Goal: Ask a question

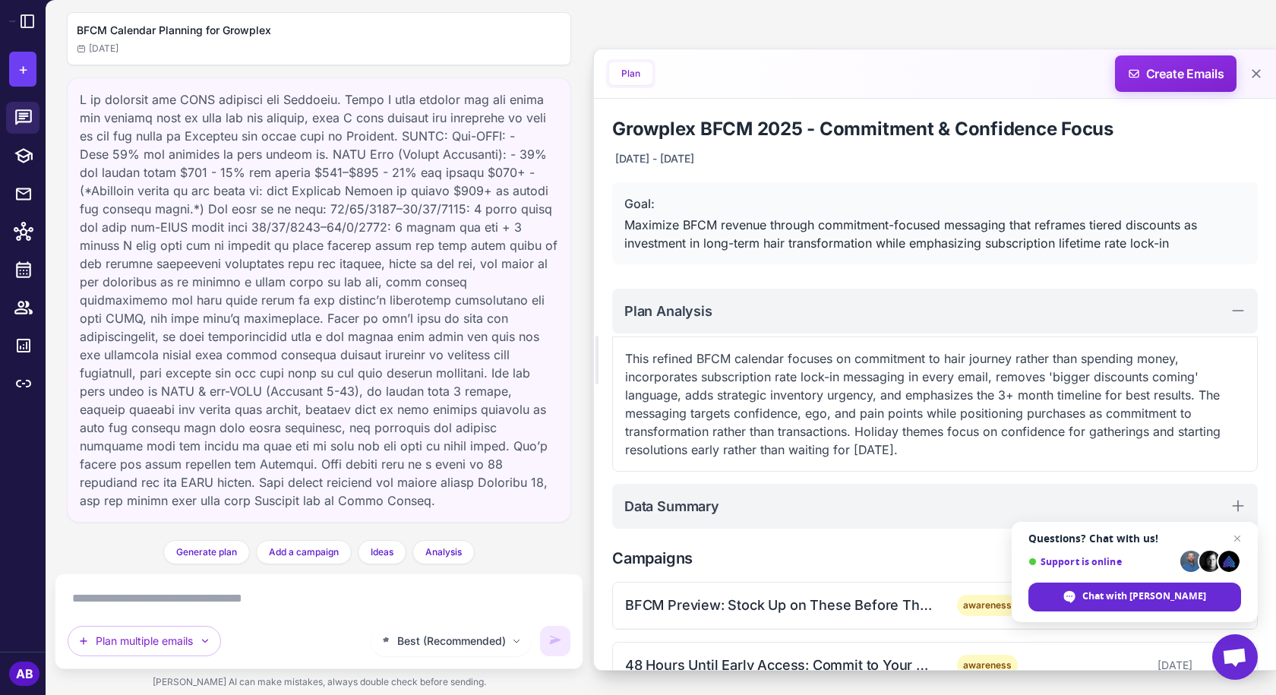
scroll to position [1747, 0]
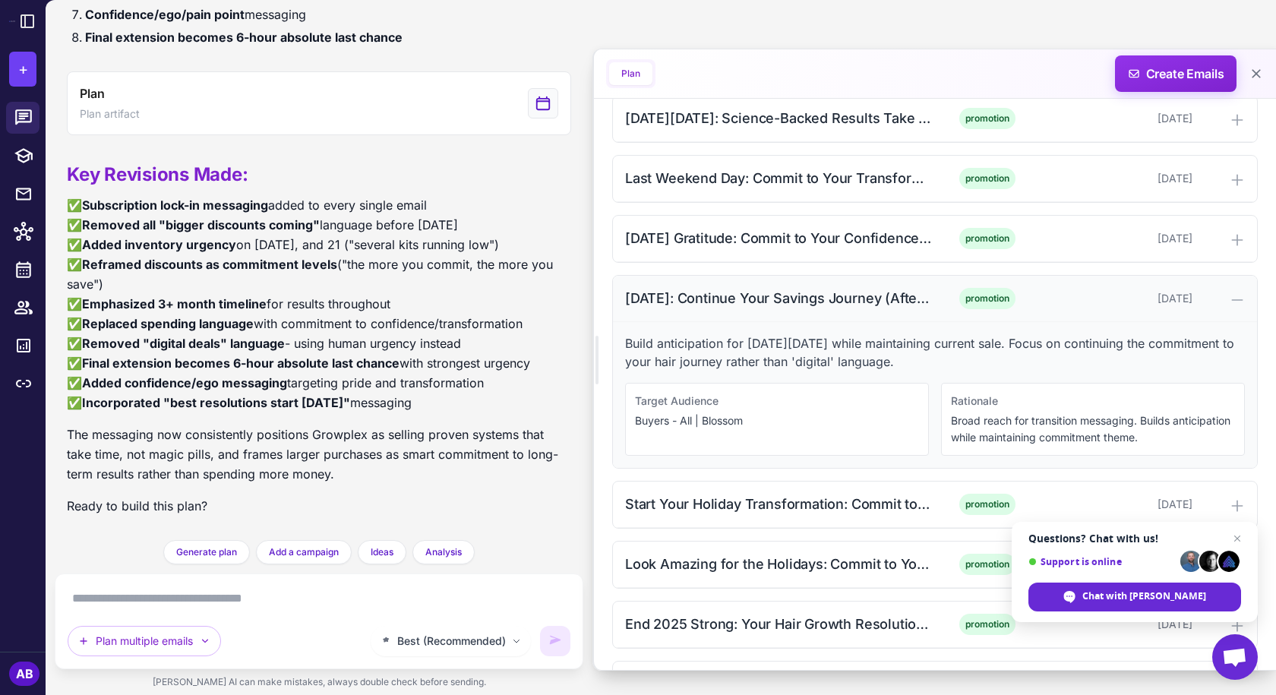
click at [834, 279] on div "Tomorrow: Continue Your Savings Journey (Afternoon) promotion November 28, 2025" at bounding box center [935, 299] width 644 height 46
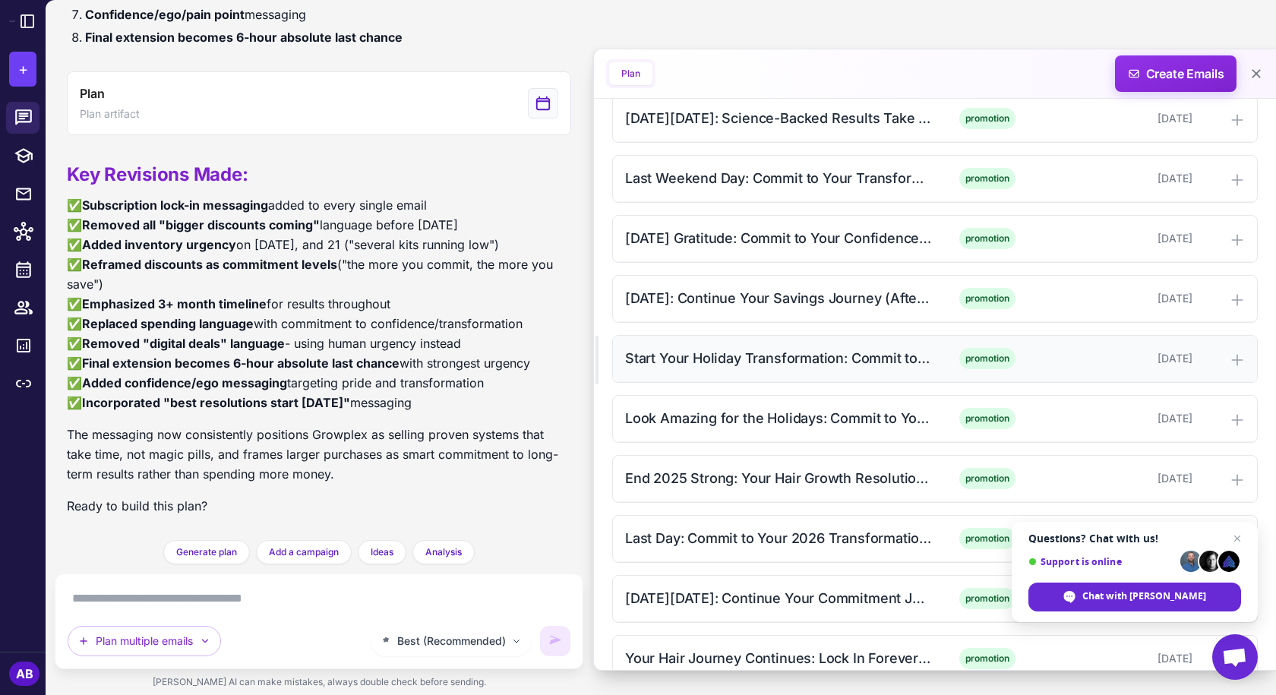
click at [803, 359] on div "Start Your Holiday Transformation: Commit to Results (Morning)" at bounding box center [778, 358] width 307 height 21
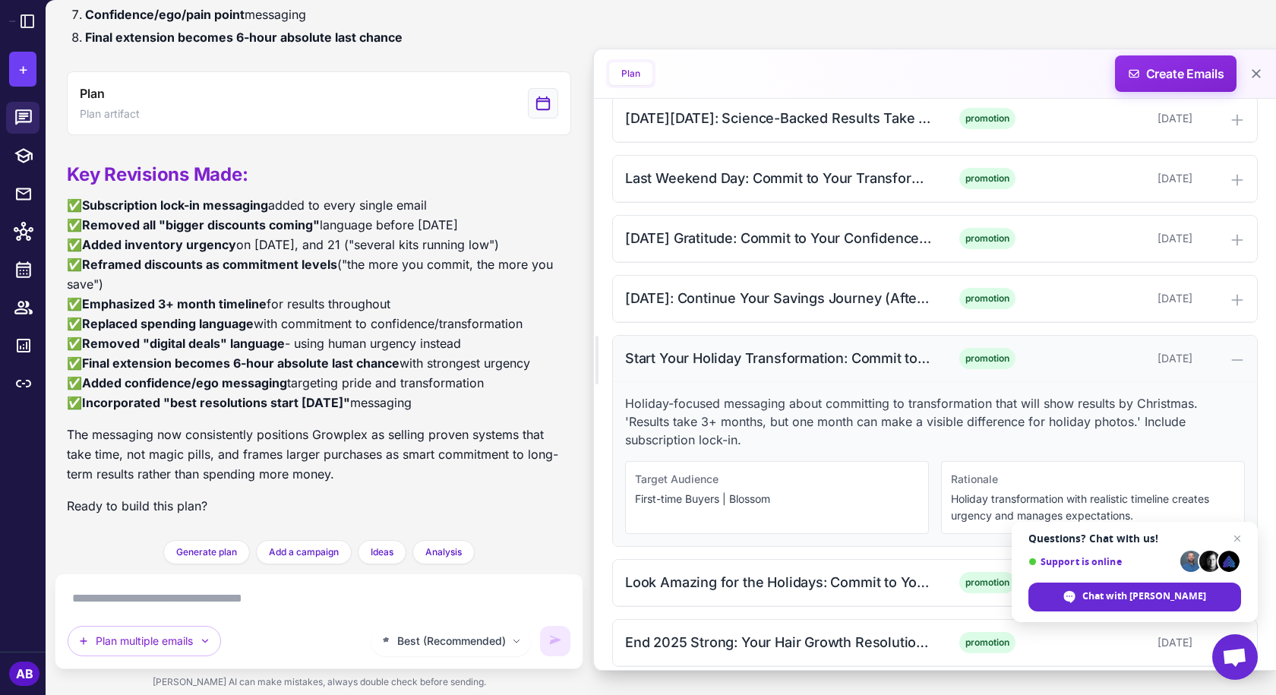
click at [795, 360] on div "Start Your Holiday Transformation: Commit to Results (Morning)" at bounding box center [778, 358] width 307 height 21
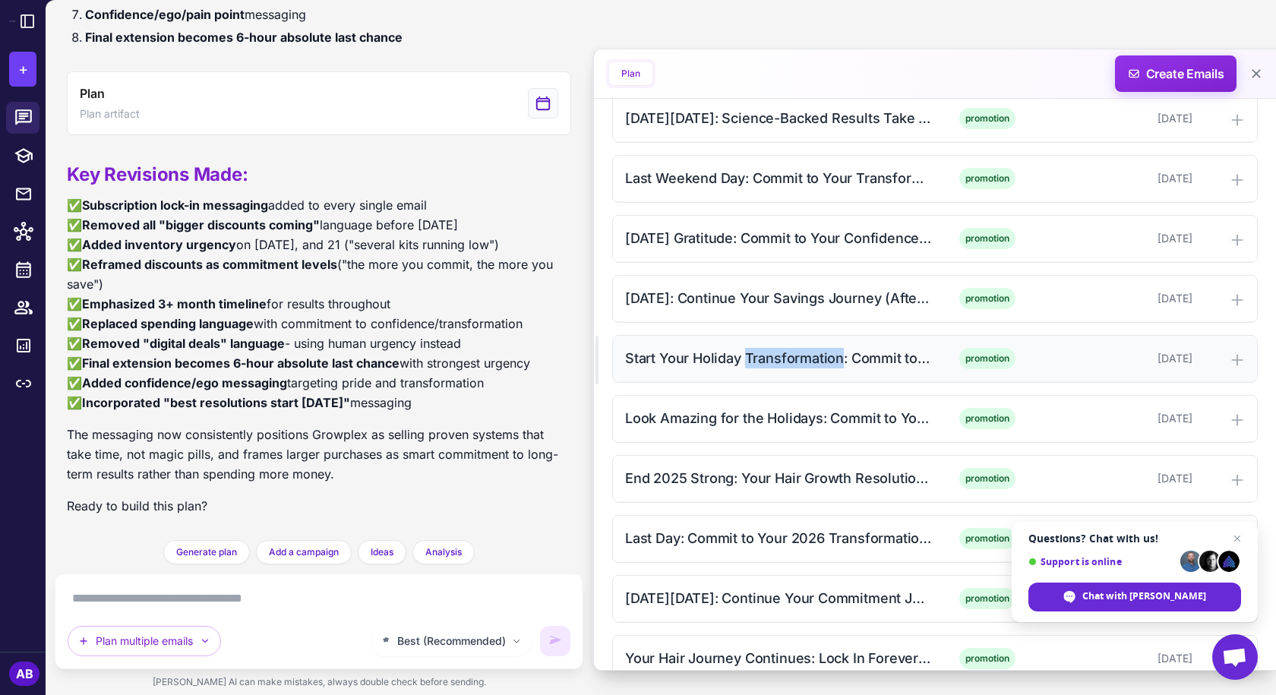
click at [795, 360] on div "Start Your Holiday Transformation: Commit to Results (Morning)" at bounding box center [778, 358] width 307 height 21
copy div "Start Your Holiday Transformation: Commit to Results (Morning)"
click at [844, 375] on div "Start Your Holiday Transformation: Commit to Results (Morning) promotion Novemb…" at bounding box center [935, 359] width 644 height 46
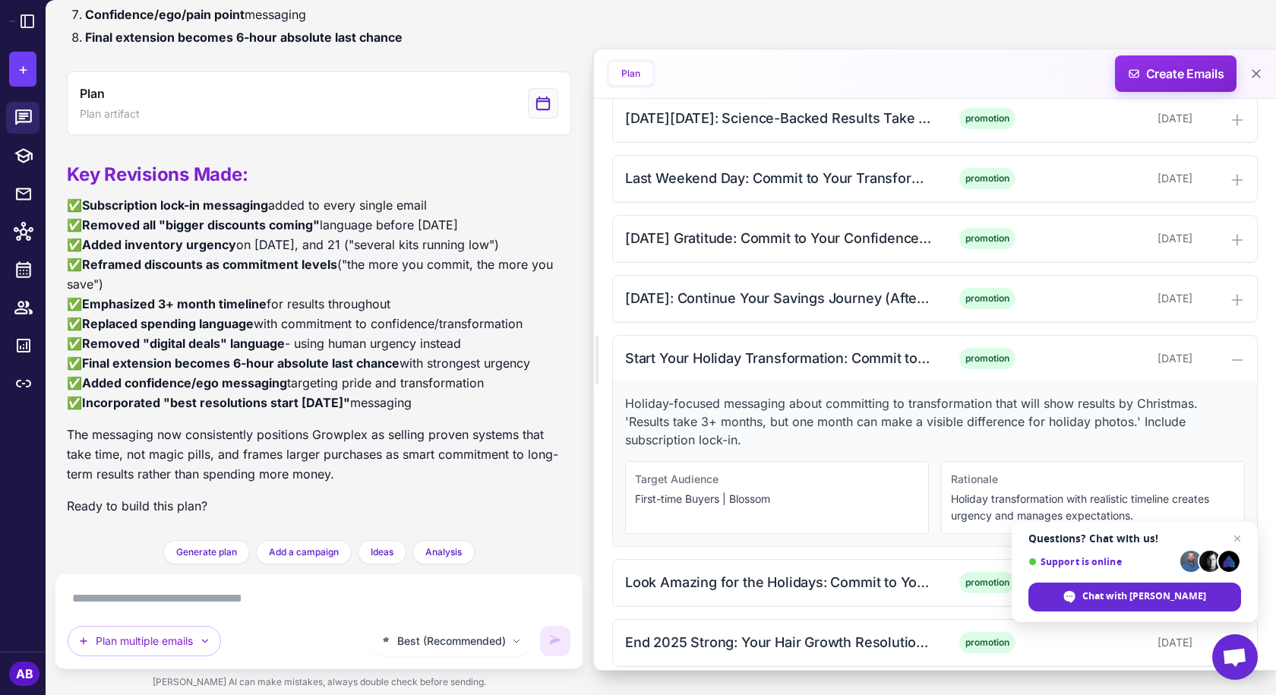
click at [755, 404] on p "Holiday-focused messaging about committing to transformation that will show res…" at bounding box center [935, 421] width 620 height 55
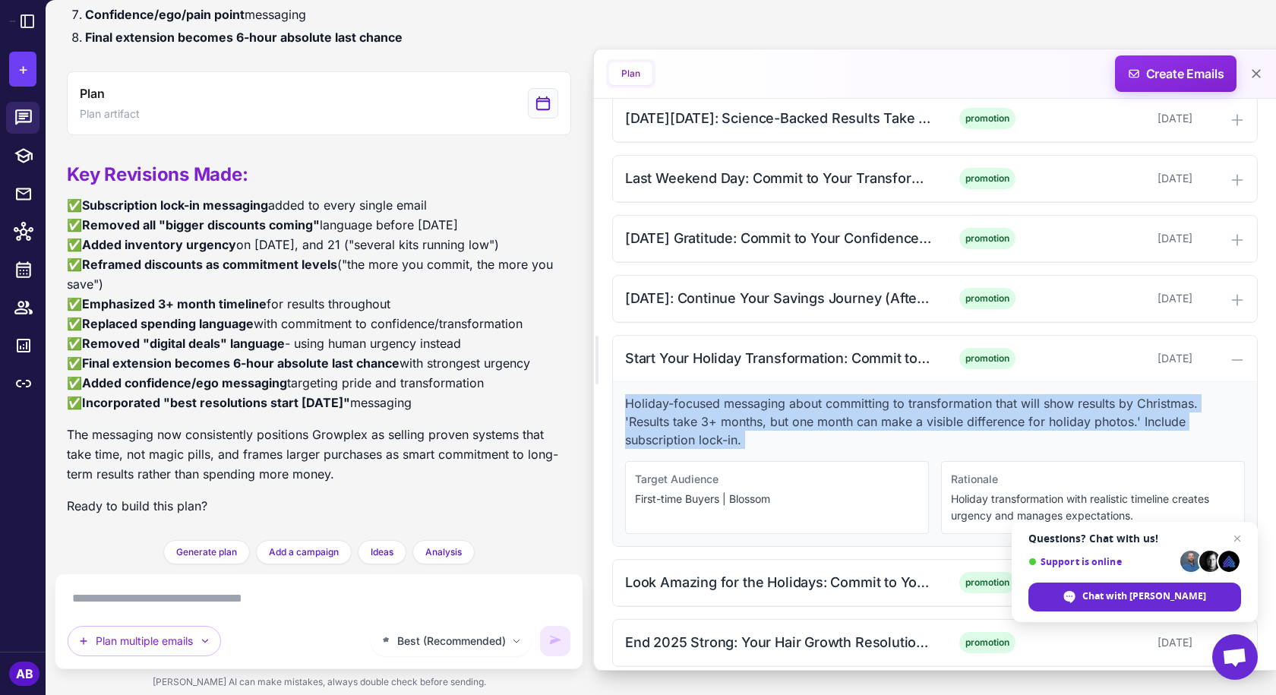
click at [755, 404] on p "Holiday-focused messaging about committing to transformation that will show res…" at bounding box center [935, 421] width 620 height 55
copy p "Holiday-focused messaging about committing to transformation that will show res…"
click at [842, 373] on div "Start Your Holiday Transformation: Commit to Results (Morning) promotion Novemb…" at bounding box center [935, 359] width 644 height 46
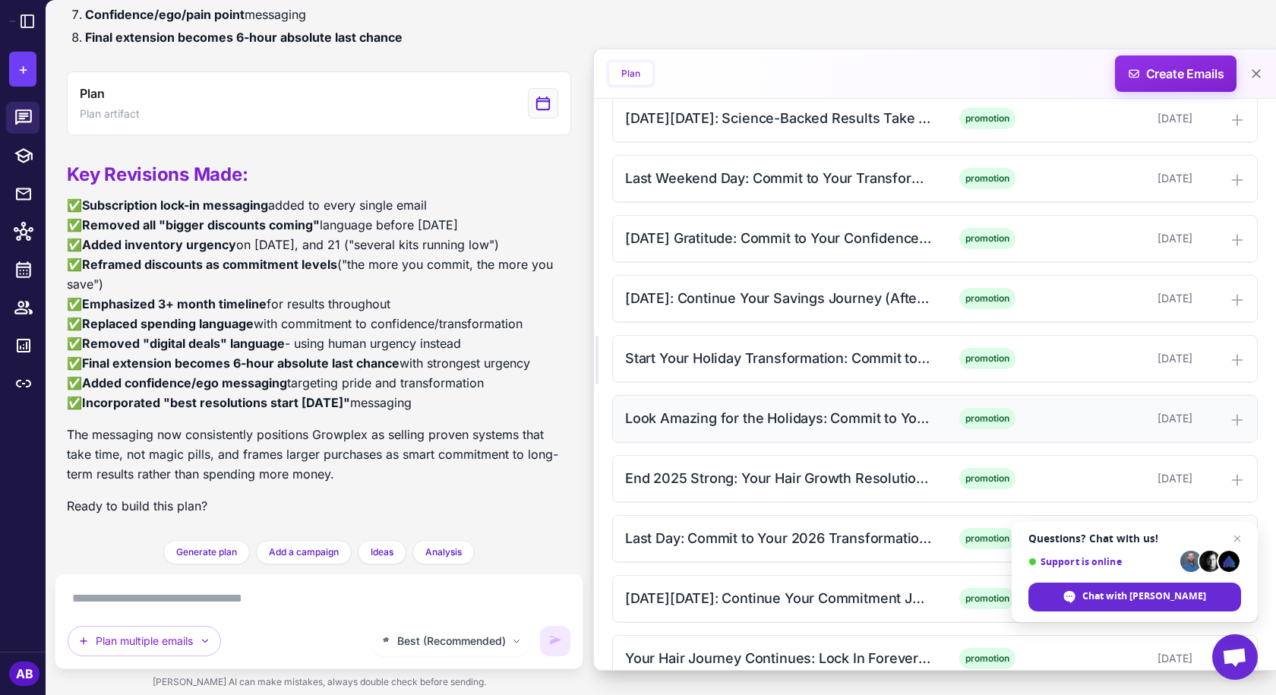
click at [765, 416] on div "Look Amazing for the Holidays: Commit to Your Journey (Afternoon)" at bounding box center [778, 418] width 307 height 21
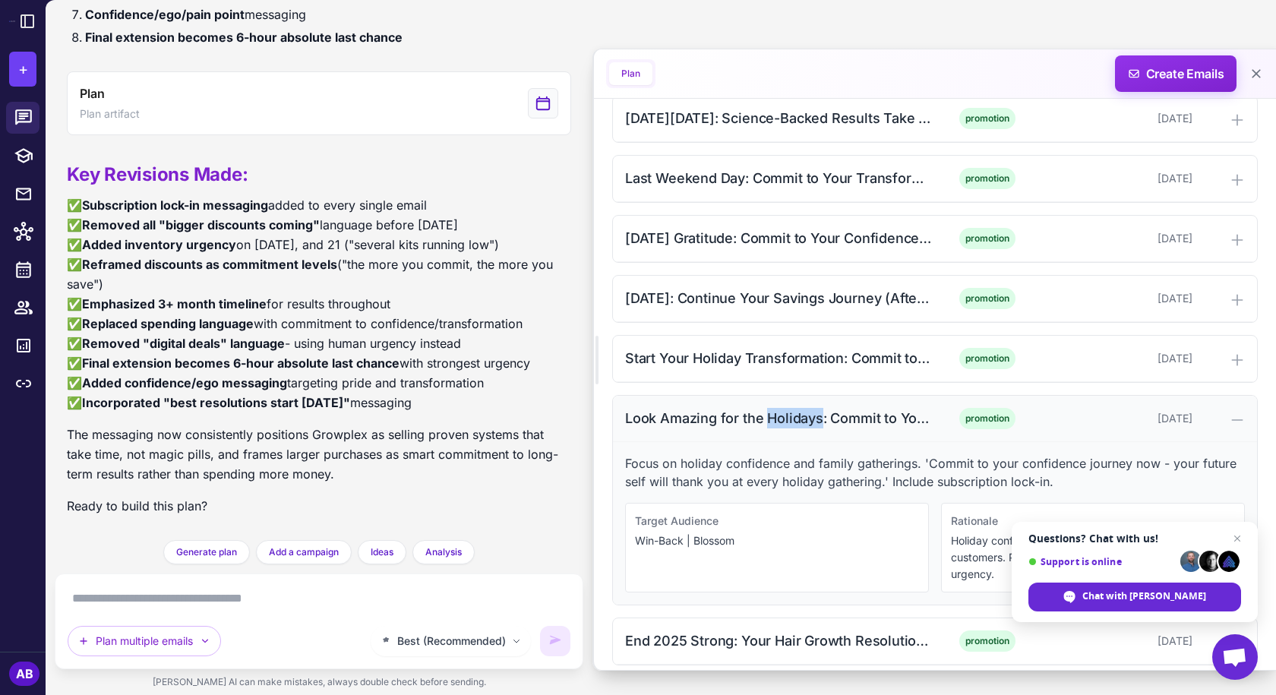
click at [765, 416] on div "Look Amazing for the Holidays: Commit to Your Journey (Afternoon)" at bounding box center [778, 418] width 307 height 21
copy div "Look Amazing for the Holidays: Commit to Your Journey (Afternoon)"
click at [873, 412] on div "Look Amazing for the Holidays: Commit to Your Journey (Afternoon)" at bounding box center [778, 418] width 307 height 21
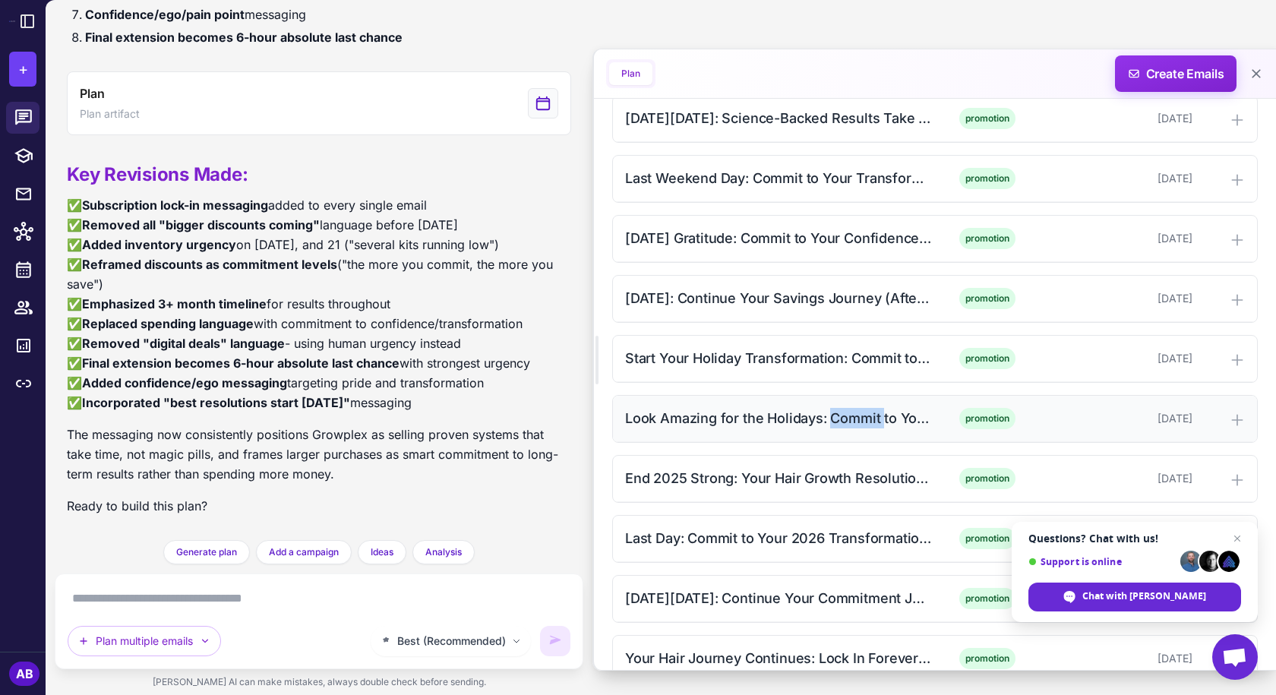
click at [873, 412] on div "Look Amazing for the Holidays: Commit to Your Journey (Afternoon)" at bounding box center [778, 418] width 307 height 21
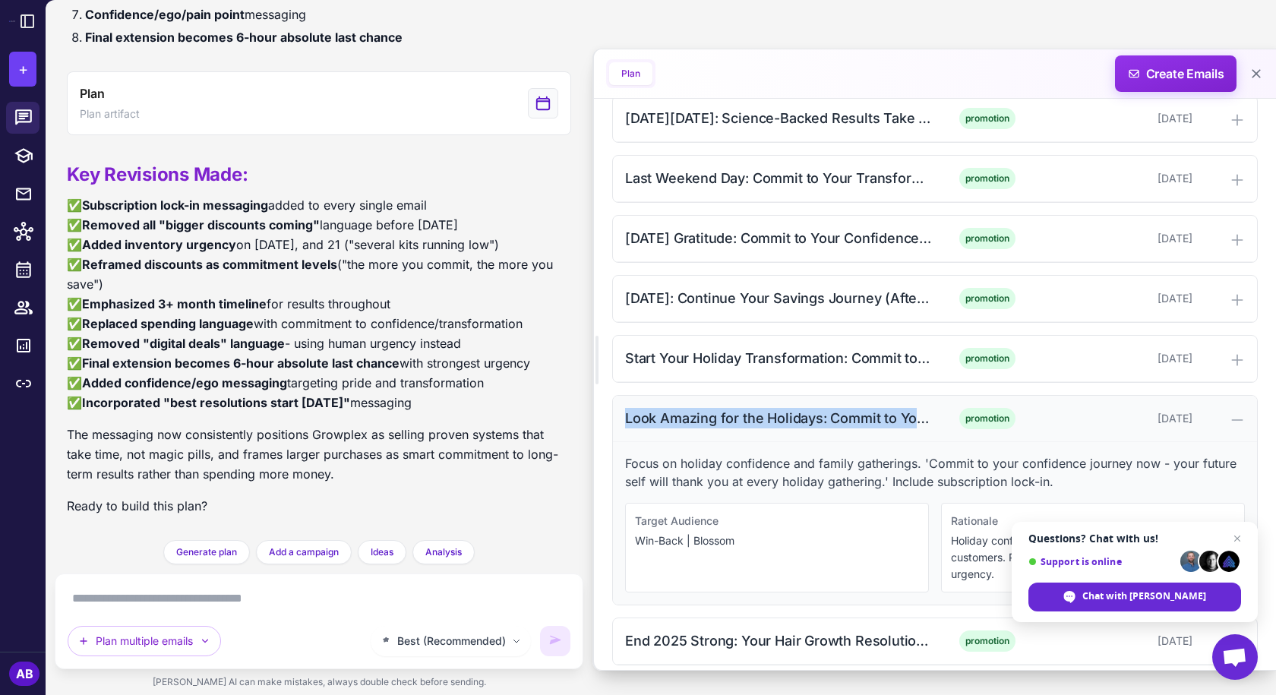
click at [873, 412] on div "Look Amazing for the Holidays: Commit to Your Journey (Afternoon)" at bounding box center [778, 418] width 307 height 21
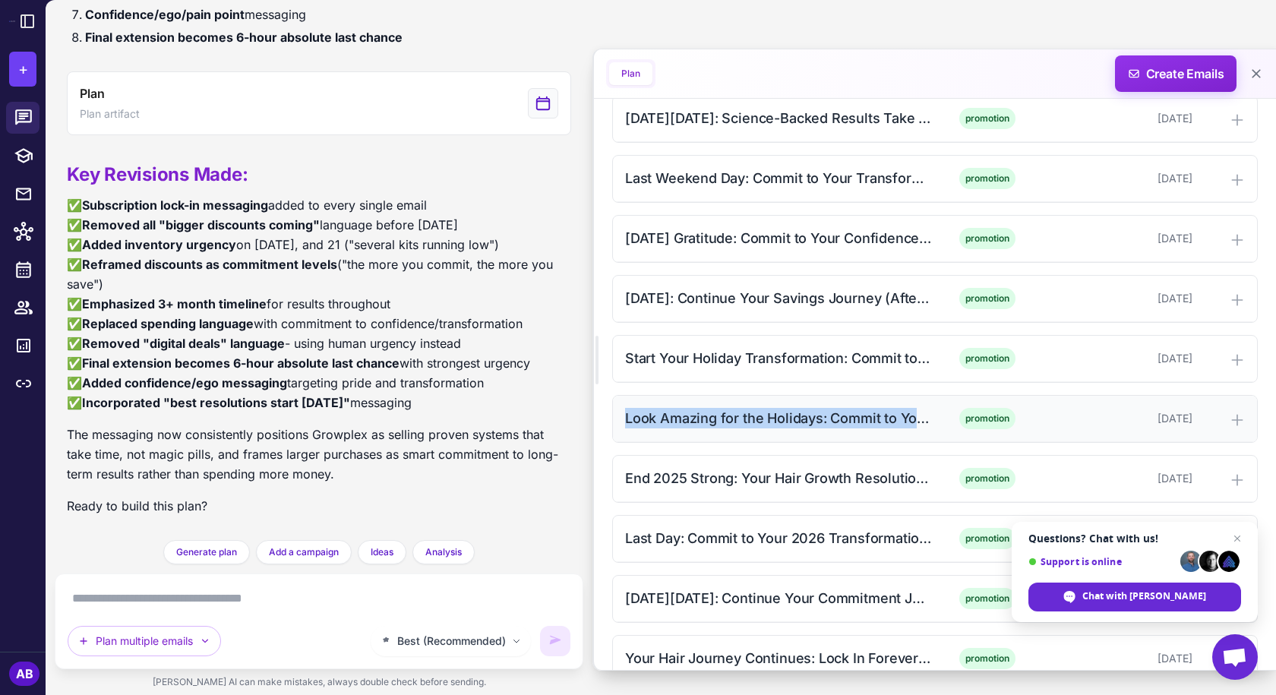
click at [815, 417] on div "Look Amazing for the Holidays: Commit to Your Journey (Afternoon)" at bounding box center [778, 418] width 307 height 21
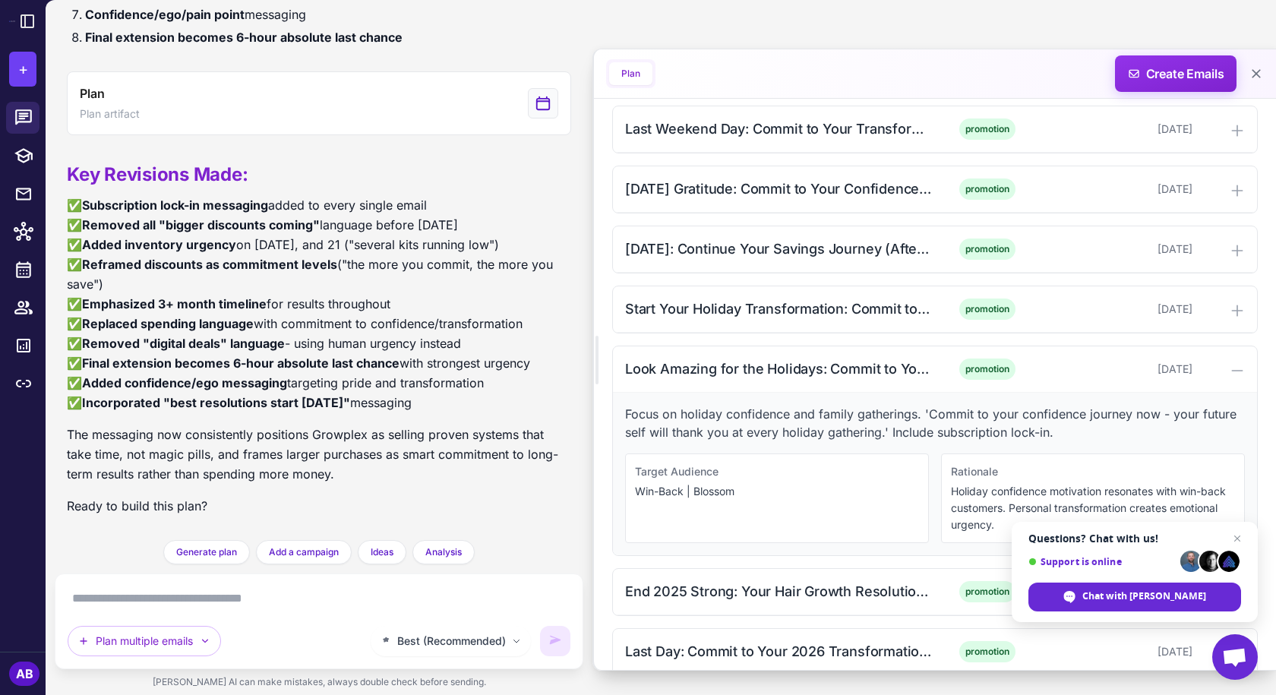
scroll to position [1823, 0]
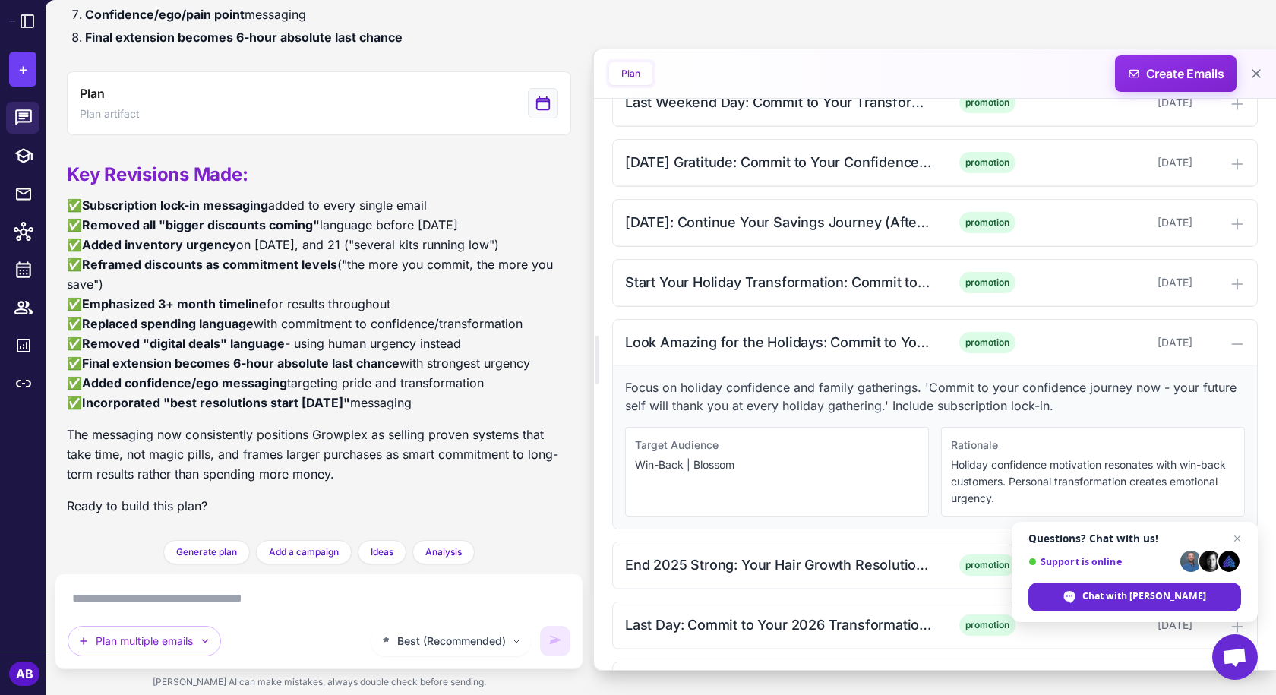
drag, startPoint x: 781, startPoint y: 412, endPoint x: 790, endPoint y: 406, distance: 11.0
click at [781, 412] on p "Focus on holiday confidence and family gatherings. 'Commit to your confidence j…" at bounding box center [935, 396] width 620 height 36
click at [791, 404] on p "Focus on holiday confidence and family gatherings. 'Commit to your confidence j…" at bounding box center [935, 396] width 620 height 36
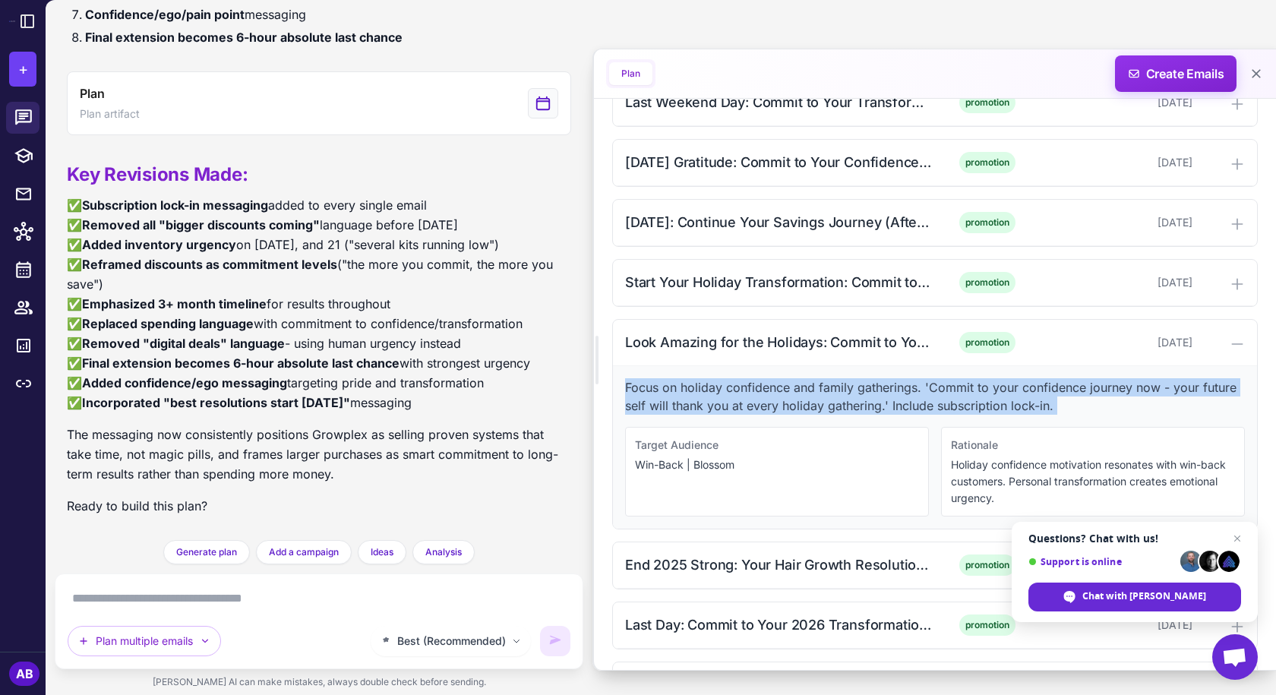
click at [791, 404] on p "Focus on holiday confidence and family gatherings. 'Commit to your confidence j…" at bounding box center [935, 396] width 620 height 36
copy p "Focus on holiday confidence and family gatherings. 'Commit to your confidence j…"
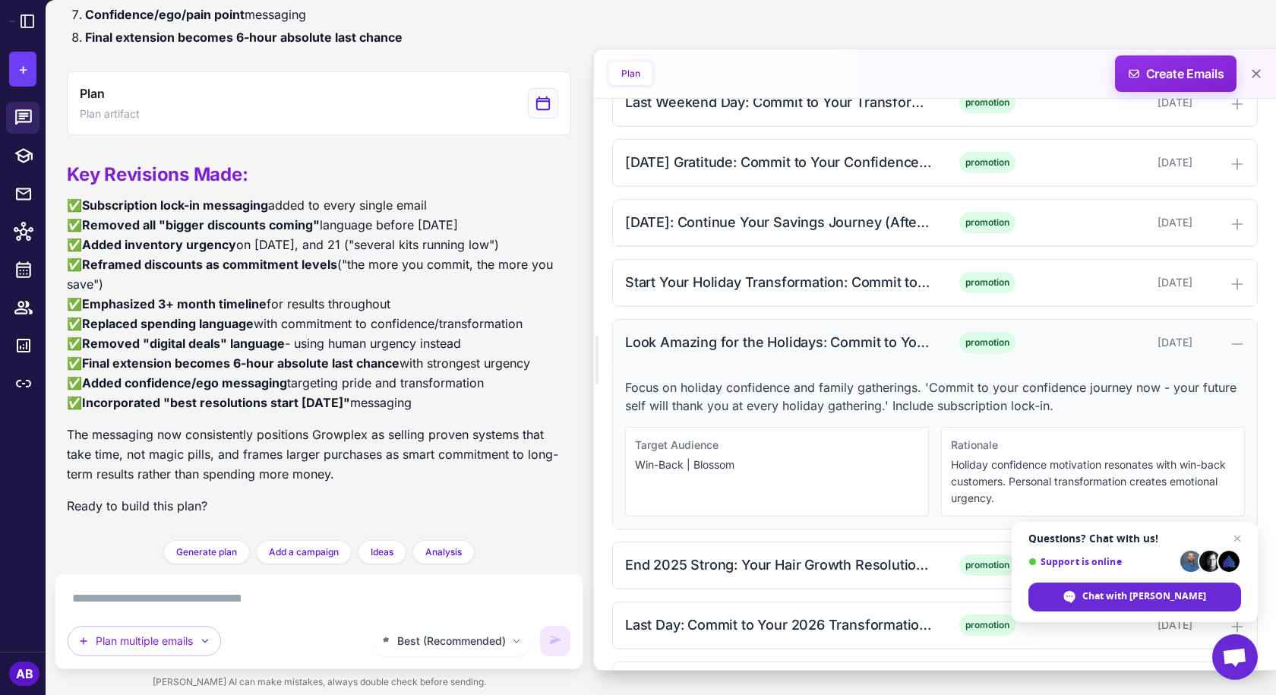
click at [827, 355] on div "Look Amazing for the Holidays: Commit to Your Journey (Afternoon) promotion Nov…" at bounding box center [935, 343] width 644 height 46
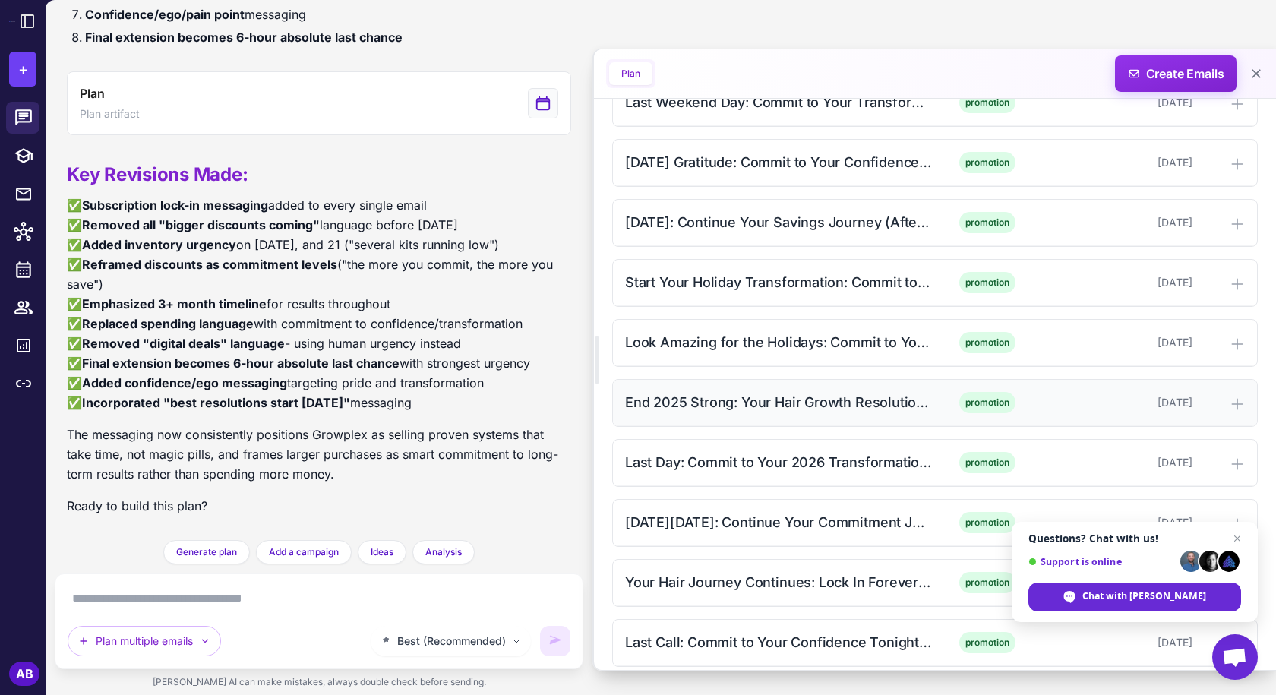
click at [813, 391] on div "End 2025 Strong: Your Hair Growth Resolution Starts Now (Morning) promotion Nov…" at bounding box center [935, 403] width 644 height 46
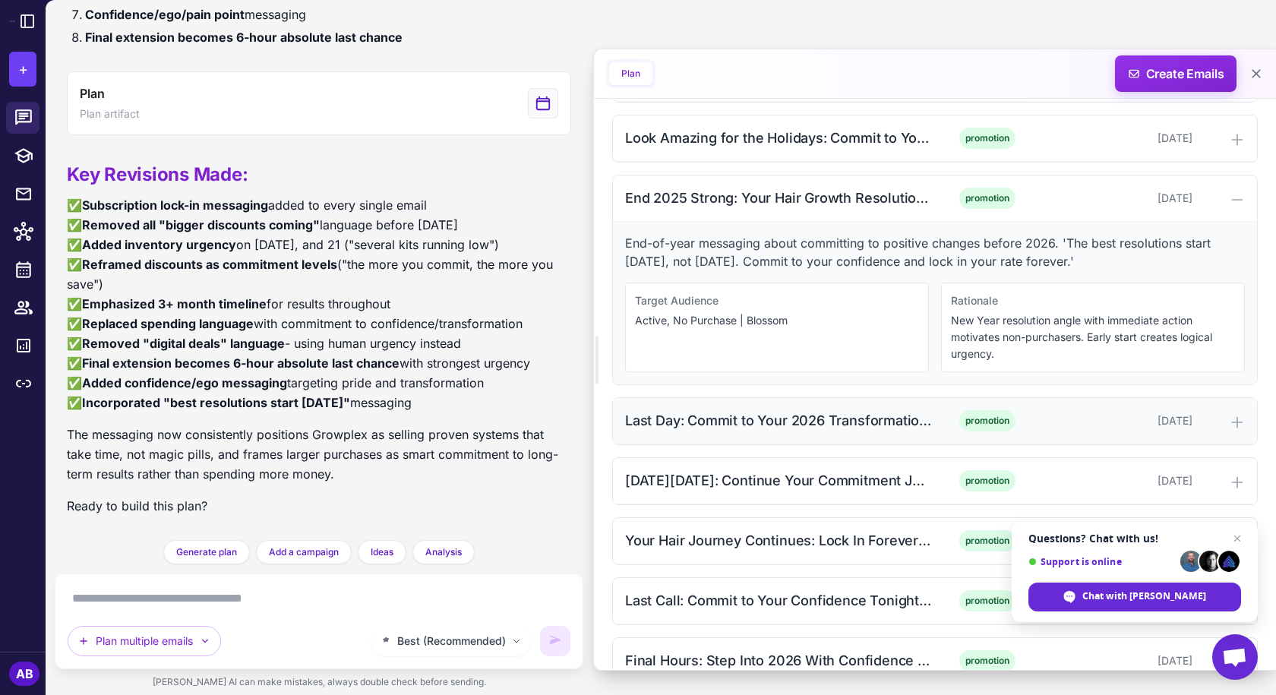
scroll to position [2050, 0]
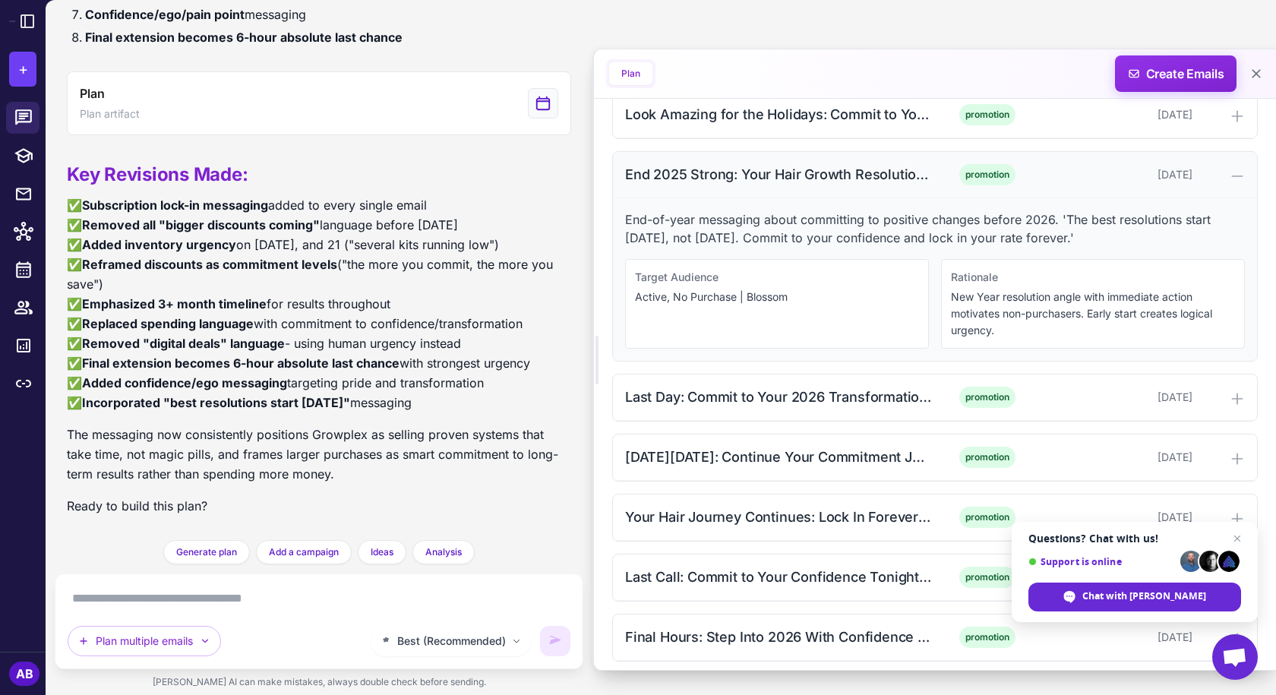
click at [754, 165] on div "End 2025 Strong: Your Hair Growth Resolution Starts Now (Morning)" at bounding box center [778, 174] width 307 height 21
click at [833, 185] on div "End 2025 Strong: Your Hair Growth Resolution Starts Now (Morning)" at bounding box center [778, 174] width 307 height 21
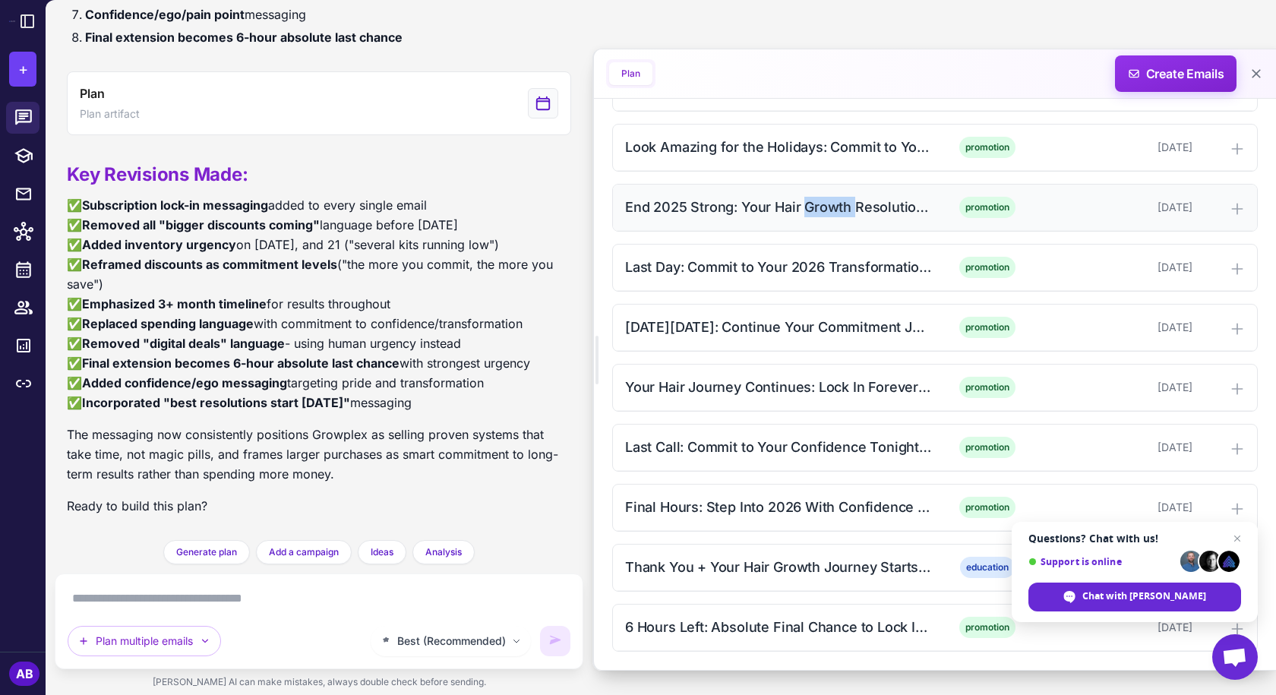
click at [833, 197] on div "End 2025 Strong: Your Hair Growth Resolution Starts Now (Morning)" at bounding box center [778, 207] width 307 height 21
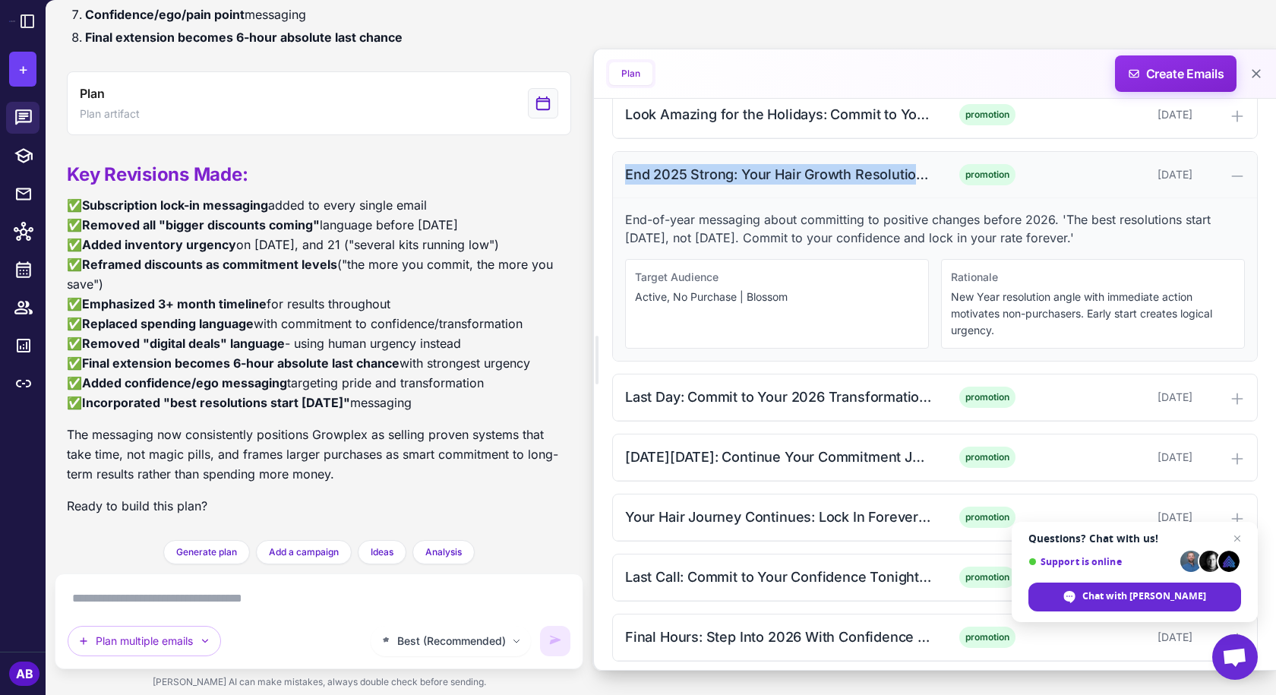
click at [833, 184] on div "End 2025 Strong: Your Hair Growth Resolution Starts Now (Morning) promotion Nov…" at bounding box center [935, 175] width 644 height 46
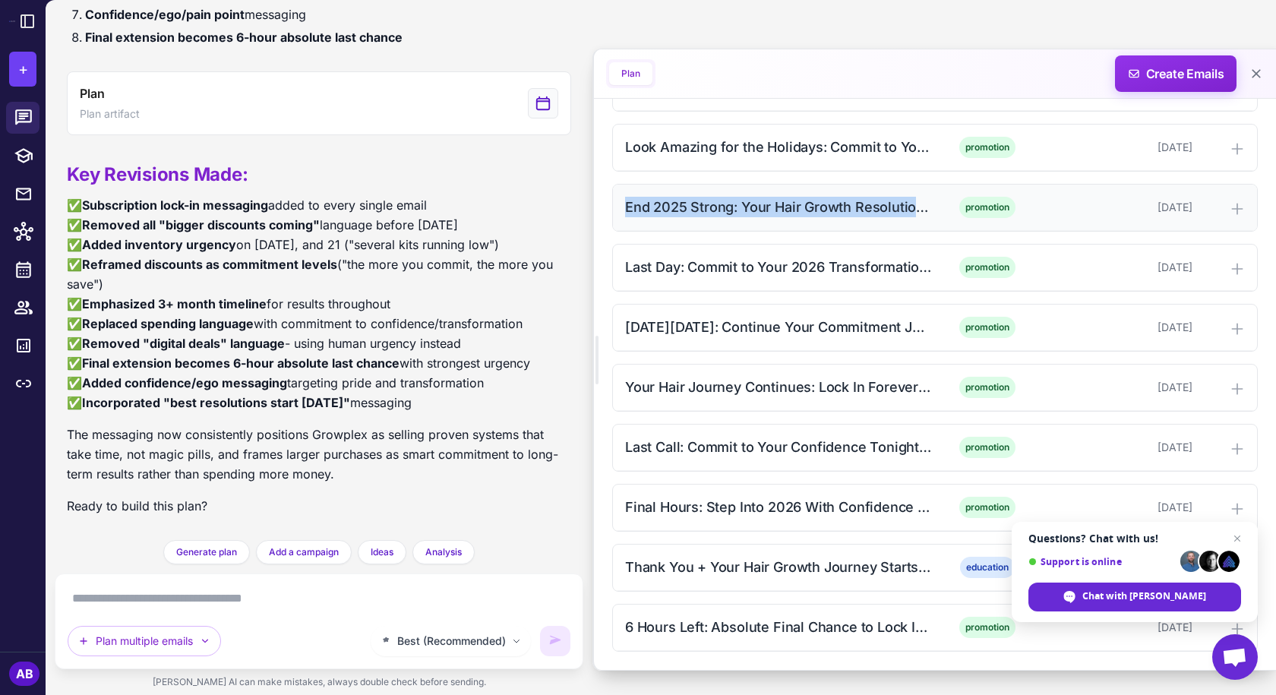
scroll to position [2018, 0]
copy div "End 2025 Strong: Your Hair Growth Resolution Starts Now (Morning)"
click at [767, 214] on div "End 2025 Strong: Your Hair Growth Resolution Starts Now (Morning)" at bounding box center [778, 207] width 307 height 21
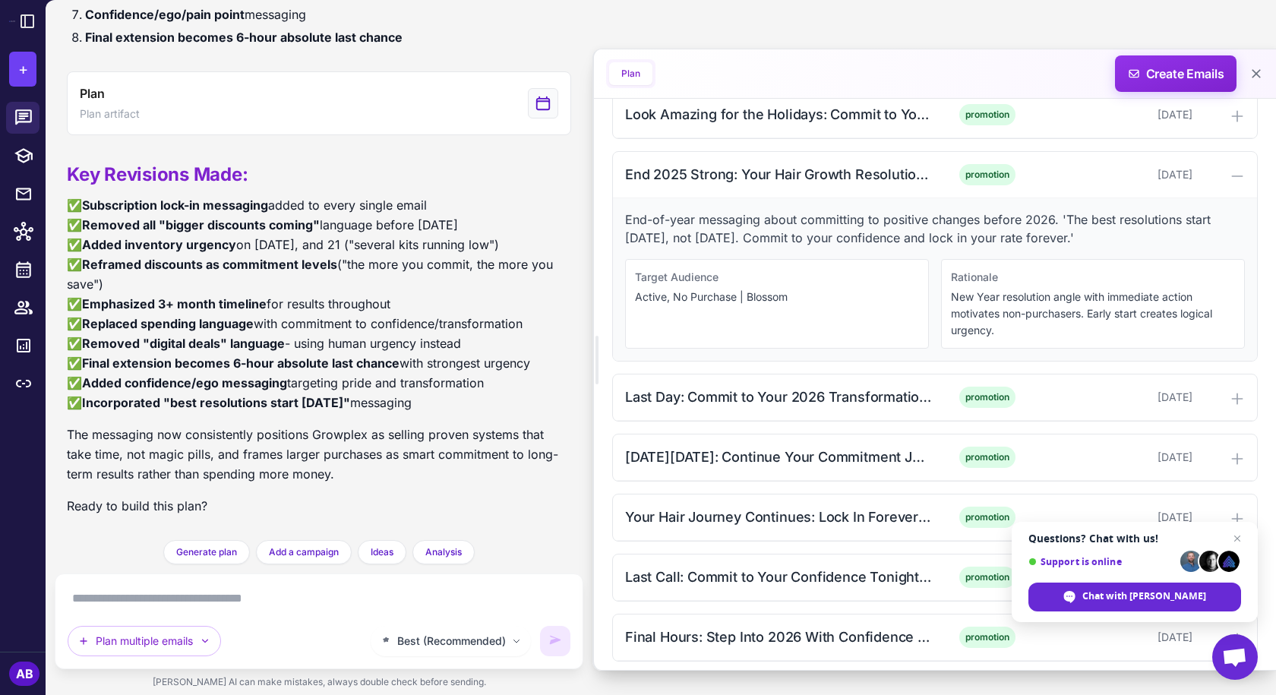
click at [810, 227] on p "End-of-year messaging about committing to positive changes before 2026. 'The be…" at bounding box center [935, 228] width 620 height 36
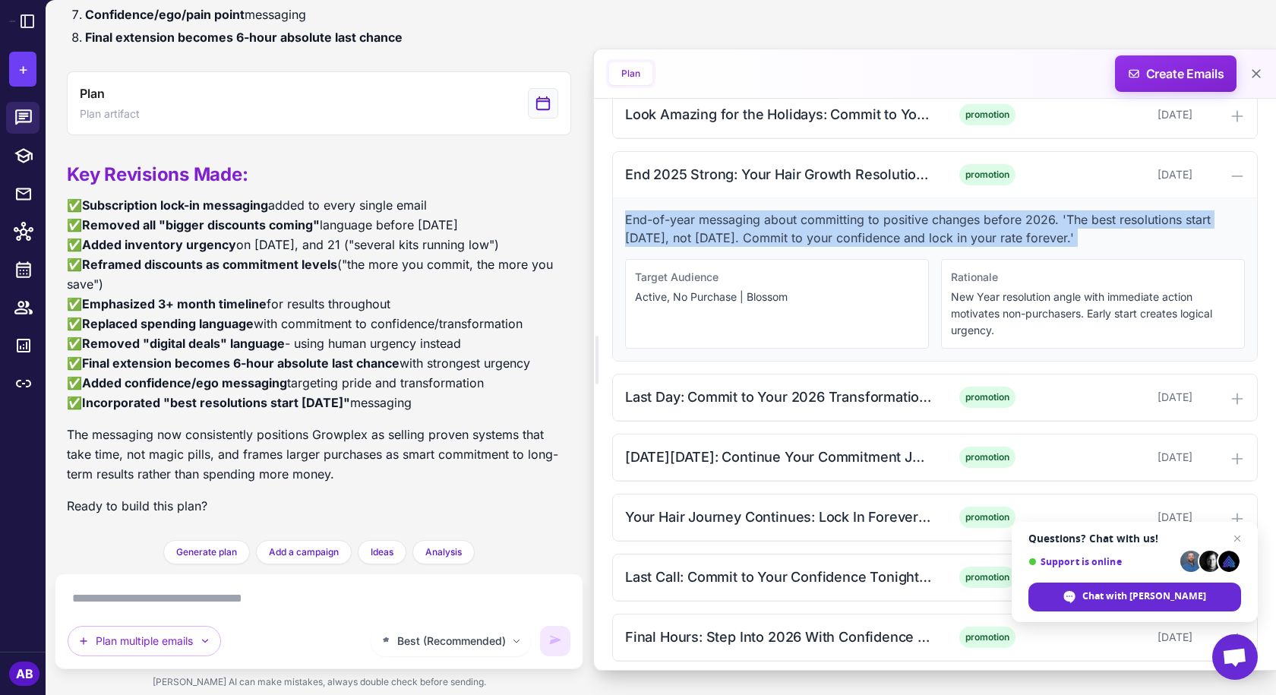
click at [810, 227] on p "End-of-year messaging about committing to positive changes before 2026. 'The be…" at bounding box center [935, 228] width 620 height 36
copy p "End-of-year messaging about committing to positive changes before 2026. 'The be…"
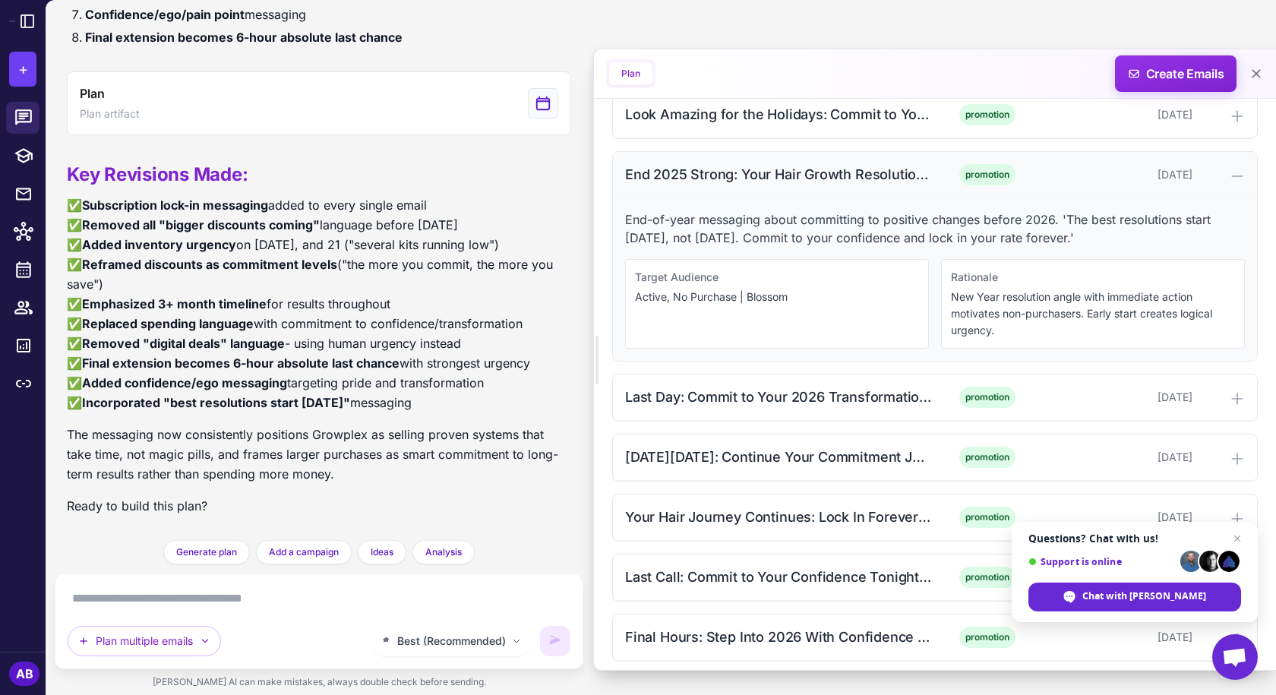
click at [837, 194] on div "End 2025 Strong: Your Hair Growth Resolution Starts Now (Morning) promotion Nov…" at bounding box center [935, 175] width 644 height 46
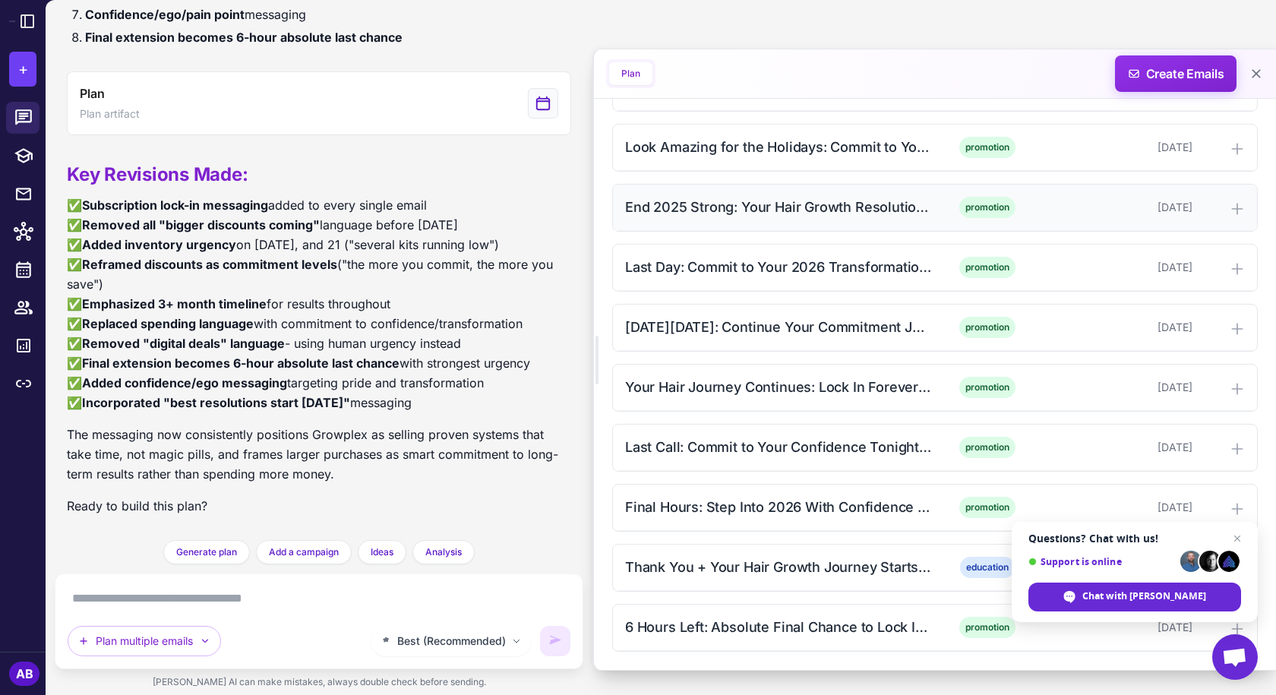
scroll to position [2018, 0]
click at [792, 272] on div "Last Day: Commit to Your 2026 Transformation (Afternoon)" at bounding box center [778, 267] width 307 height 21
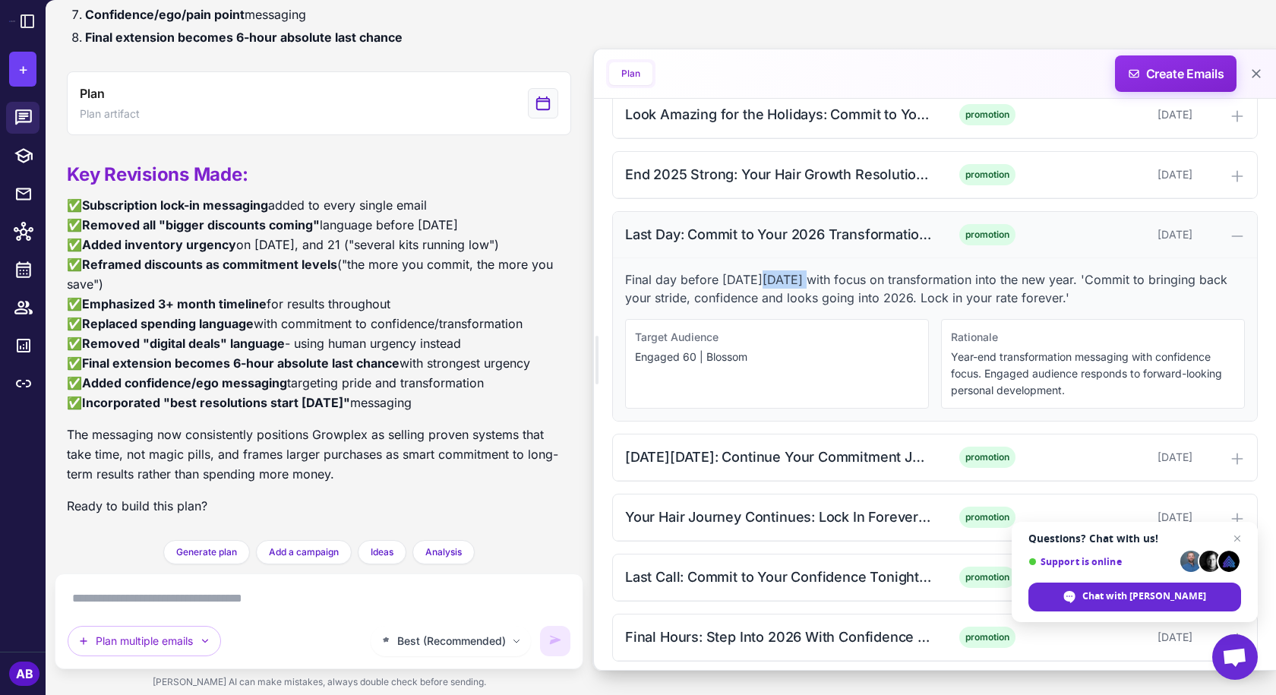
click at [792, 272] on p "Final day before Cyber Monday with focus on transformation into the new year. '…" at bounding box center [935, 288] width 620 height 36
click at [807, 251] on div "Last Day: Commit to Your 2026 Transformation (Afternoon) promotion November 30,…" at bounding box center [935, 235] width 644 height 46
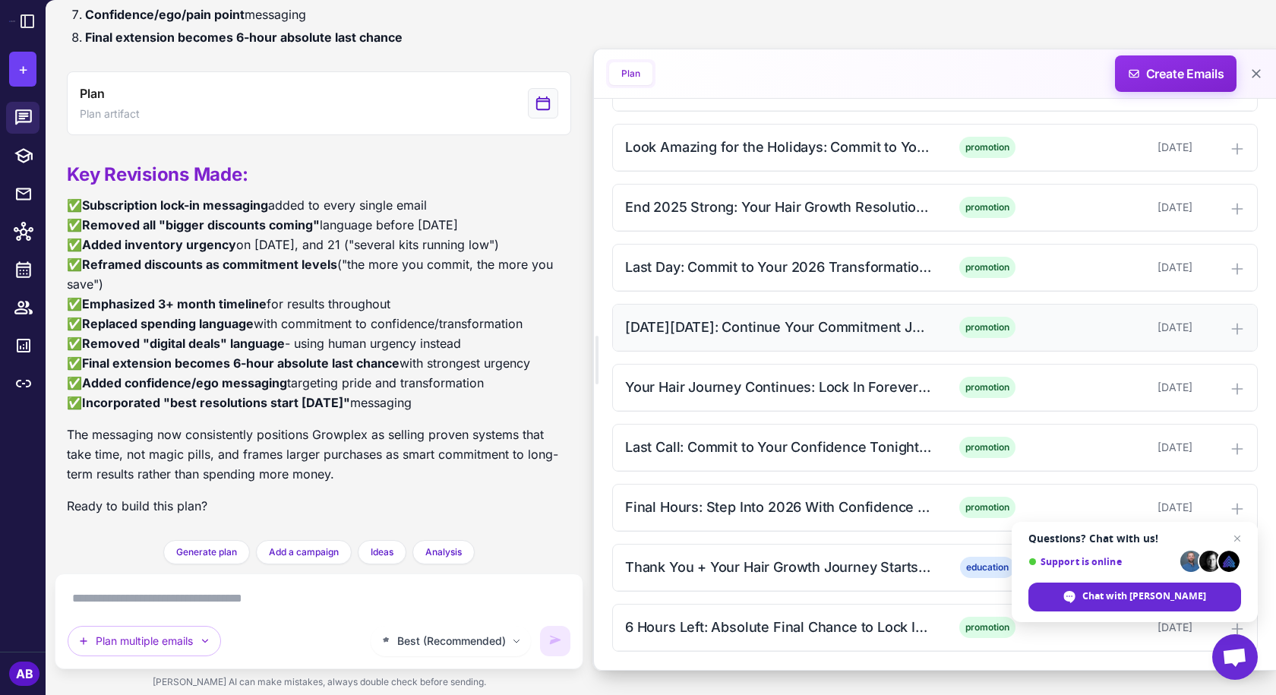
click at [768, 317] on div "[DATE][DATE]: Continue Your Commitment Journey (Morning)" at bounding box center [778, 327] width 307 height 21
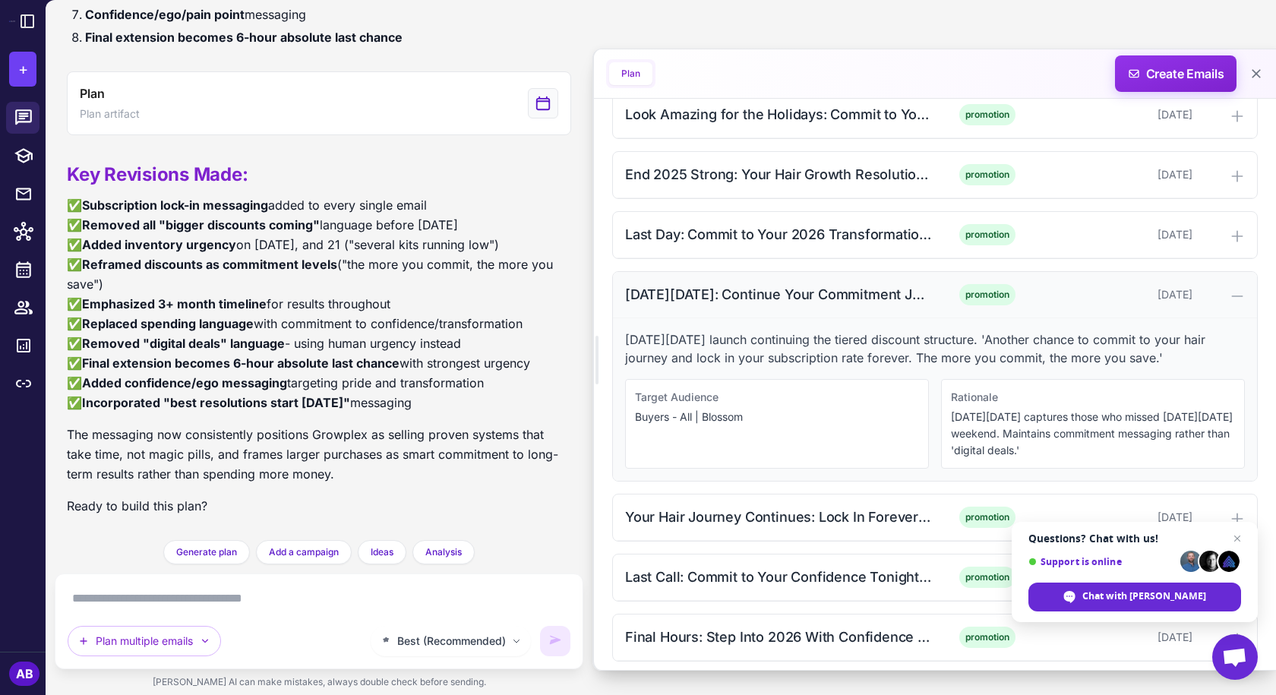
click at [784, 300] on div "[DATE][DATE]: Continue Your Commitment Journey (Morning)" at bounding box center [778, 294] width 307 height 21
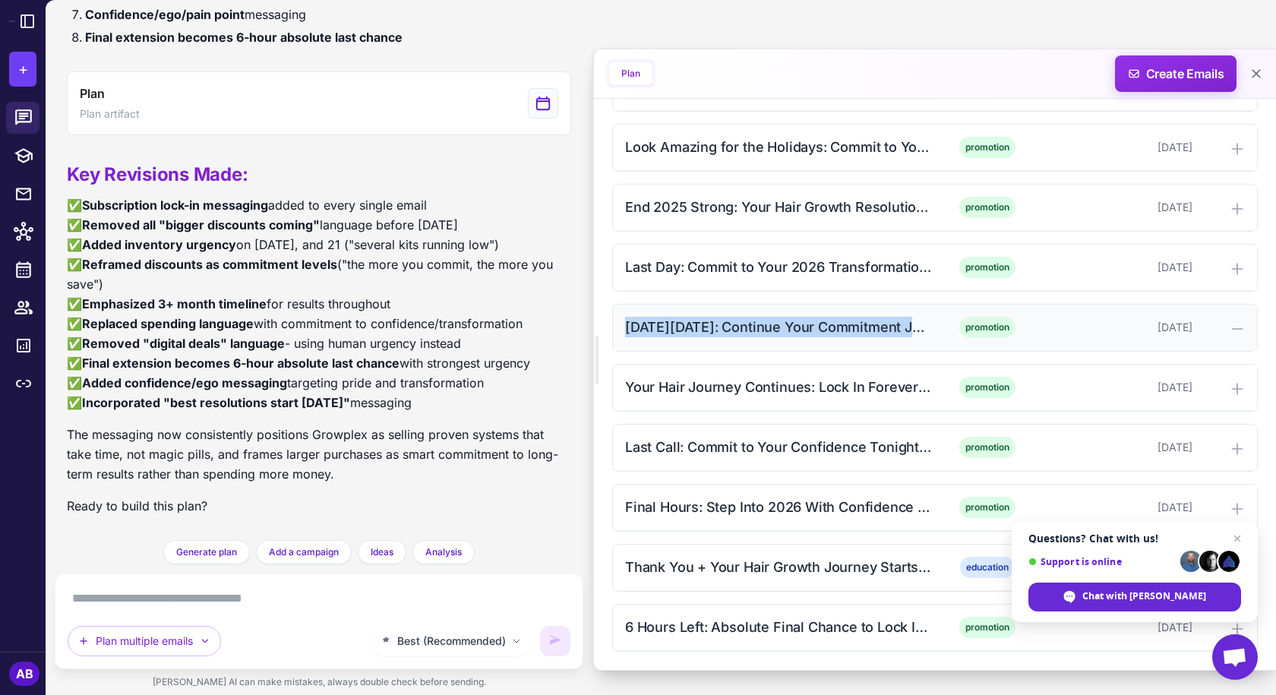
click at [784, 317] on div "[DATE][DATE]: Continue Your Commitment Journey (Morning)" at bounding box center [778, 327] width 307 height 21
copy div "[DATE][DATE]: Continue Your Commitment Journey (Morning)"
click at [727, 494] on div "Final Hours: Step Into 2026 With Confidence (Afternoon) promotion December 2, 2…" at bounding box center [935, 507] width 644 height 46
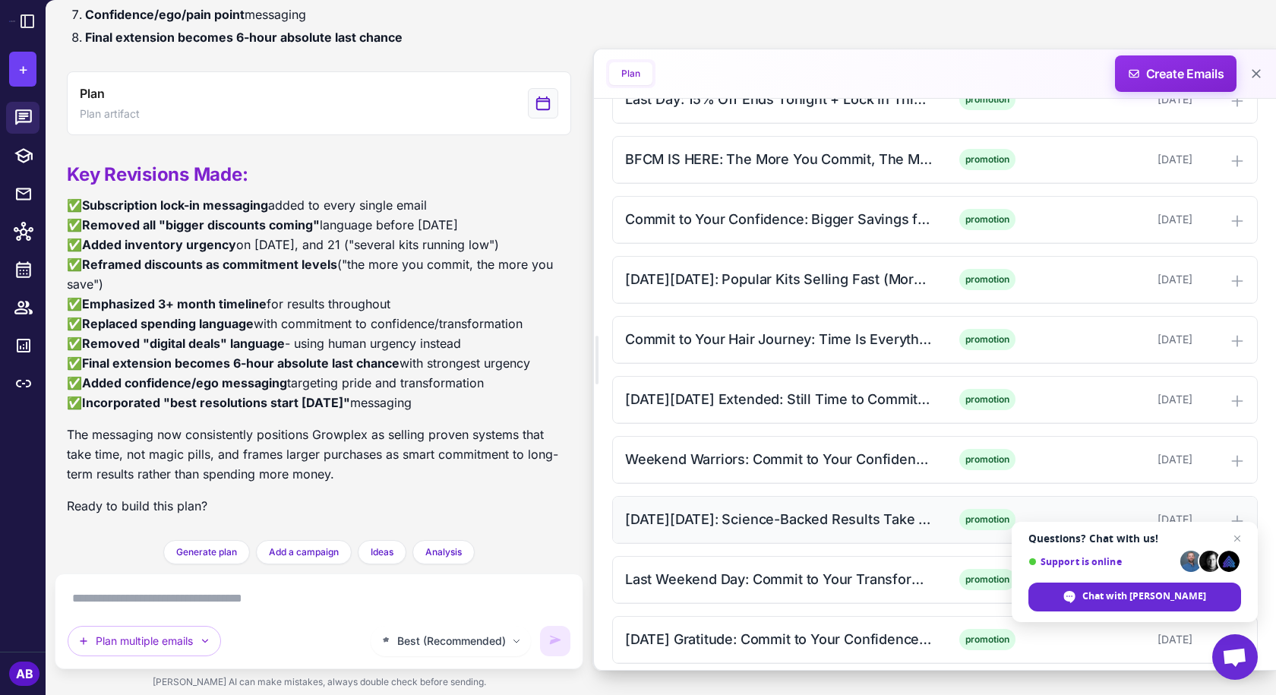
scroll to position [1345, 0]
click at [0, 386] on li at bounding box center [23, 384] width 46 height 38
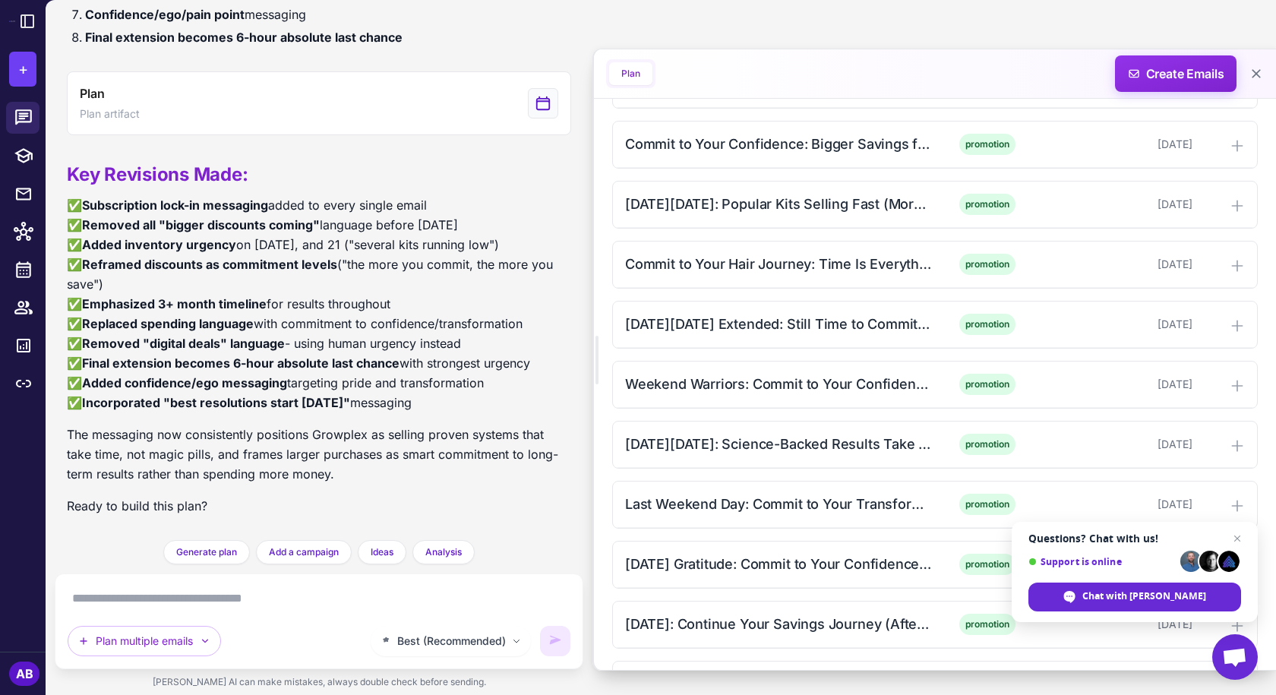
scroll to position [1497, 0]
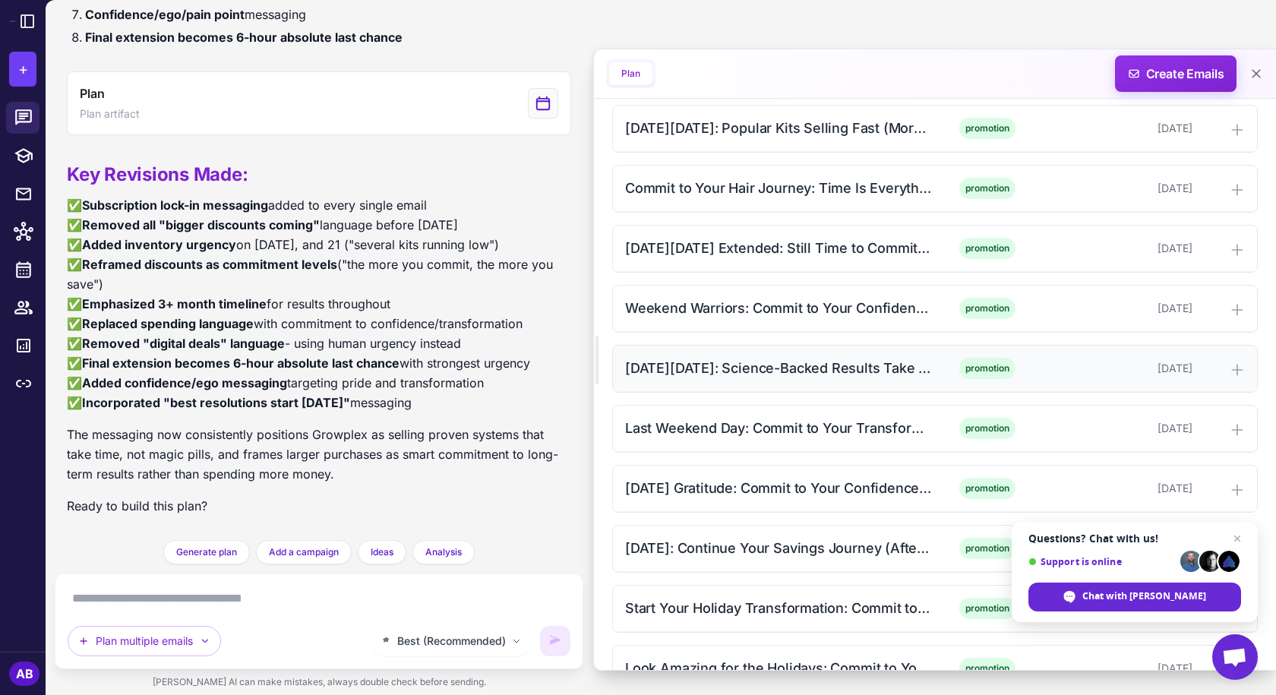
click at [752, 366] on div "[DATE][DATE]: Science-Backed Results Take Time (Morning)" at bounding box center [778, 368] width 307 height 21
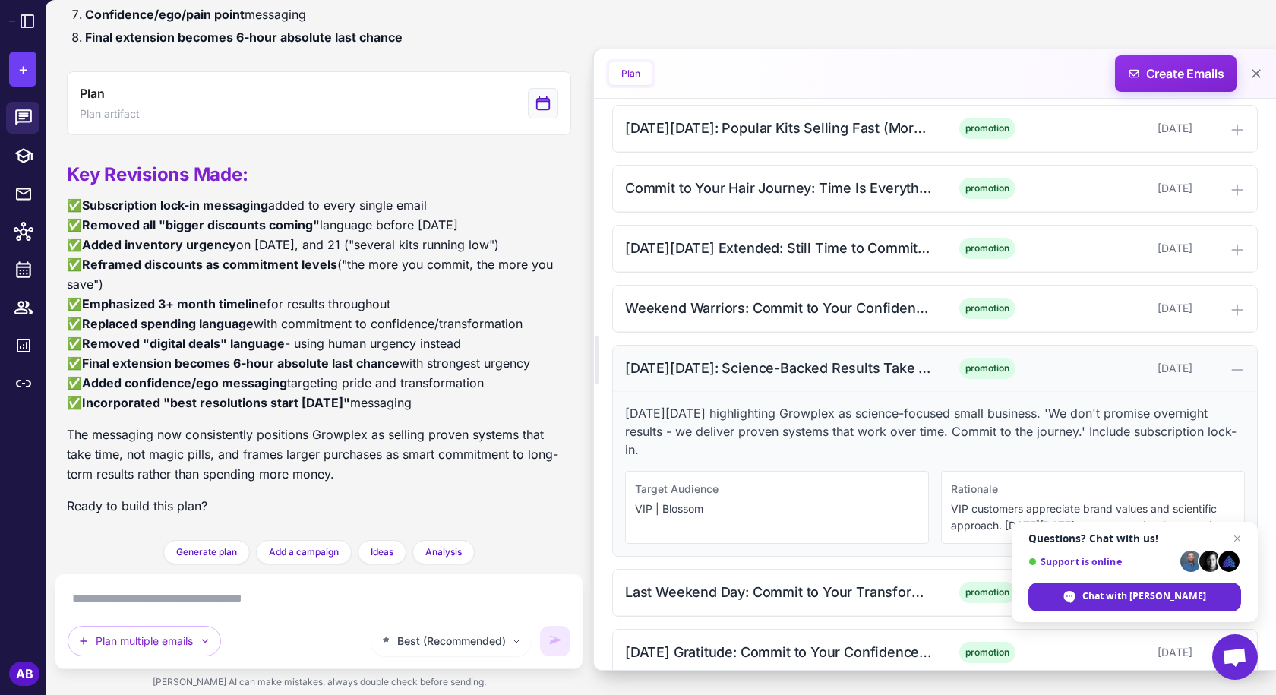
click at [752, 366] on div "[DATE][DATE]: Science-Backed Results Take Time (Morning)" at bounding box center [778, 368] width 307 height 21
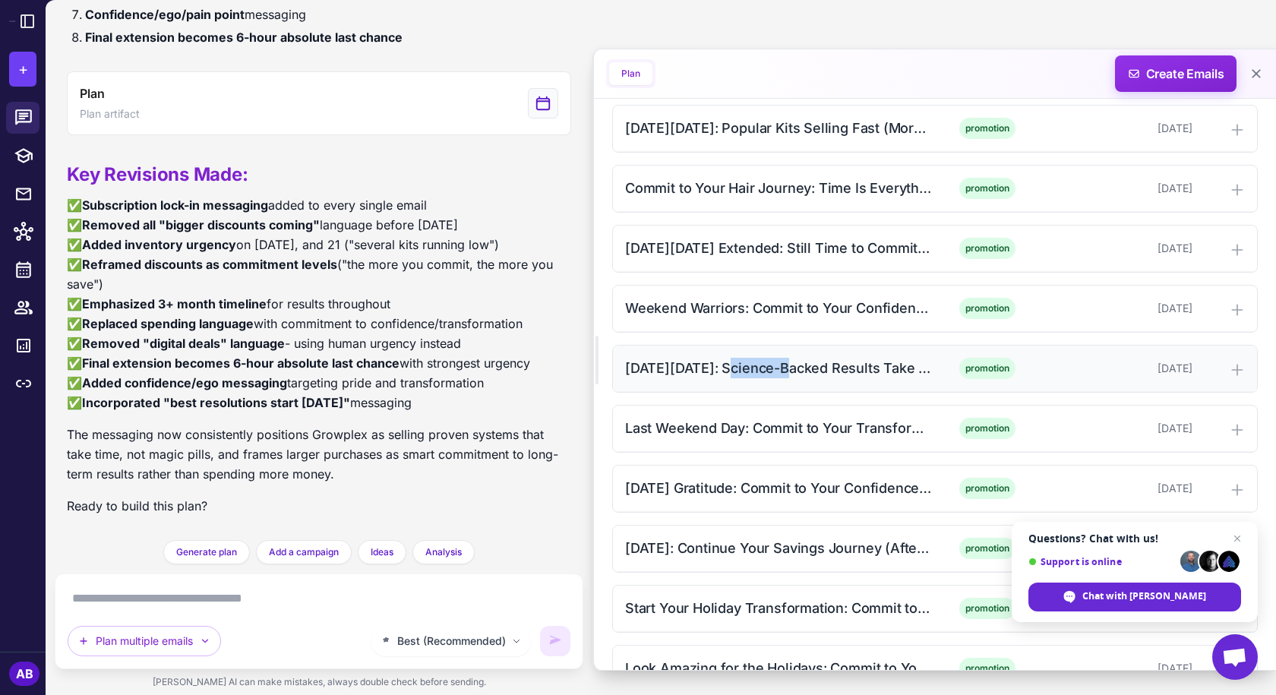
click at [752, 366] on div "[DATE][DATE]: Science-Backed Results Take Time (Morning)" at bounding box center [778, 368] width 307 height 21
copy div "[DATE][DATE]: Science-Backed Results Take Time (Morning)"
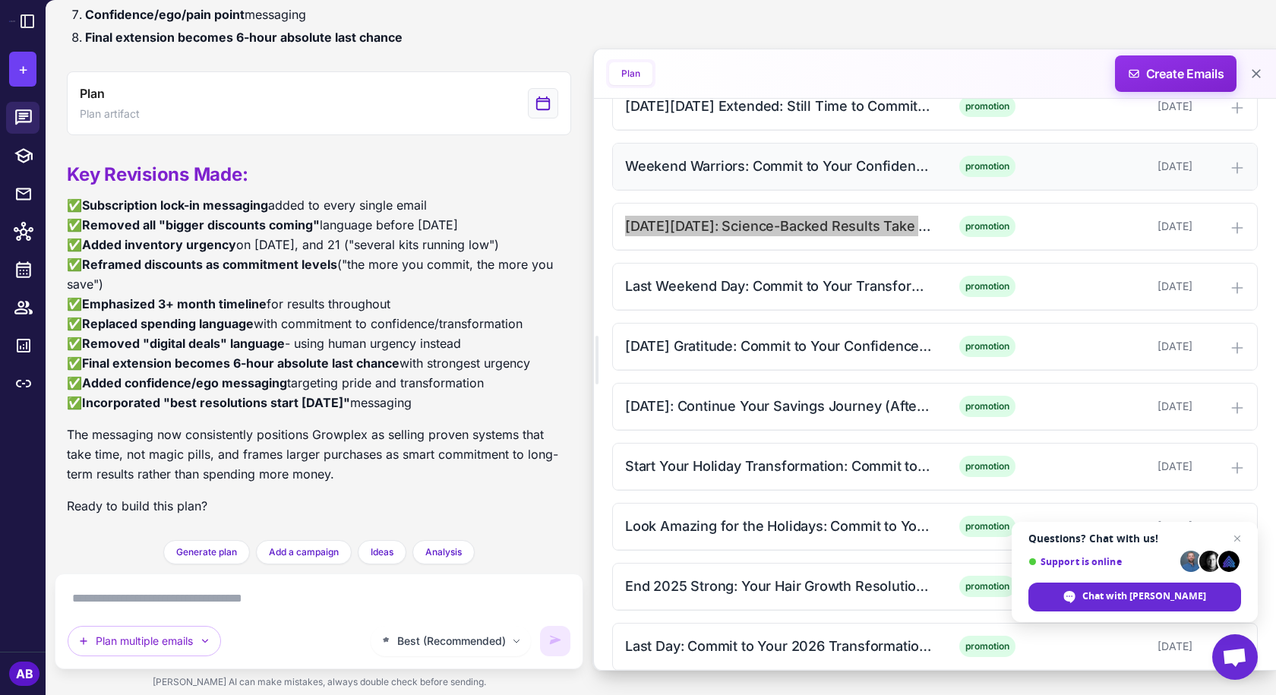
scroll to position [1649, 0]
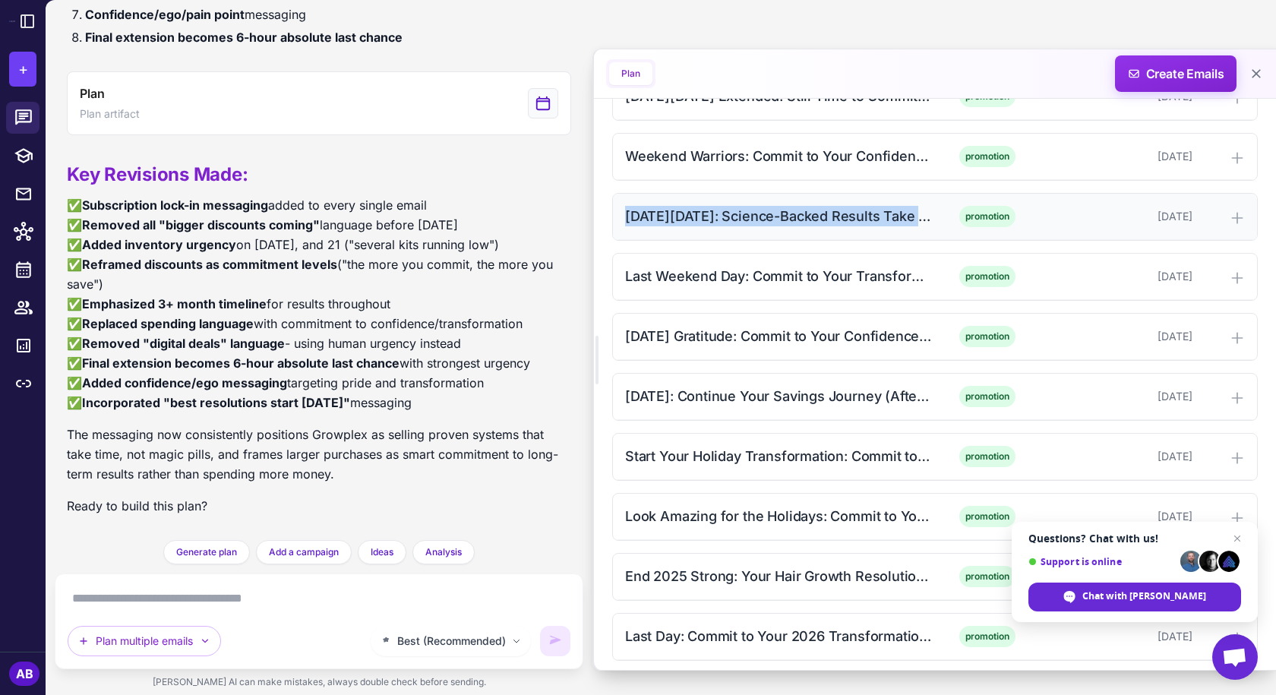
click at [818, 214] on div "[DATE][DATE]: Science-Backed Results Take Time (Morning)" at bounding box center [778, 216] width 307 height 21
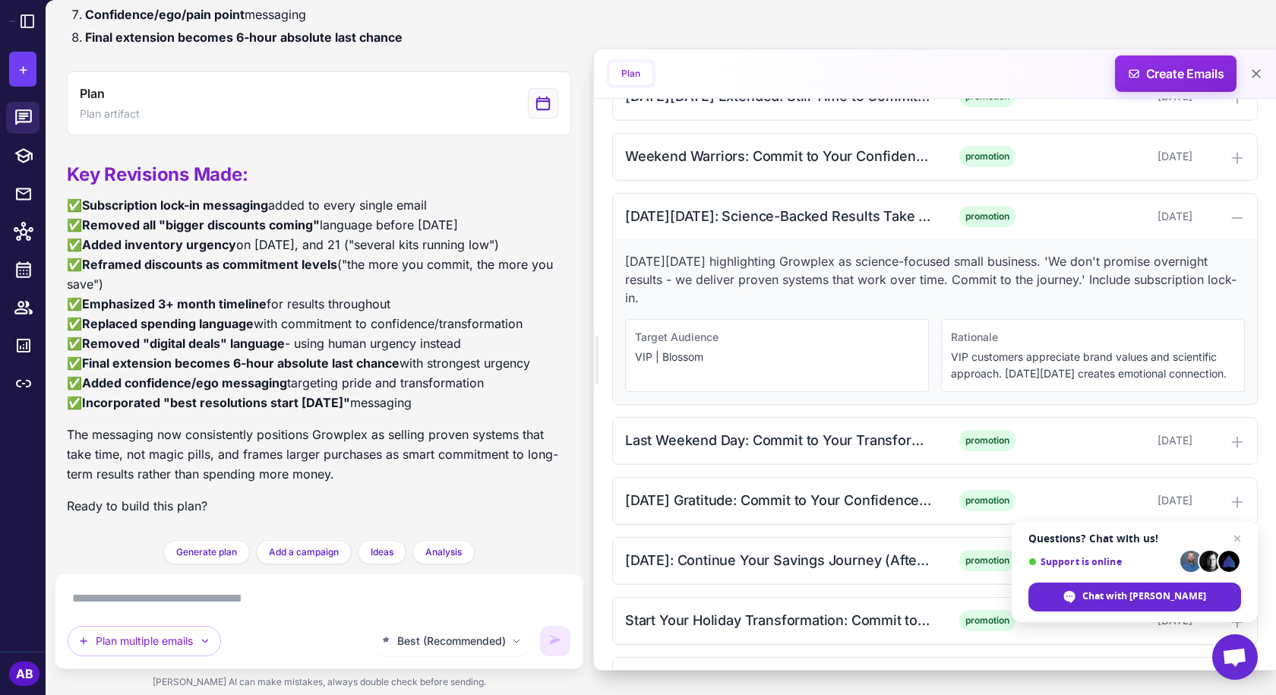
click at [775, 254] on p "Small Business Saturday highlighting Growplex as science-focused small business…" at bounding box center [935, 279] width 620 height 55
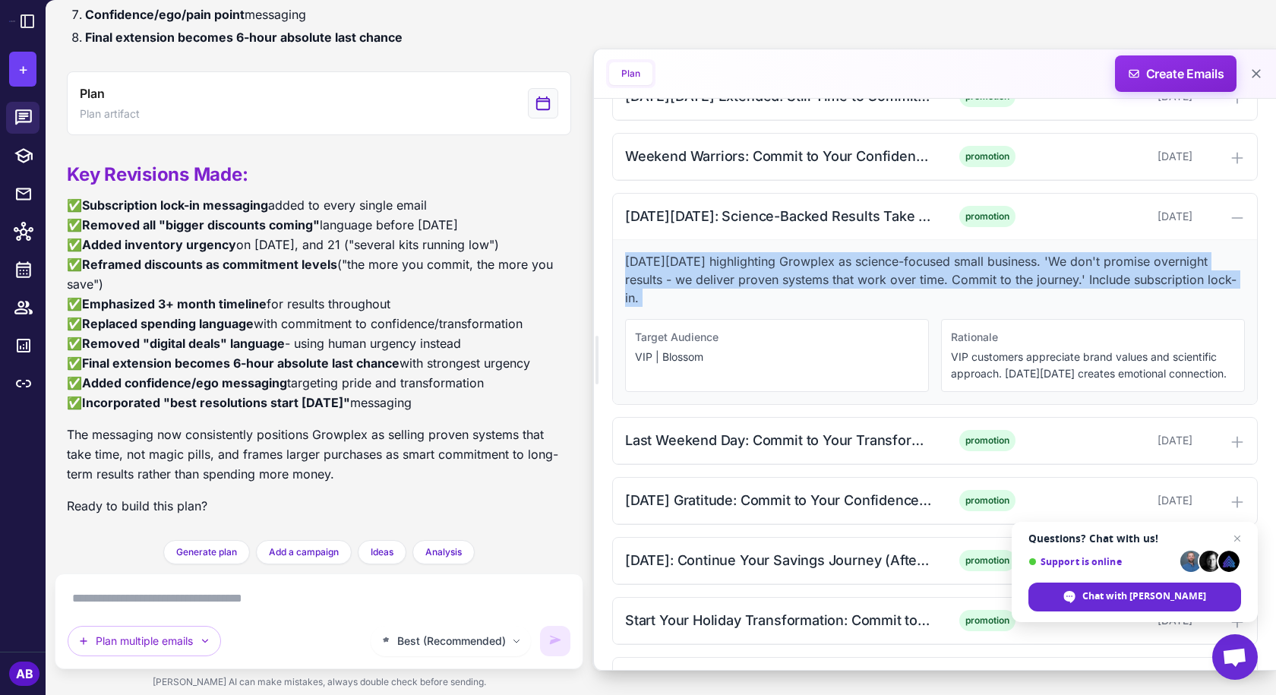
click at [775, 254] on p "Small Business Saturday highlighting Growplex as science-focused small business…" at bounding box center [935, 279] width 620 height 55
copy p "Small Business Saturday highlighting Growplex as science-focused small business…"
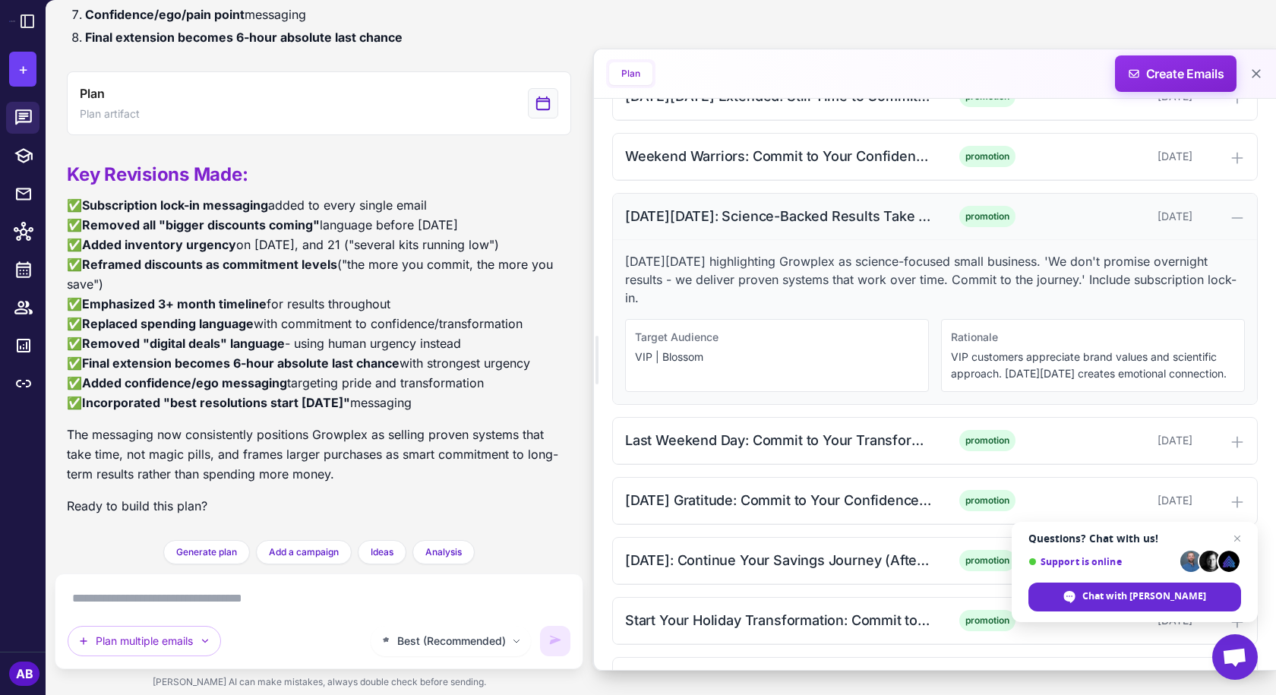
click at [792, 210] on div "[DATE][DATE]: Science-Backed Results Take Time (Morning)" at bounding box center [778, 216] width 307 height 21
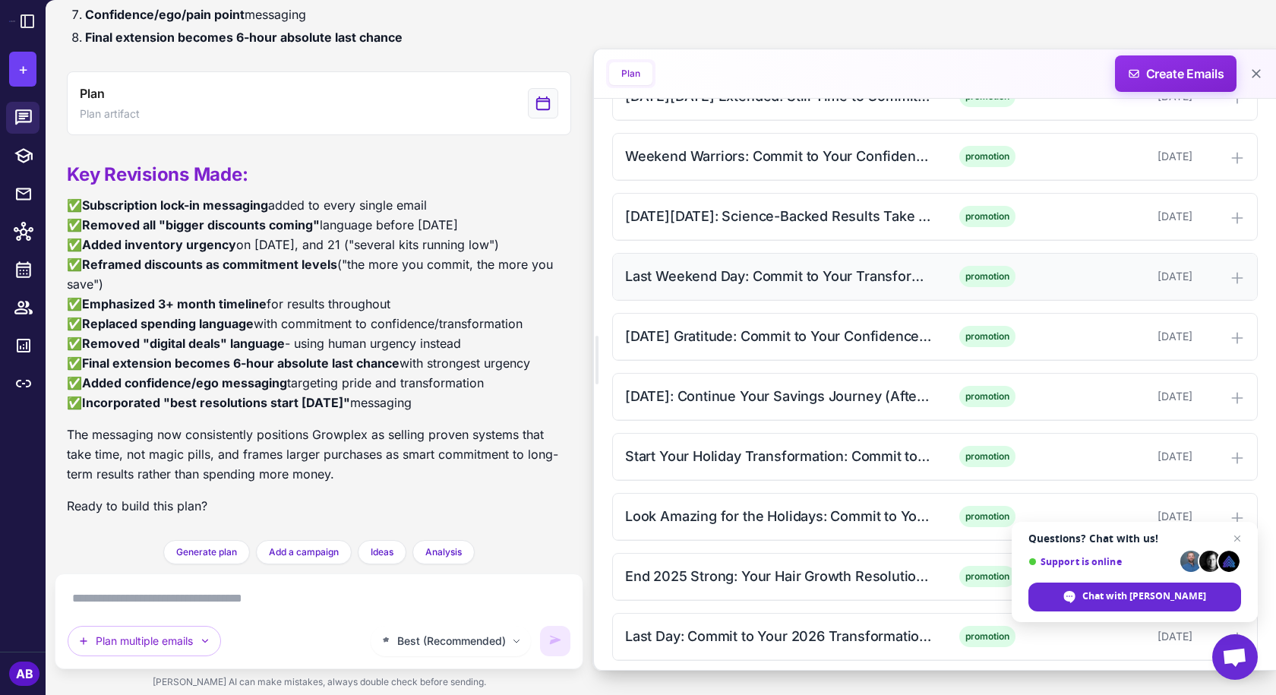
click at [762, 273] on div "Last Weekend Day: Commit to Your Transformation (Afternoon)" at bounding box center [778, 276] width 307 height 21
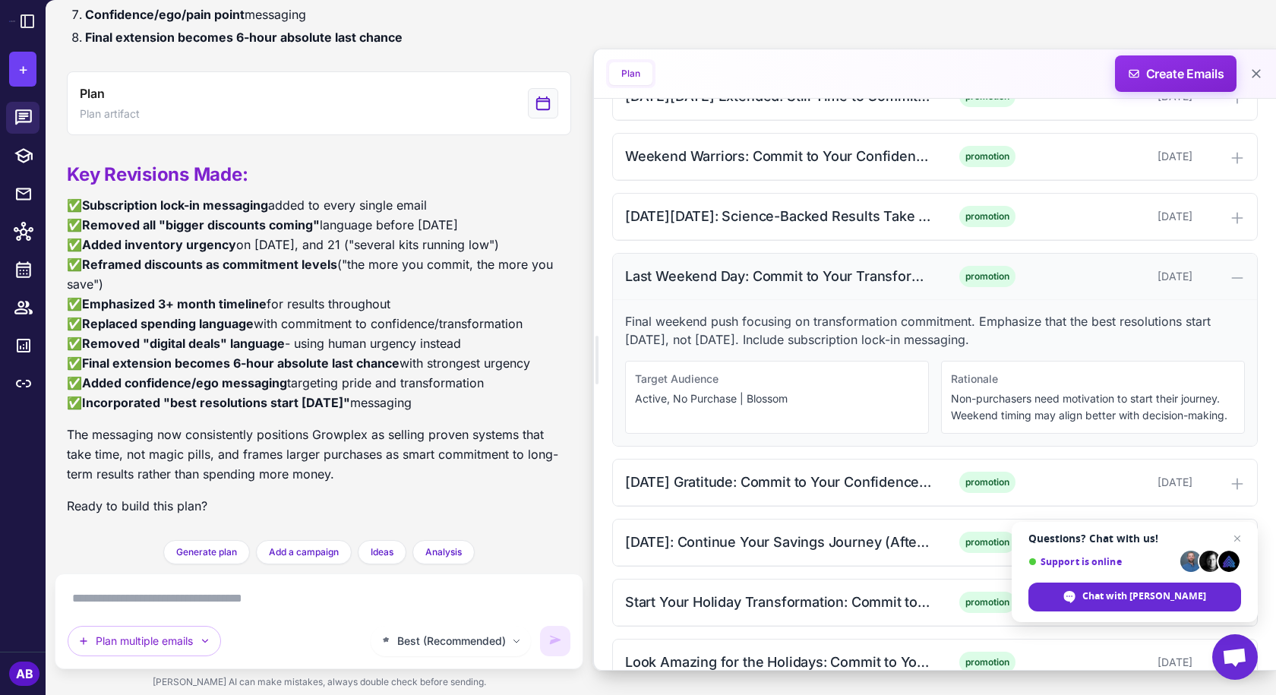
click at [762, 273] on div "Last Weekend Day: Commit to Your Transformation (Afternoon)" at bounding box center [778, 276] width 307 height 21
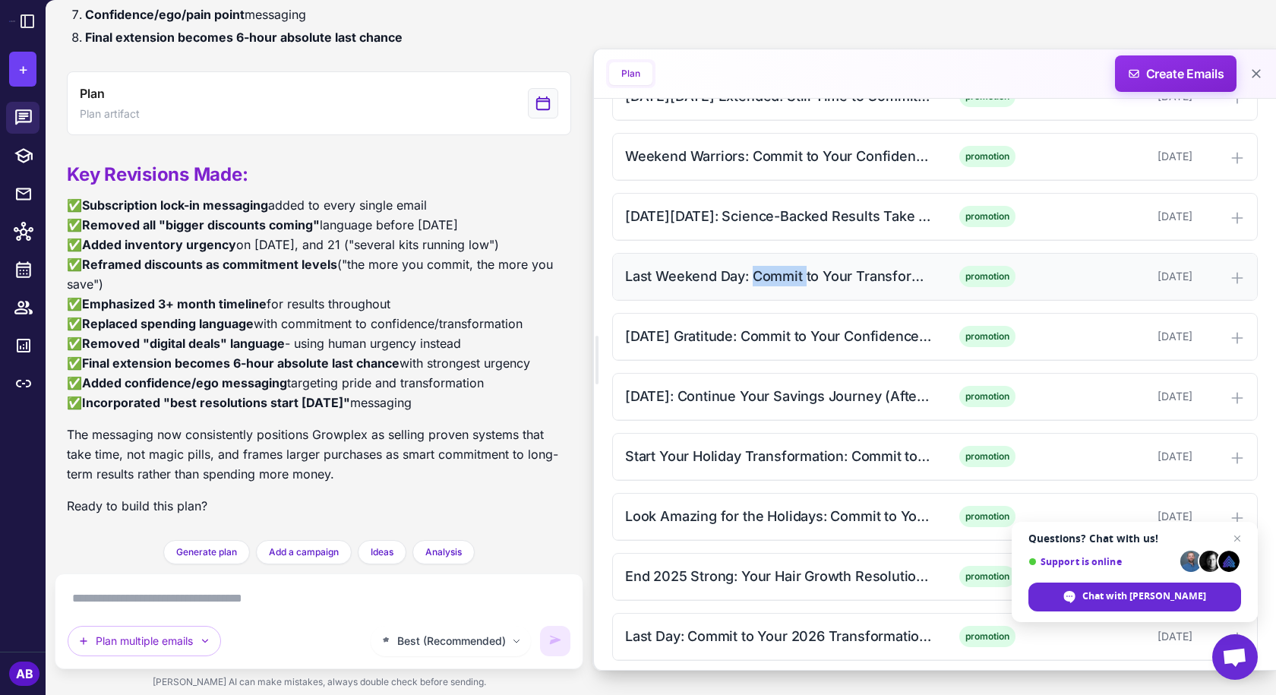
click at [762, 273] on div "Last Weekend Day: Commit to Your Transformation (Afternoon)" at bounding box center [778, 276] width 307 height 21
copy div "Last Weekend Day: Commit to Your Transformation (Afternoon)"
click at [682, 274] on div "Last Weekend Day: Commit to Your Transformation (Afternoon)" at bounding box center [778, 276] width 307 height 21
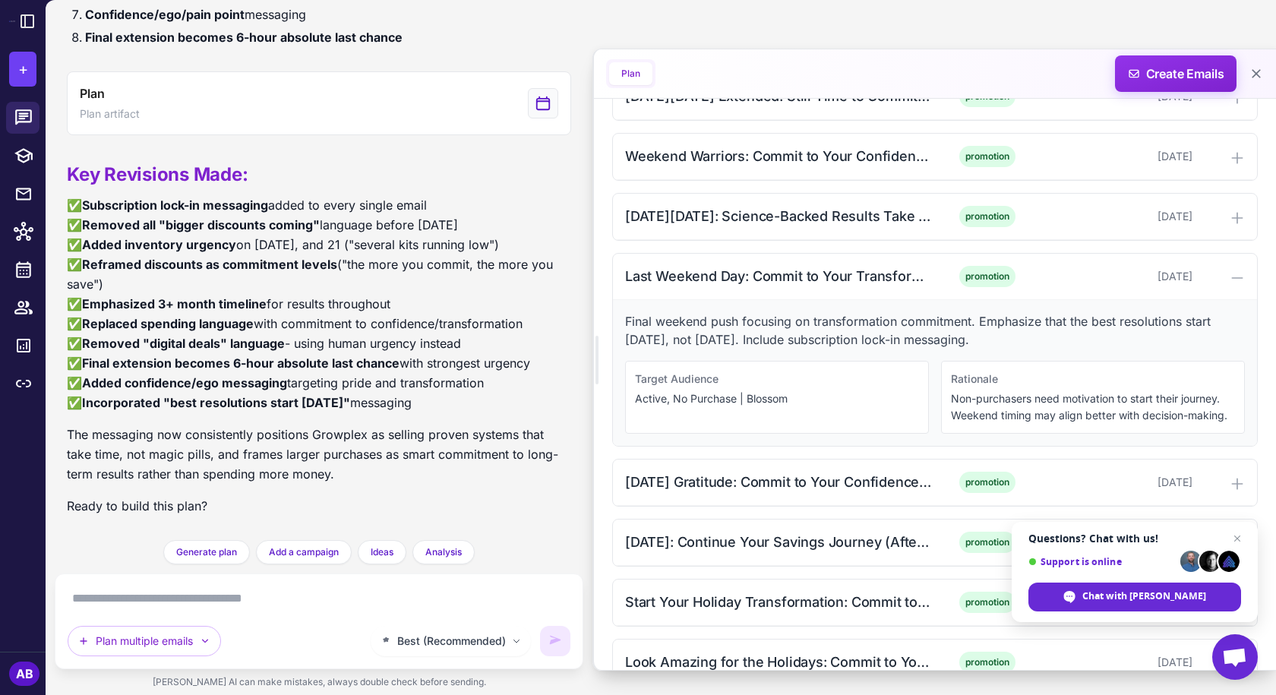
click at [696, 320] on p "Final weekend push focusing on transformation commitment. Emphasize that the be…" at bounding box center [935, 330] width 620 height 36
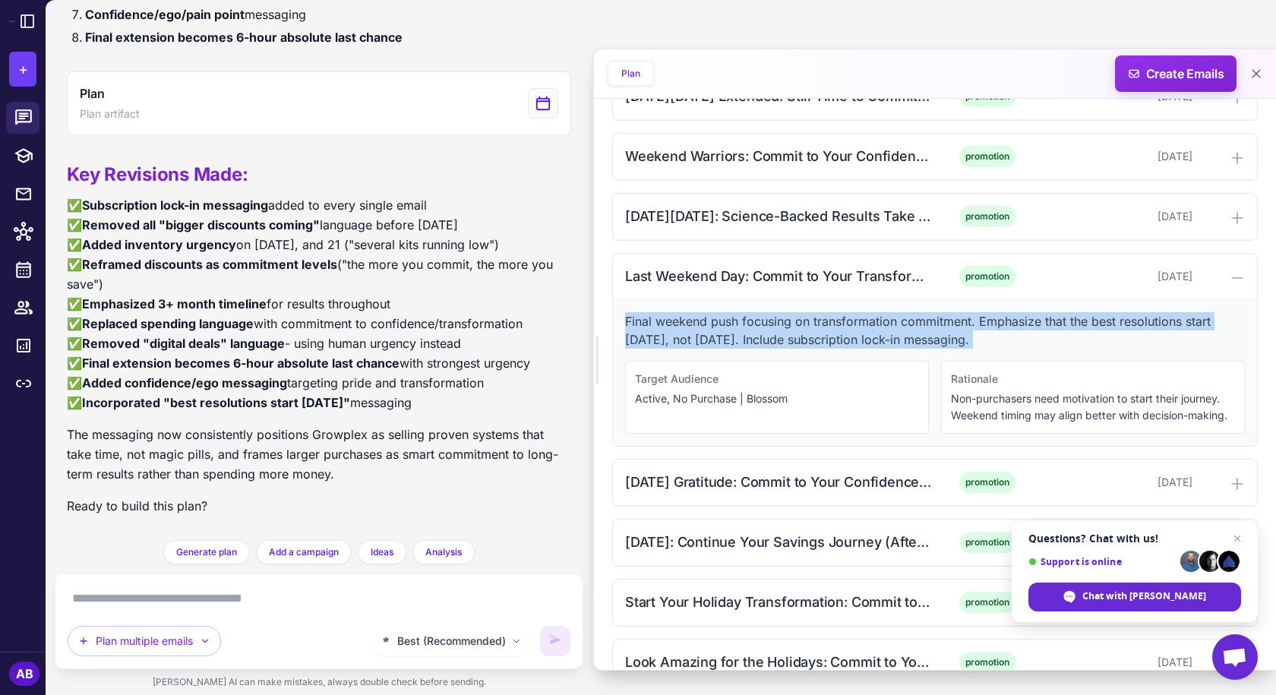
click at [696, 320] on p "Final weekend push focusing on transformation commitment. Emphasize that the be…" at bounding box center [935, 330] width 620 height 36
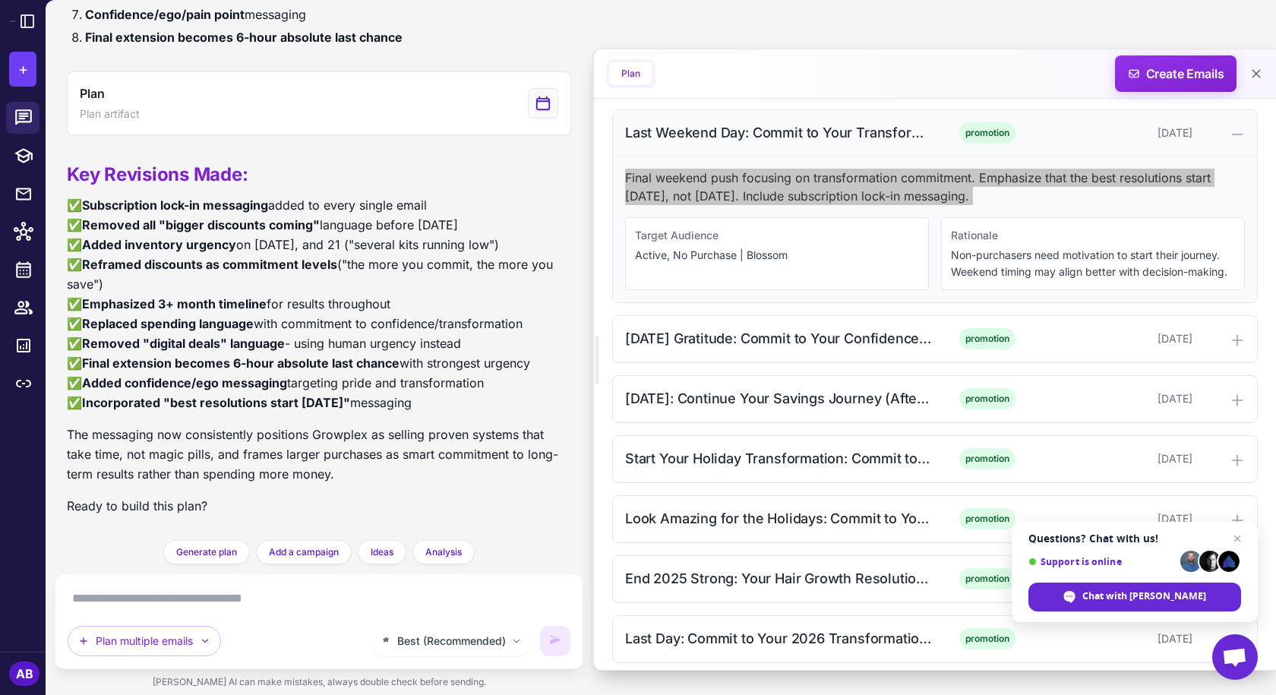
scroll to position [1800, 0]
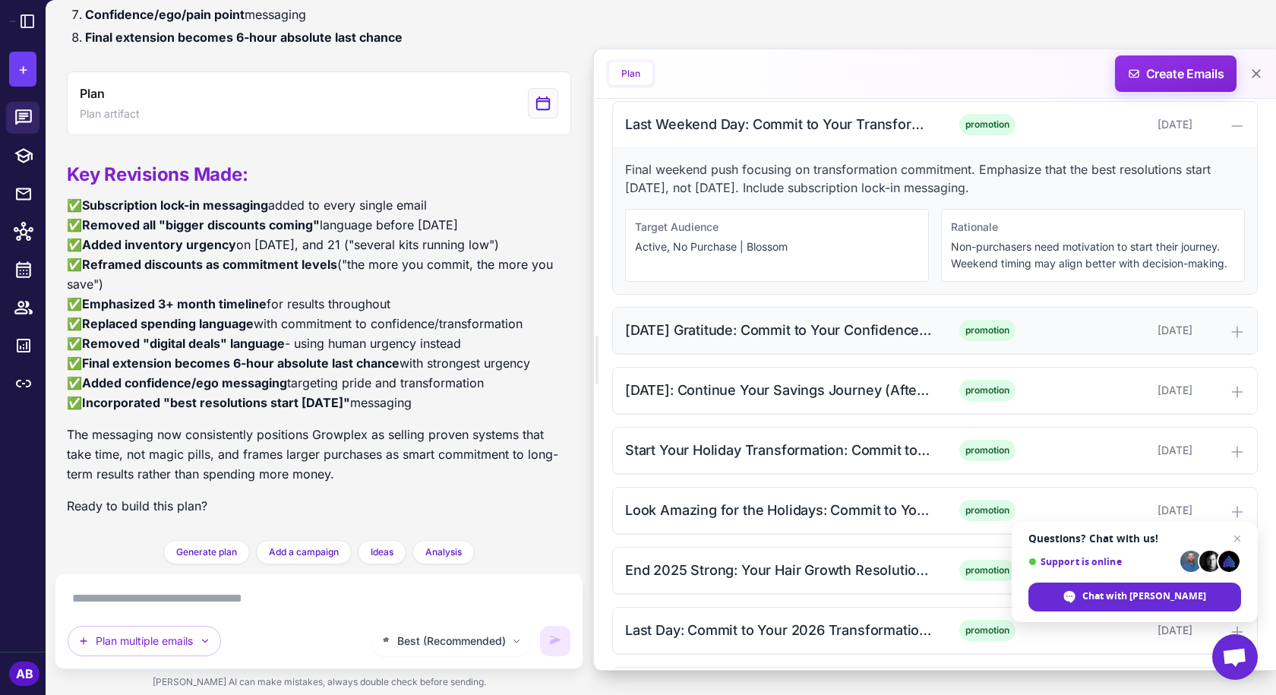
click at [817, 342] on div "Thanksgiving Gratitude: Commit to Your Confidence (Morning) promotion November …" at bounding box center [935, 331] width 644 height 46
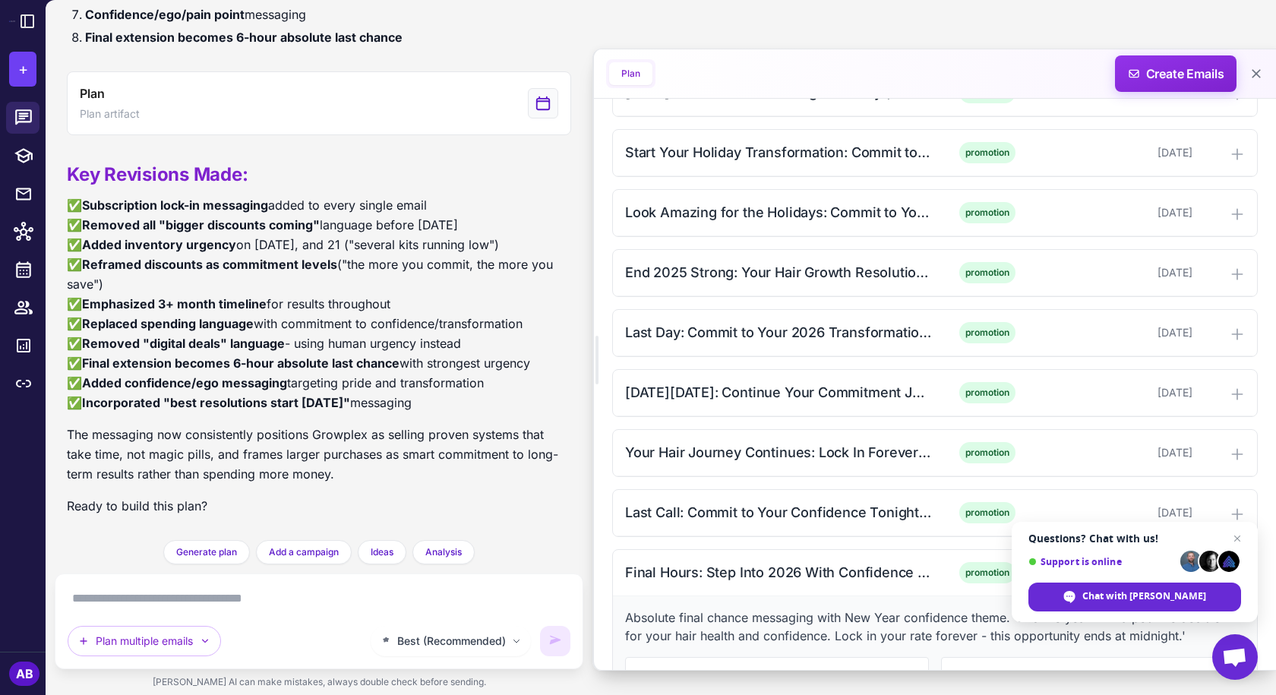
scroll to position [2092, 0]
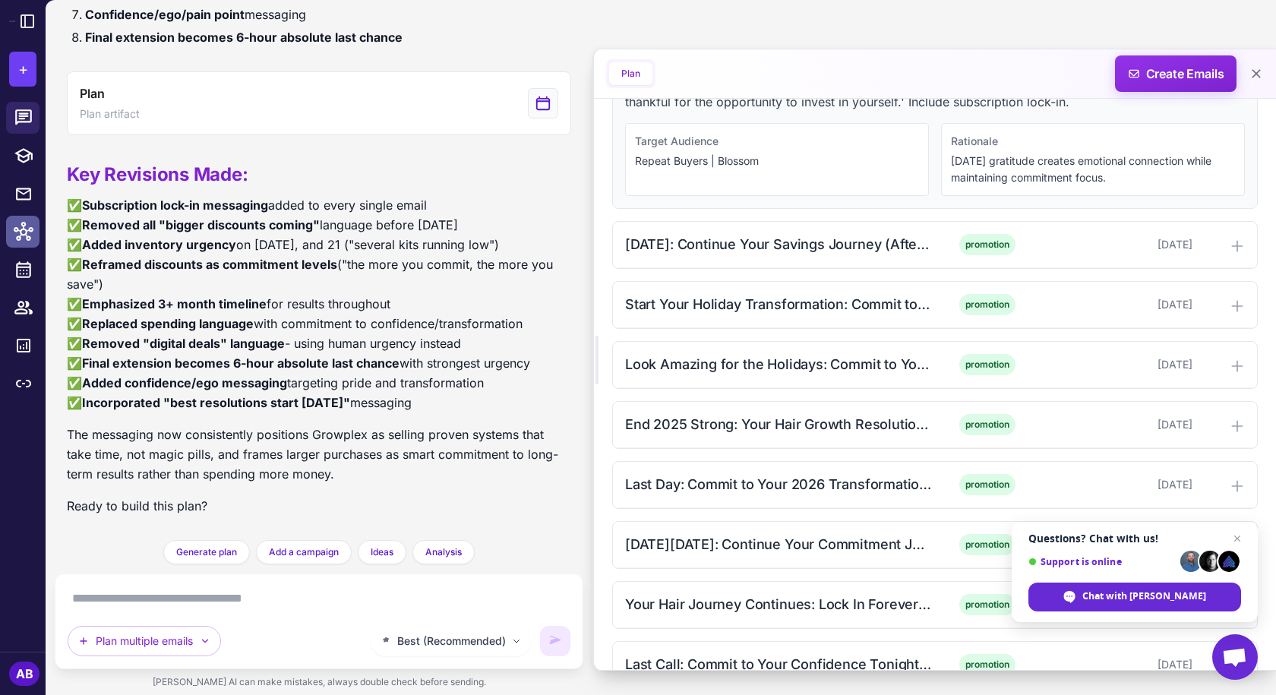
click at [16, 246] on link at bounding box center [22, 232] width 33 height 32
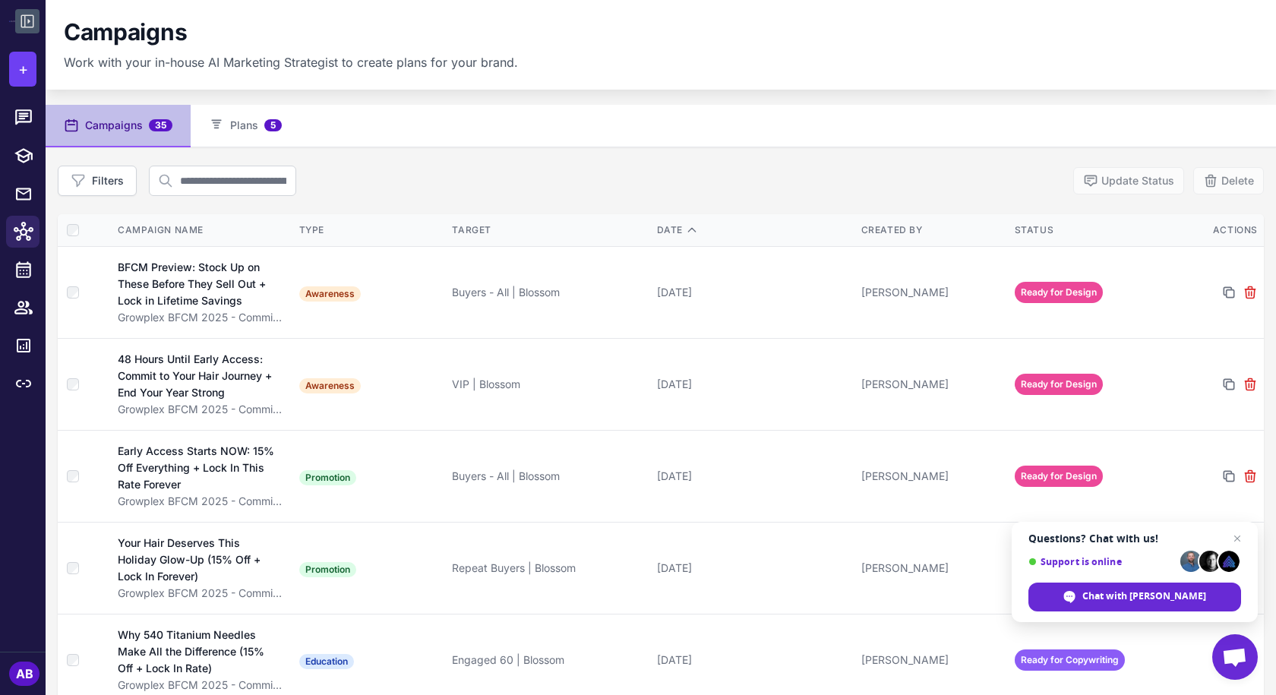
click at [29, 29] on icon at bounding box center [27, 21] width 18 height 18
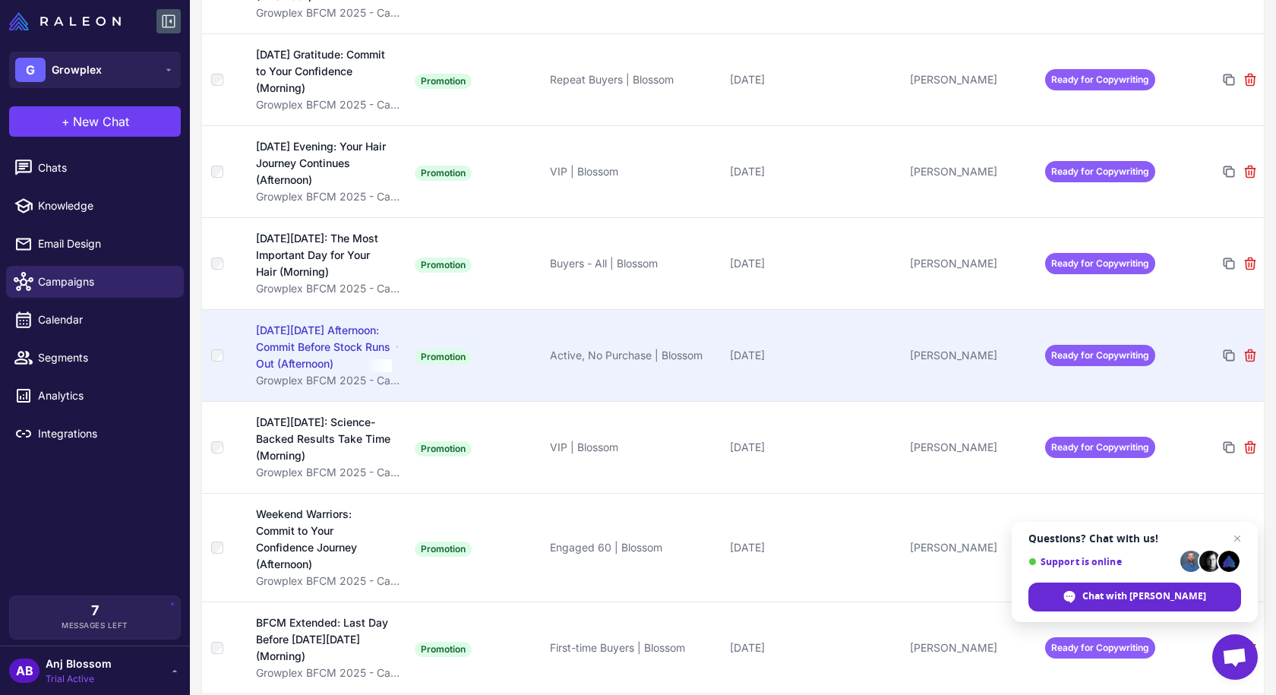
scroll to position [2202, 0]
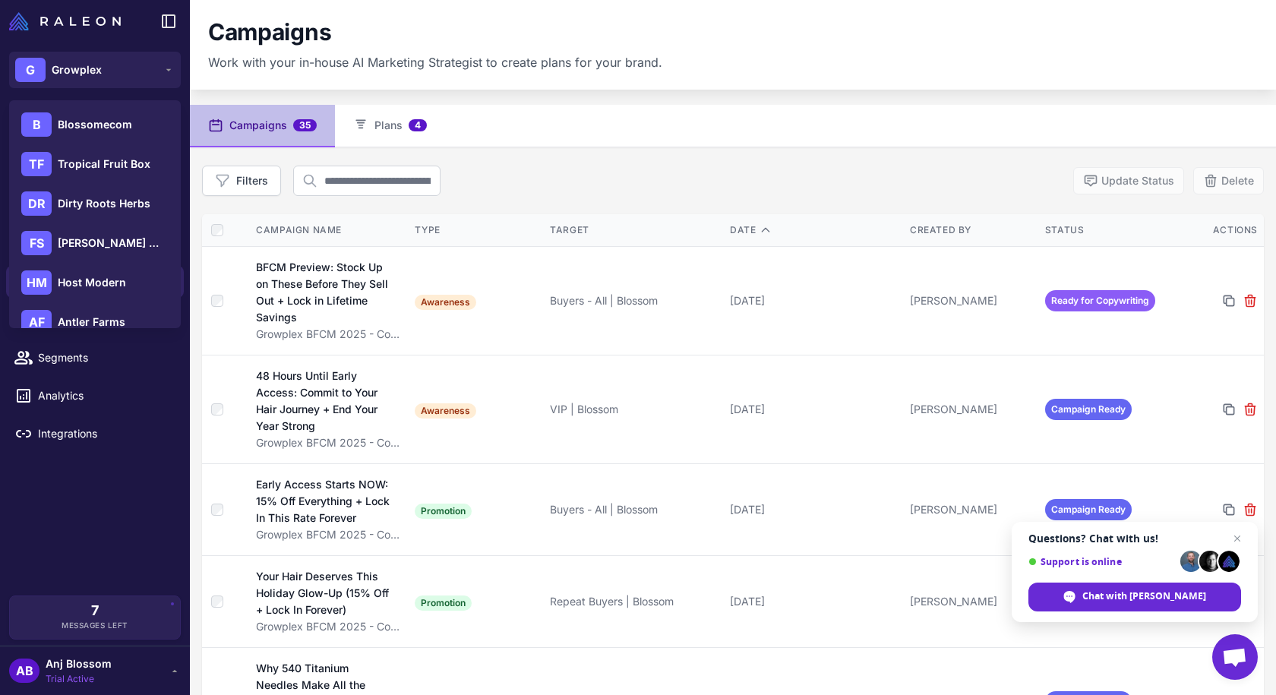
scroll to position [1519, 0]
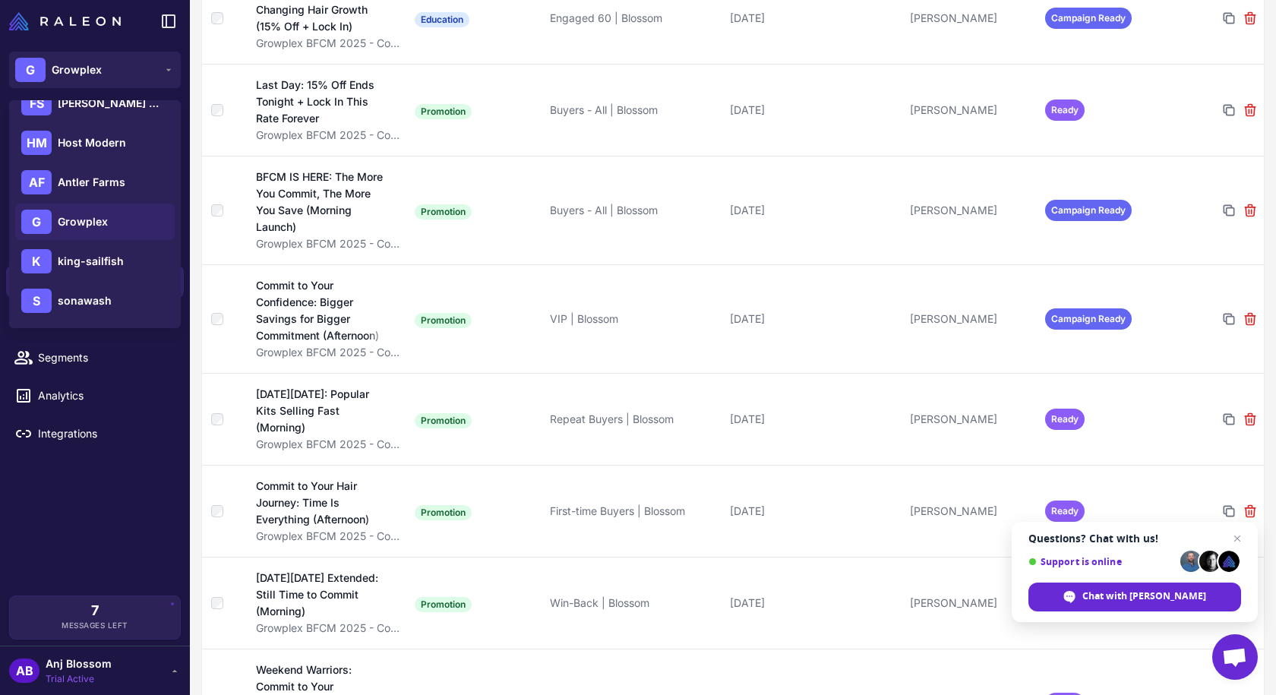
click at [111, 484] on div "Chats Knowledge Email Design Campaigns Calendar Segments Analytics Integrations" at bounding box center [95, 371] width 190 height 450
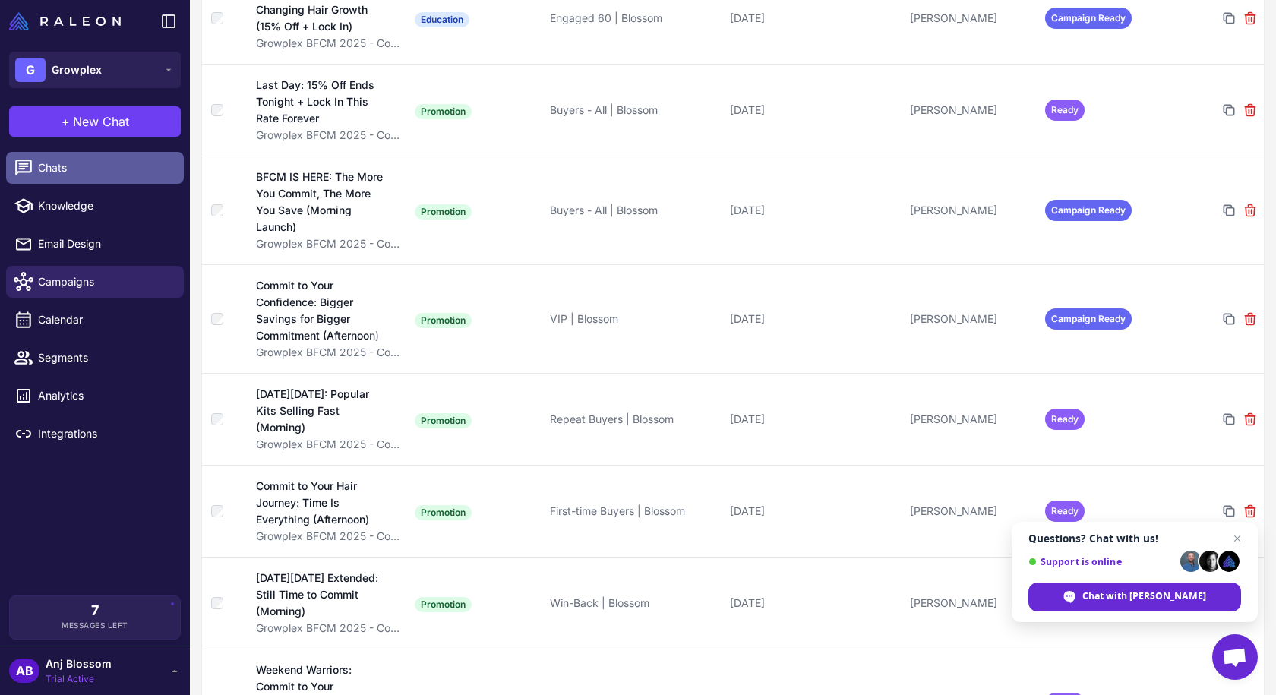
click at [109, 170] on span "Chats" at bounding box center [105, 167] width 134 height 17
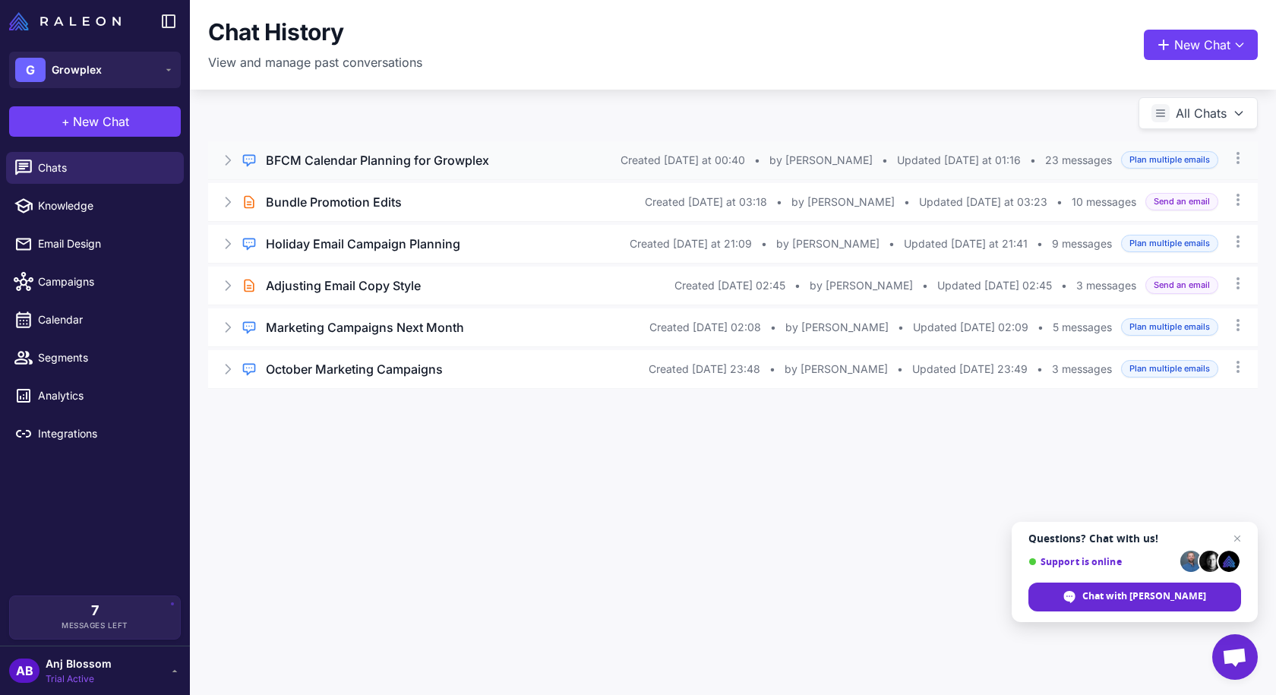
click at [459, 164] on h3 "BFCM Calendar Planning for Growplex" at bounding box center [377, 160] width 223 height 18
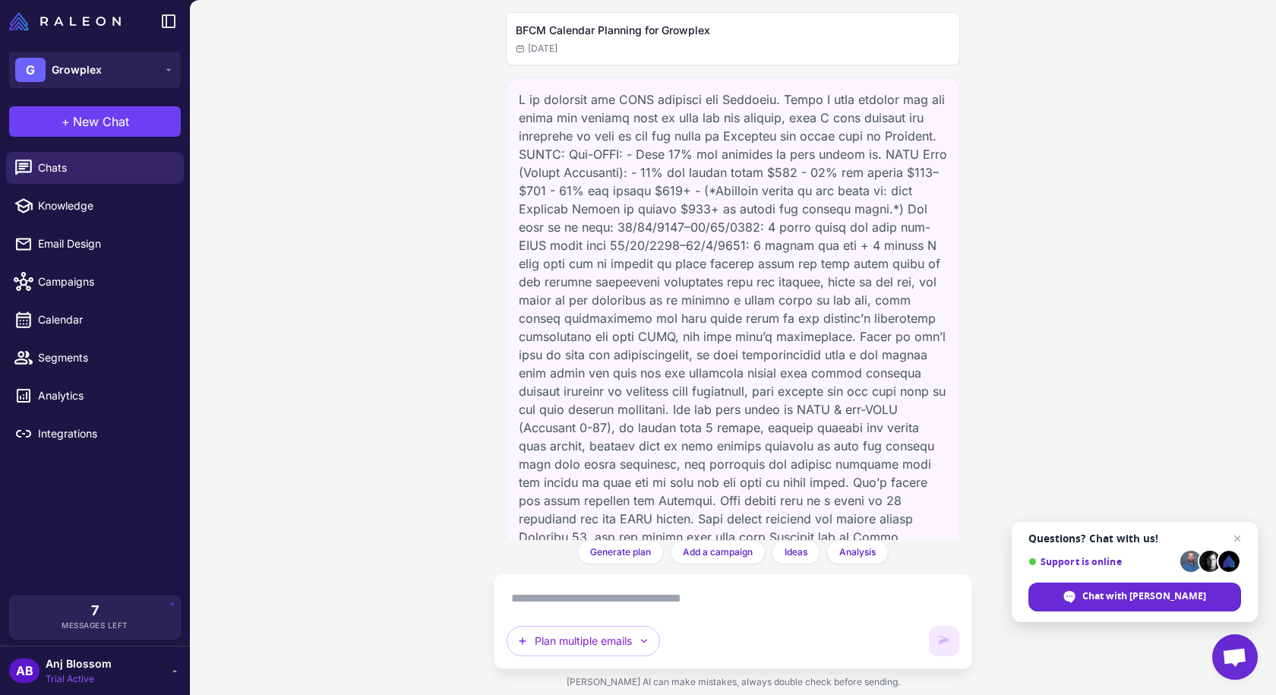
scroll to position [6744, 0]
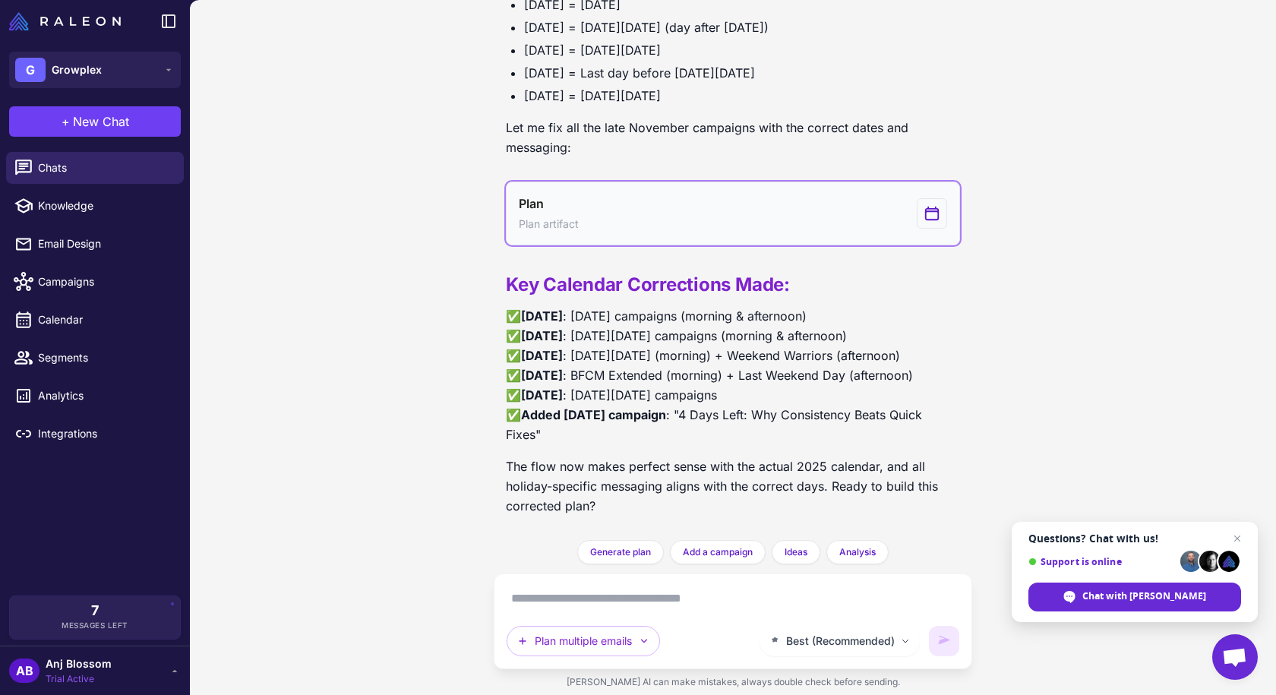
click at [723, 181] on button "Plan Plan artifact" at bounding box center [733, 213] width 454 height 64
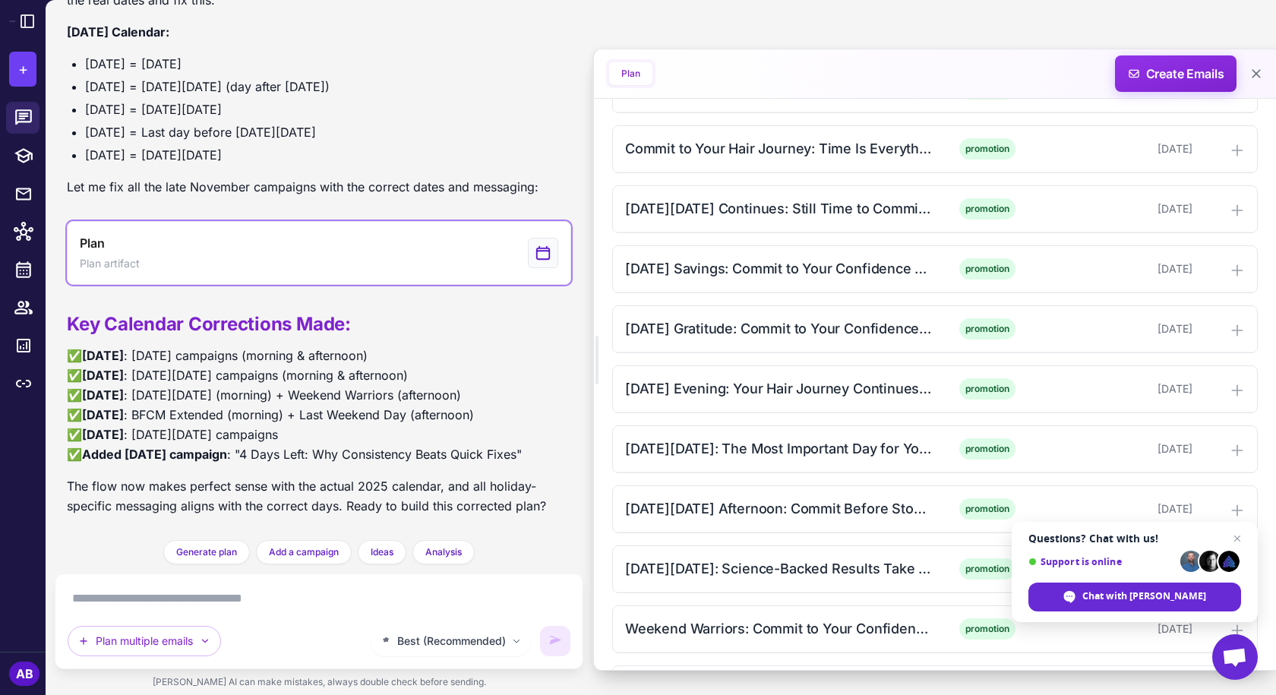
scroll to position [1823, 0]
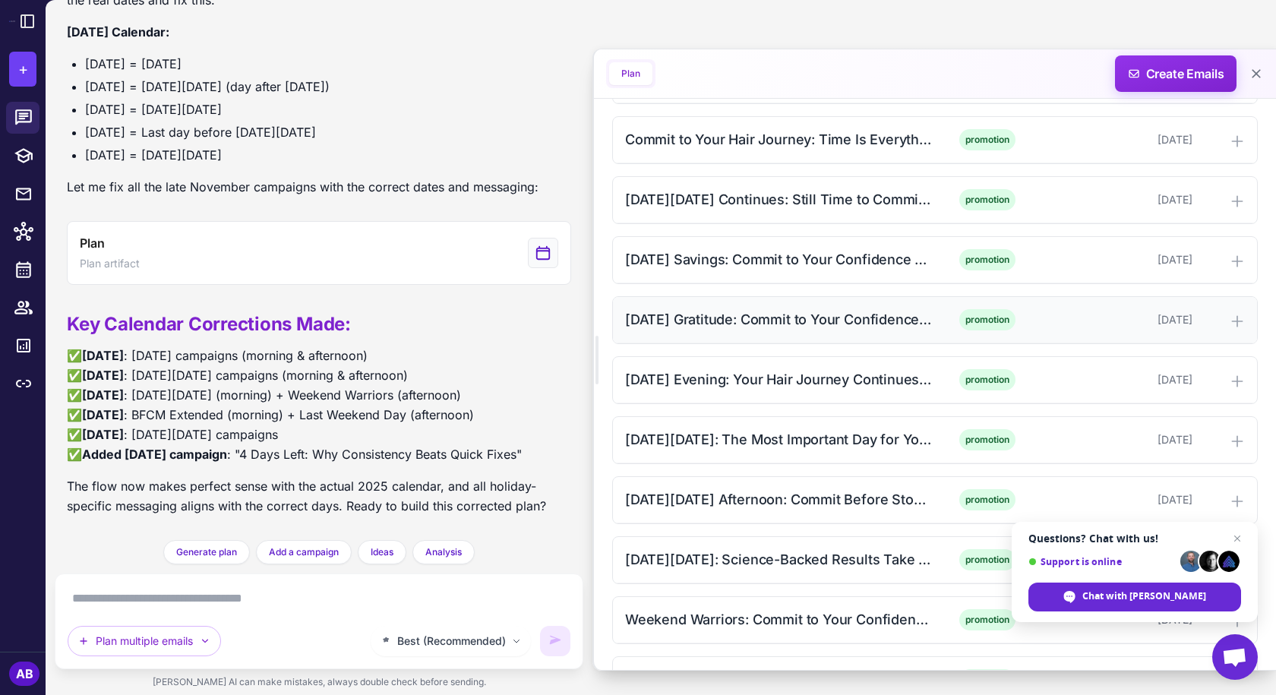
click at [629, 324] on div "[DATE] Gratitude: Commit to Your Confidence (Morning)" at bounding box center [778, 319] width 307 height 21
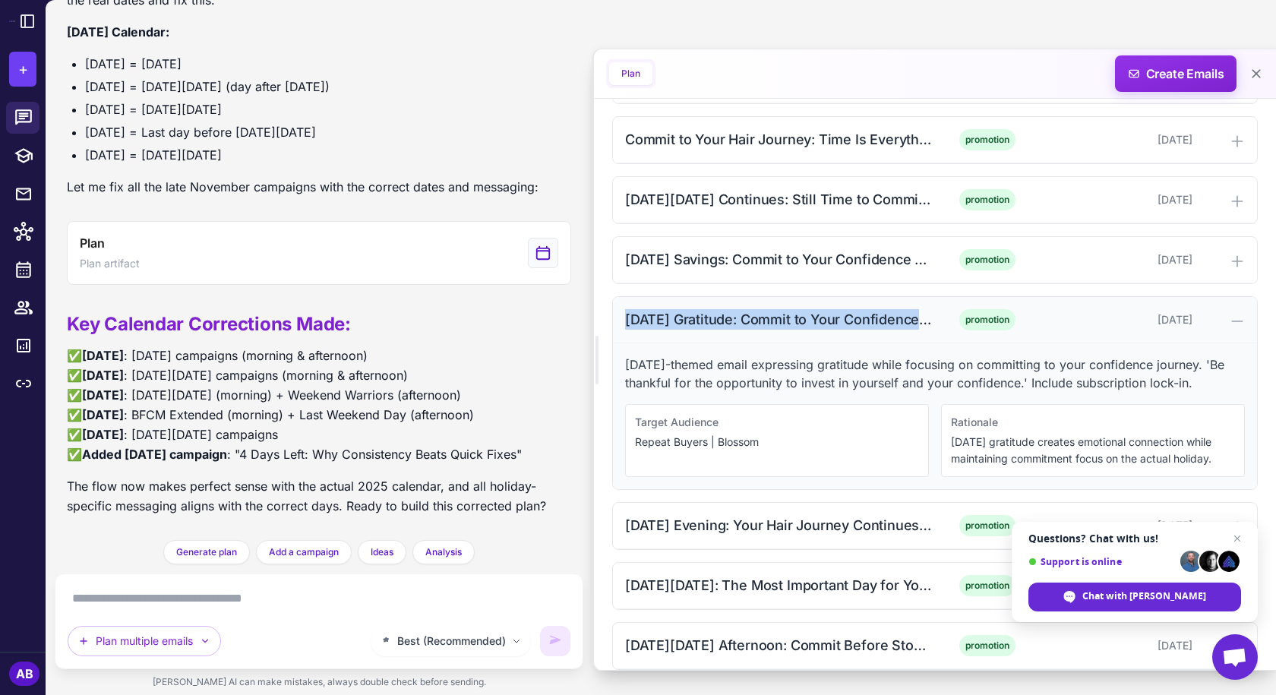
drag, startPoint x: 626, startPoint y: 322, endPoint x: 942, endPoint y: 327, distance: 315.9
click at [942, 327] on div "[DATE] Gratitude: Commit to Your Confidence (Morning) promotion [DATE]" at bounding box center [935, 320] width 644 height 46
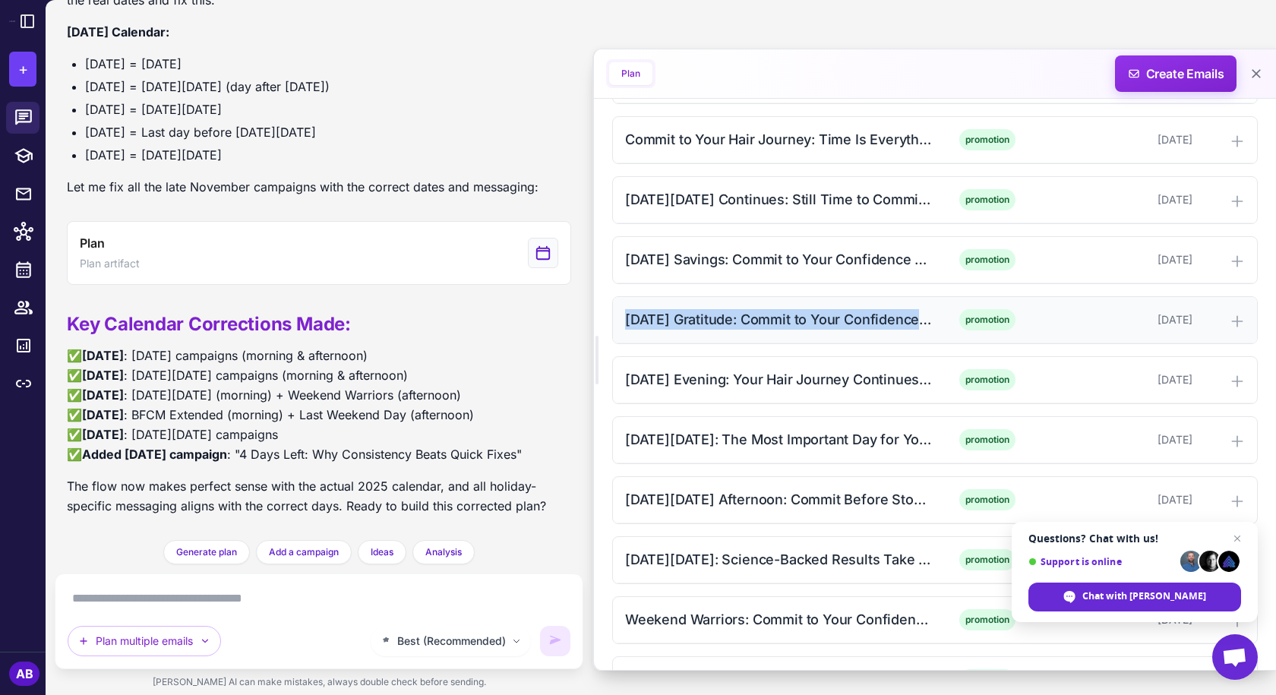
copy div "[DATE] Gratitude: Commit to Your Confidence (Morning)"
click at [791, 327] on div "[DATE] Gratitude: Commit to Your Confidence (Morning)" at bounding box center [778, 319] width 307 height 21
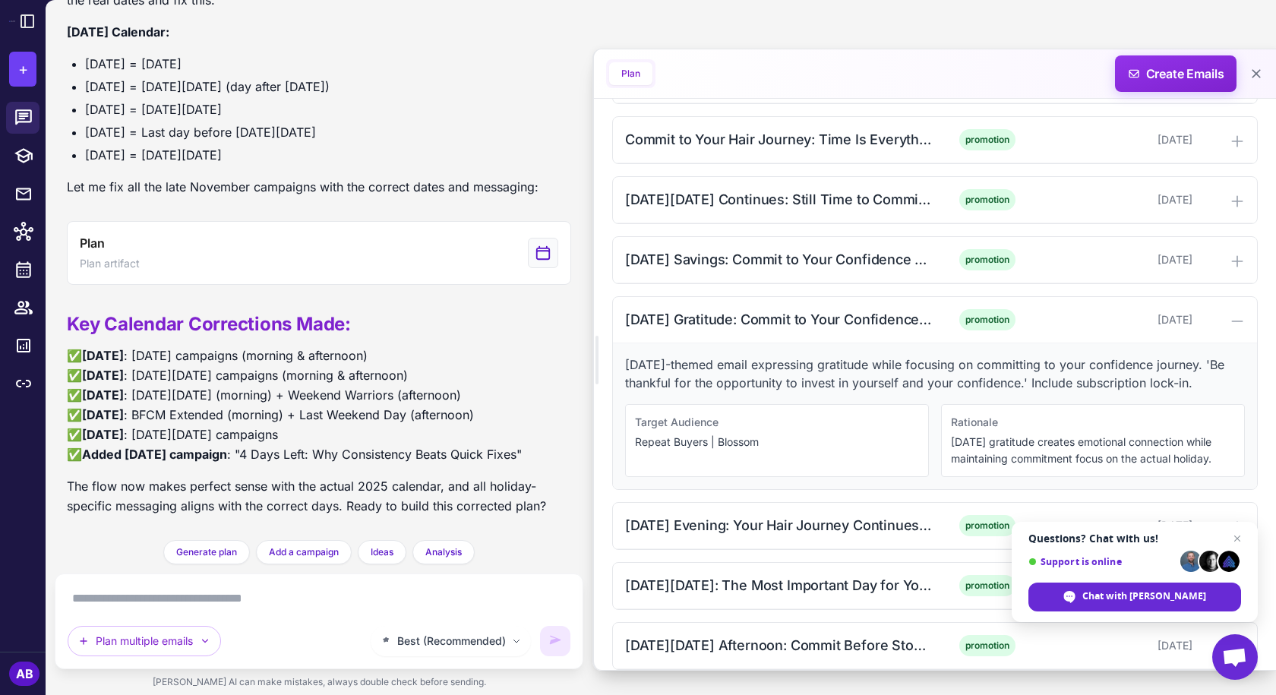
click at [768, 368] on p "[DATE]-themed email expressing gratitude while focusing on committing to your c…" at bounding box center [935, 373] width 620 height 36
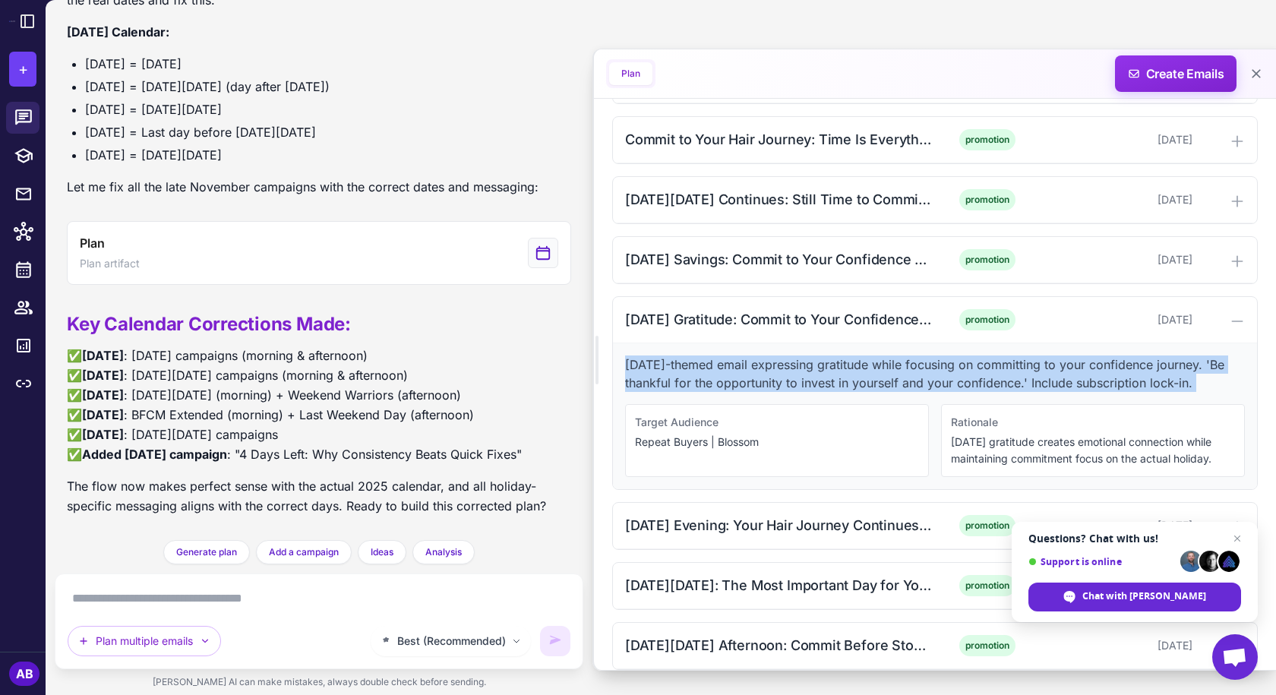
click at [768, 368] on p "[DATE]-themed email expressing gratitude while focusing on committing to your c…" at bounding box center [935, 373] width 620 height 36
copy p "[DATE]-themed email expressing gratitude while focusing on committing to your c…"
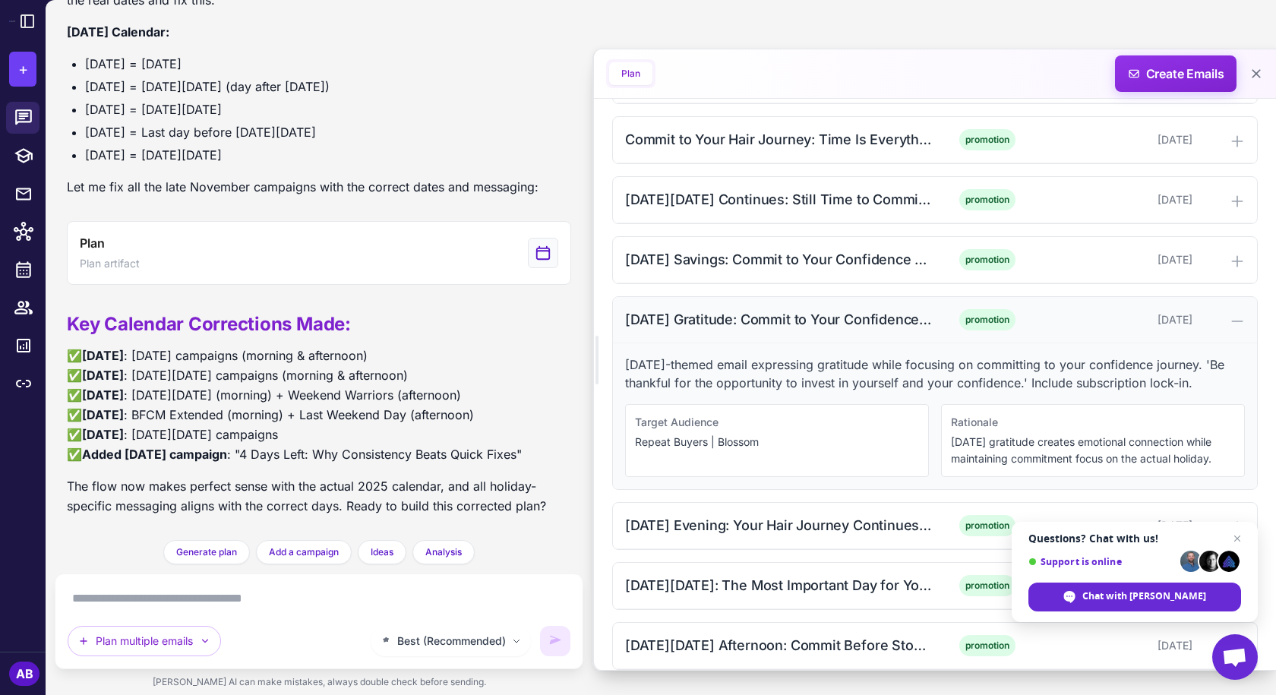
click at [764, 322] on div "[DATE] Gratitude: Commit to Your Confidence (Morning)" at bounding box center [778, 319] width 307 height 21
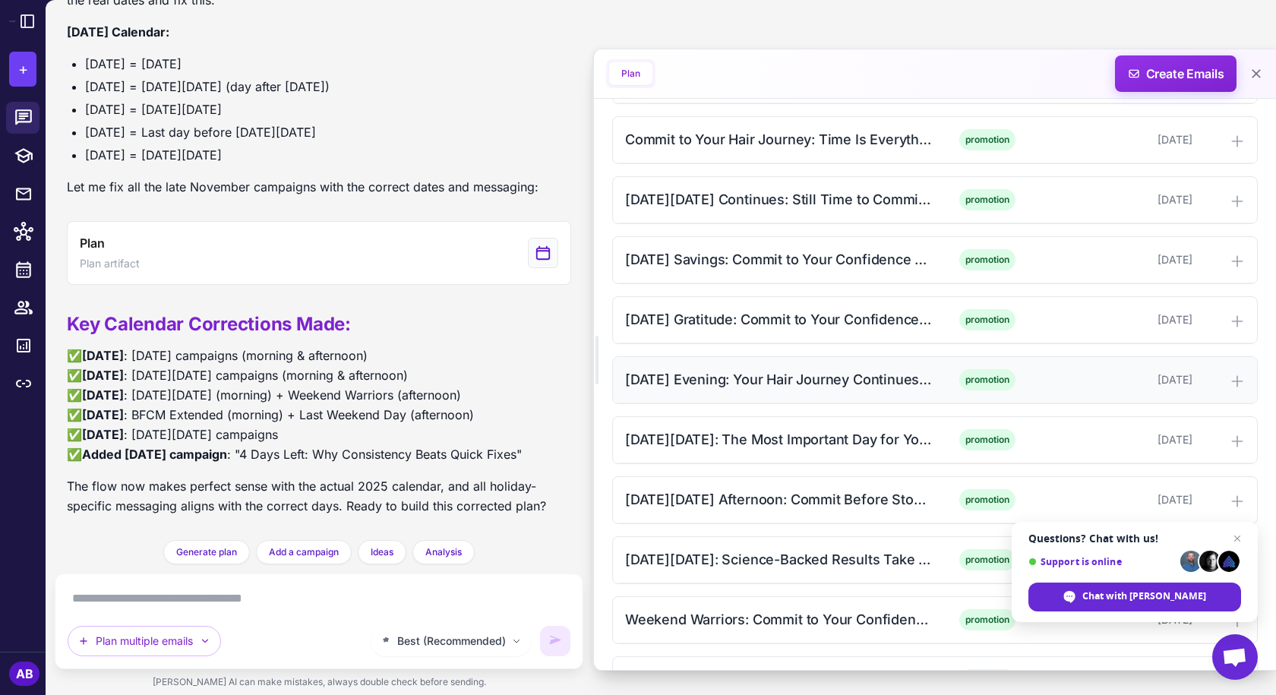
click at [762, 378] on div "[DATE] Evening: Your Hair Journey Continues (Afternoon)" at bounding box center [778, 379] width 307 height 21
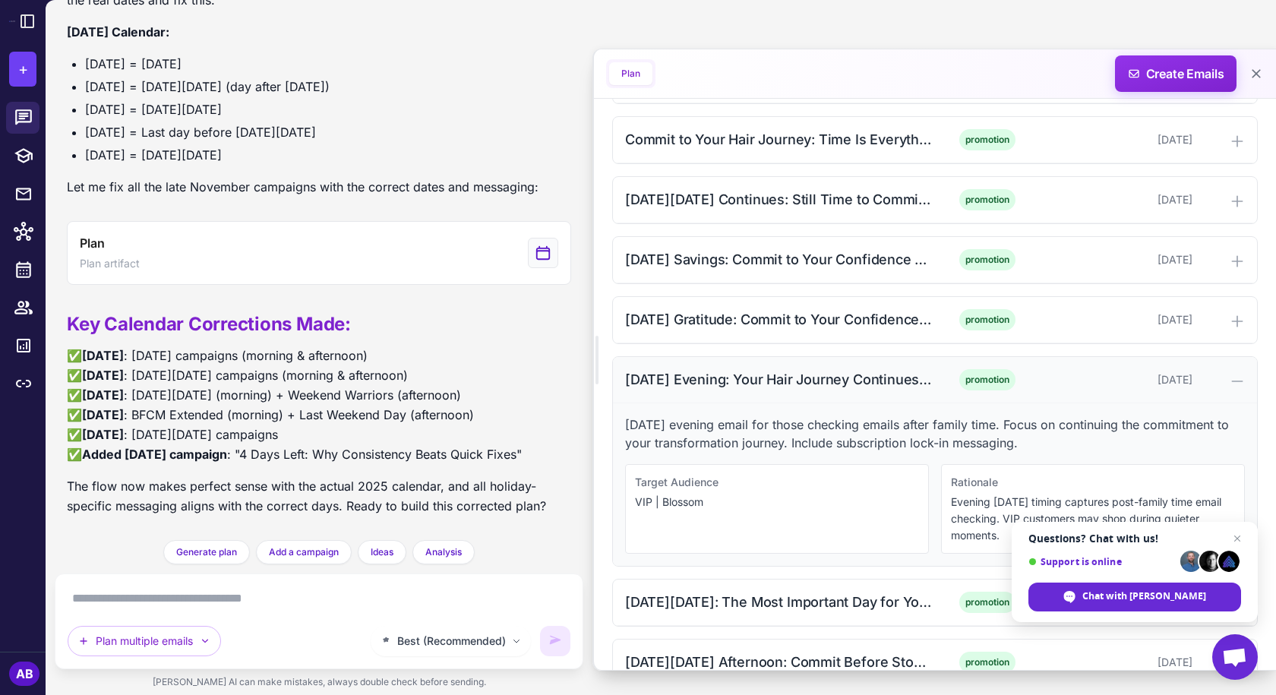
click at [837, 384] on div "[DATE] Evening: Your Hair Journey Continues (Afternoon)" at bounding box center [778, 379] width 307 height 21
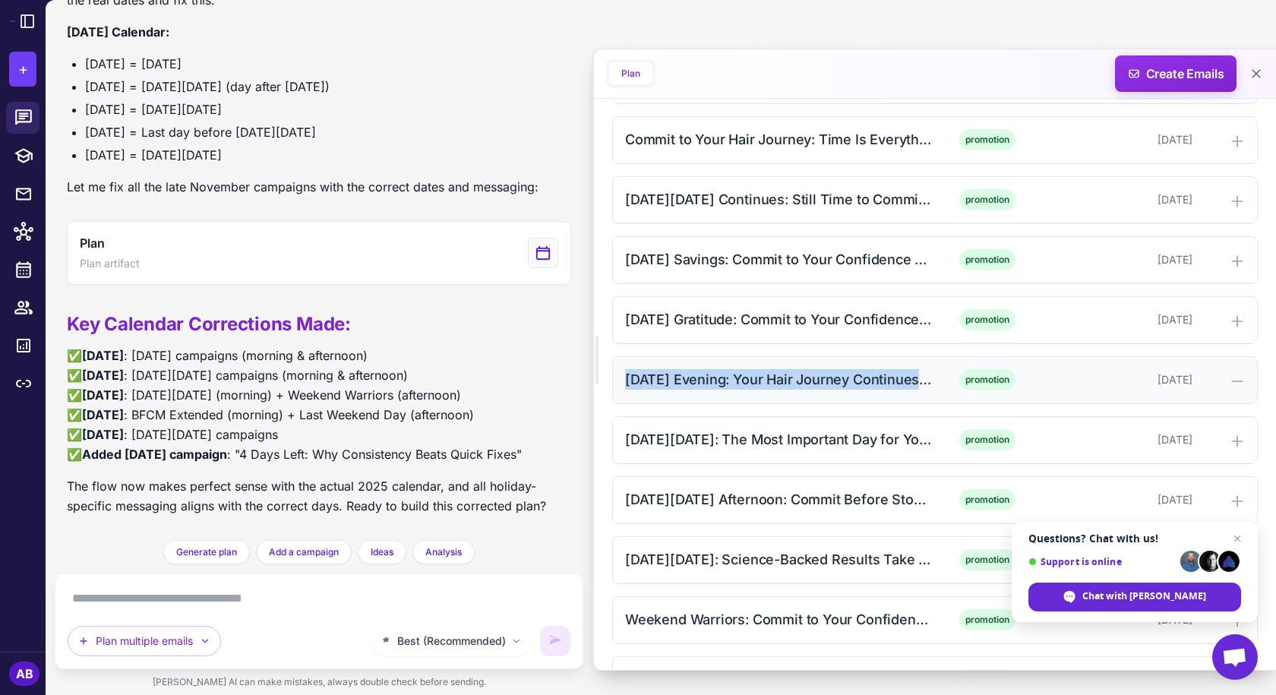
click at [837, 384] on div "[DATE] Evening: Your Hair Journey Continues (Afternoon)" at bounding box center [778, 379] width 307 height 21
click at [768, 375] on div "[DATE] Evening: Your Hair Journey Continues (Afternoon)" at bounding box center [778, 379] width 307 height 21
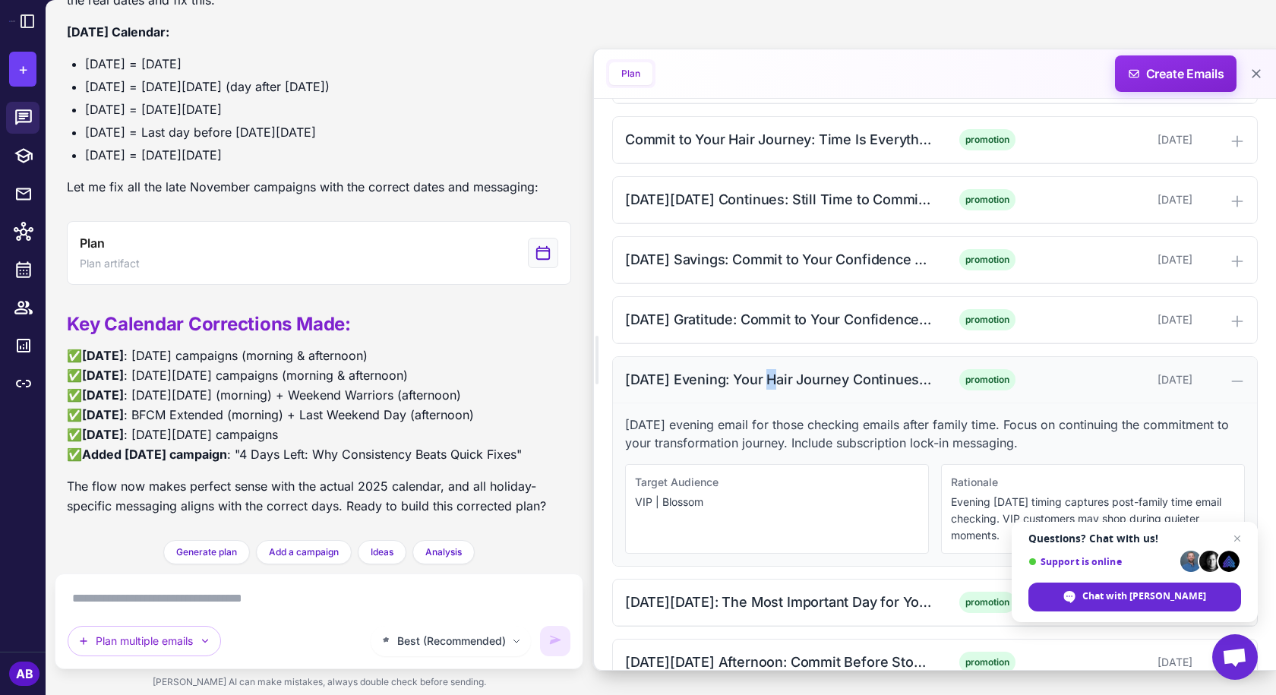
click at [768, 375] on div "[DATE] Evening: Your Hair Journey Continues (Afternoon)" at bounding box center [778, 379] width 307 height 21
click at [769, 375] on div "[DATE] Evening: Your Hair Journey Continues (Afternoon)" at bounding box center [778, 379] width 307 height 21
click at [770, 415] on p "[DATE] evening email for those checking emails after family time. Focus on cont…" at bounding box center [935, 433] width 620 height 36
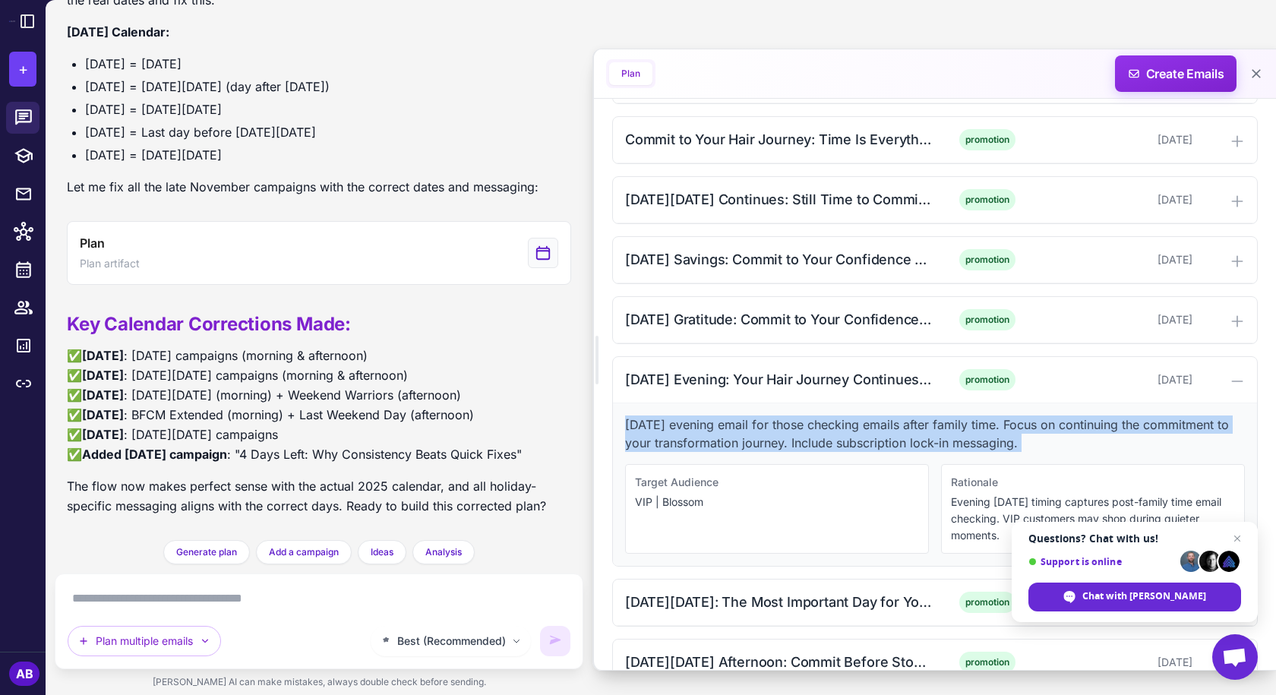
click at [771, 415] on p "[DATE] evening email for those checking emails after family time. Focus on cont…" at bounding box center [935, 433] width 620 height 36
copy p "[DATE] evening email for those checking emails after family time. Focus on cont…"
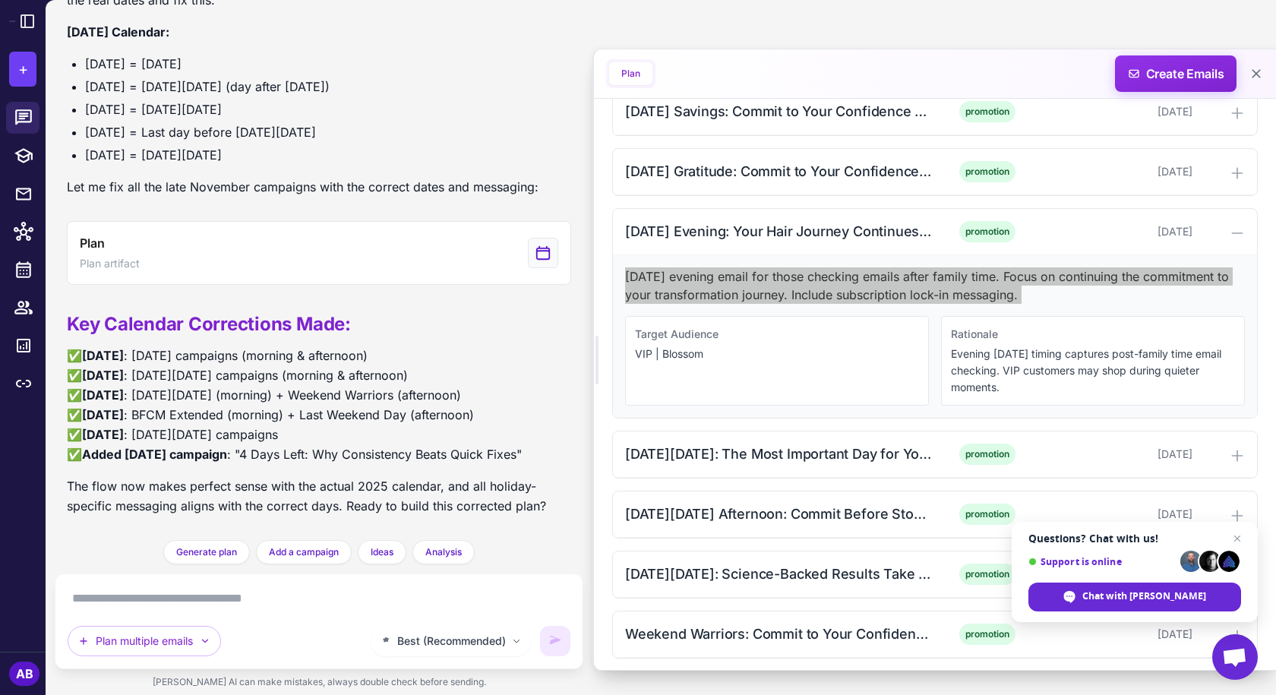
scroll to position [1974, 0]
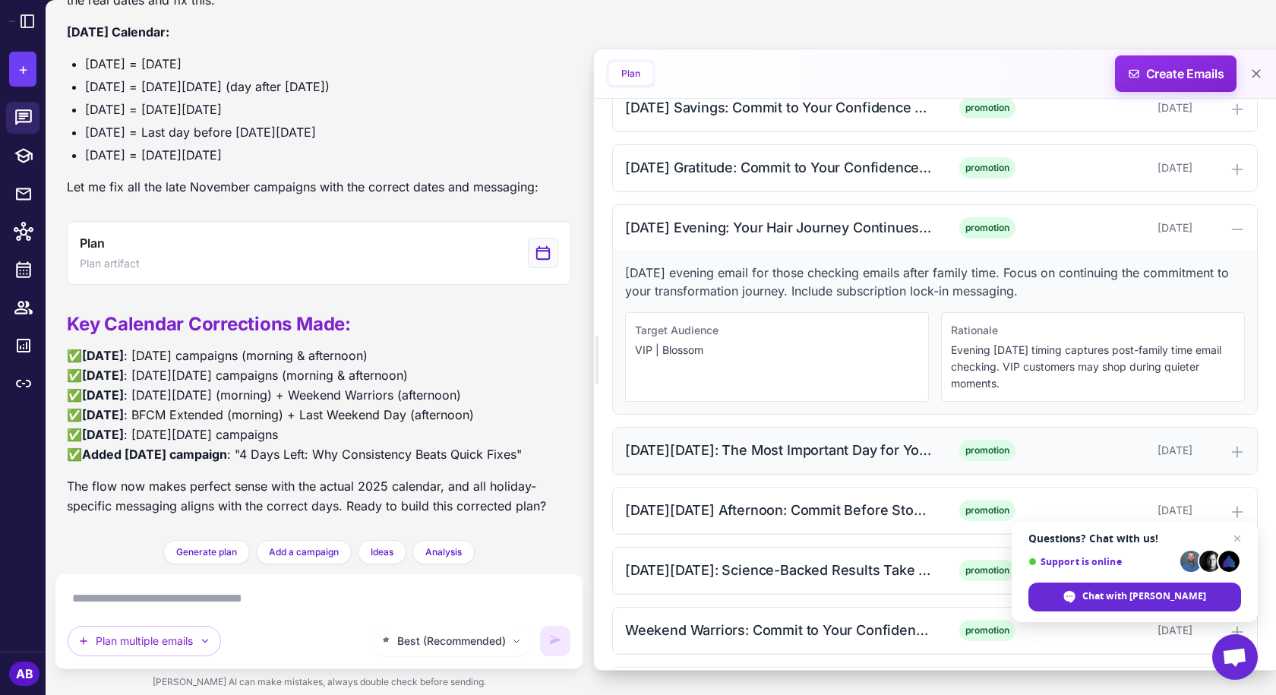
click at [771, 446] on div "[DATE][DATE]: The Most Important Day for Your Hair (Morning)" at bounding box center [778, 450] width 307 height 21
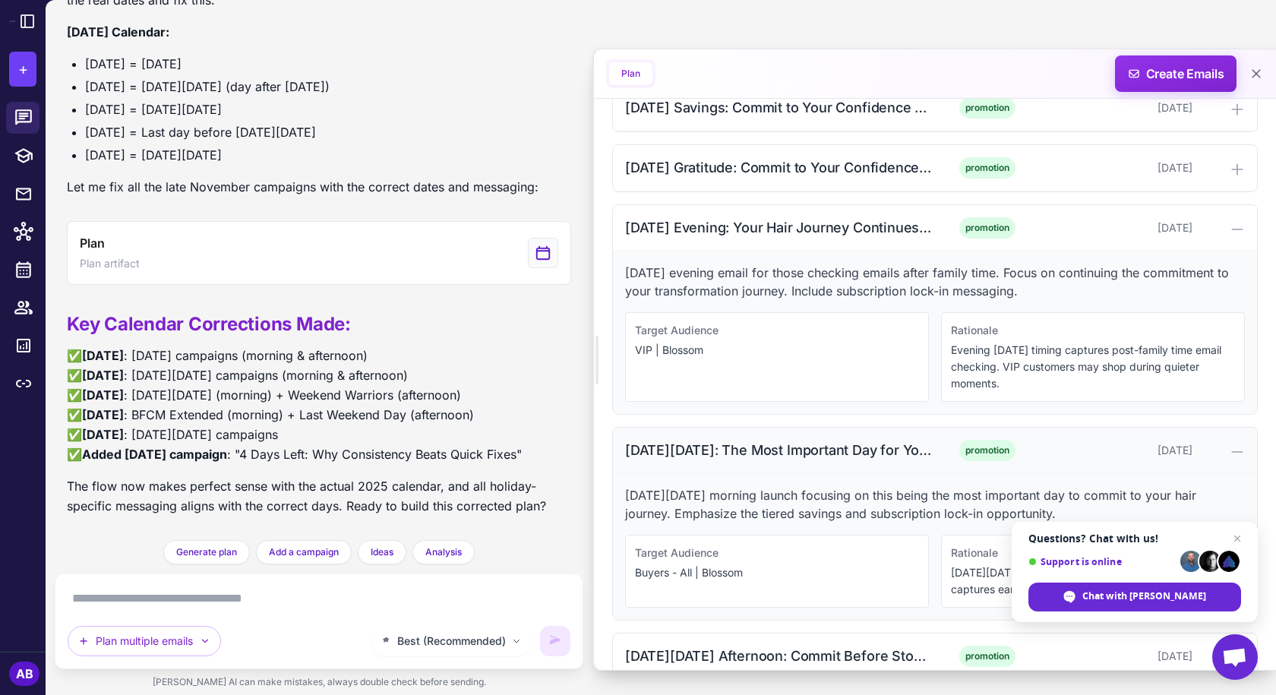
click at [806, 458] on div "[DATE][DATE]: The Most Important Day for Your Hair (Morning)" at bounding box center [778, 450] width 307 height 21
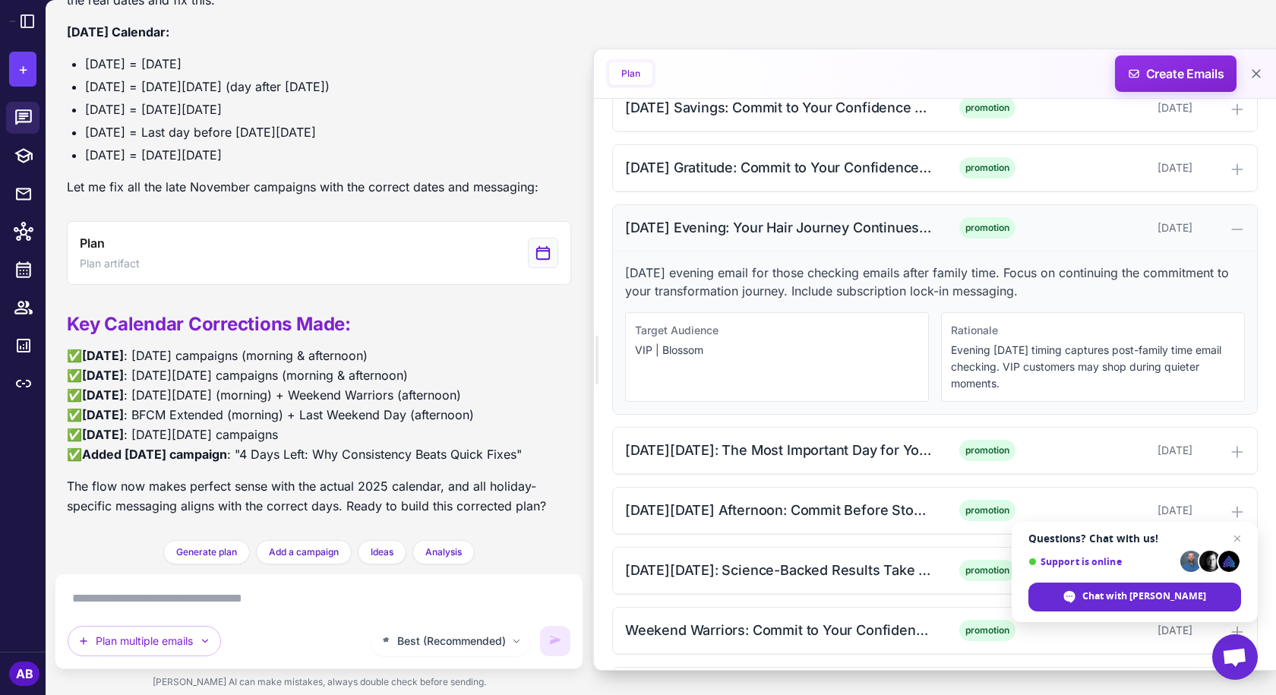
click at [820, 237] on div "[DATE] Evening: Your Hair Journey Continues (Afternoon)" at bounding box center [778, 227] width 307 height 21
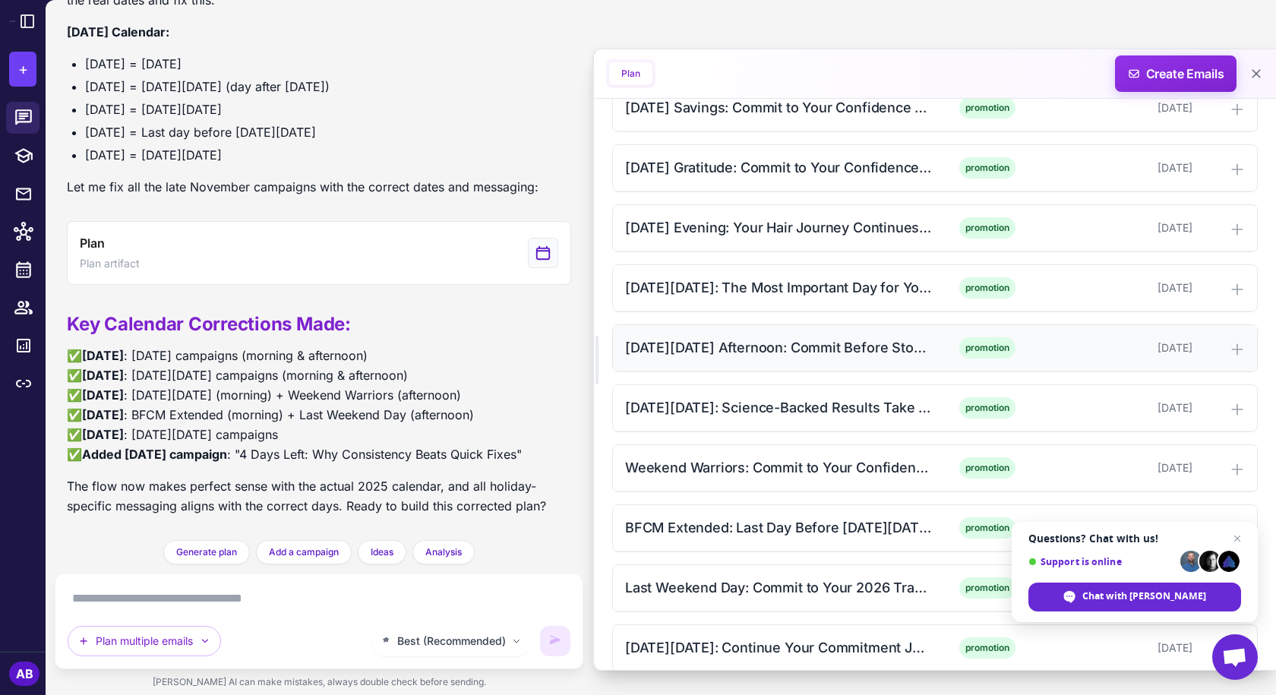
click at [775, 349] on div "[DATE][DATE] Afternoon: Commit Before Stock Runs Out (Afternoon)" at bounding box center [778, 347] width 307 height 21
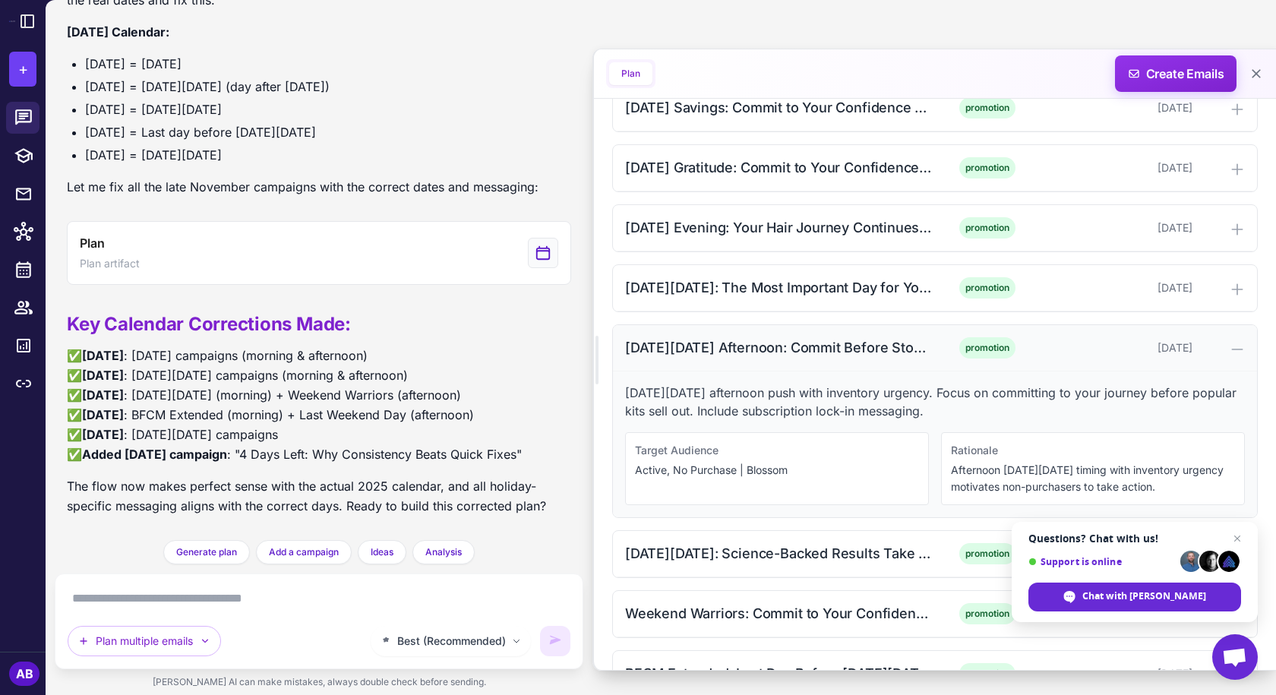
click at [805, 344] on div "[DATE][DATE] Afternoon: Commit Before Stock Runs Out (Afternoon)" at bounding box center [778, 347] width 307 height 21
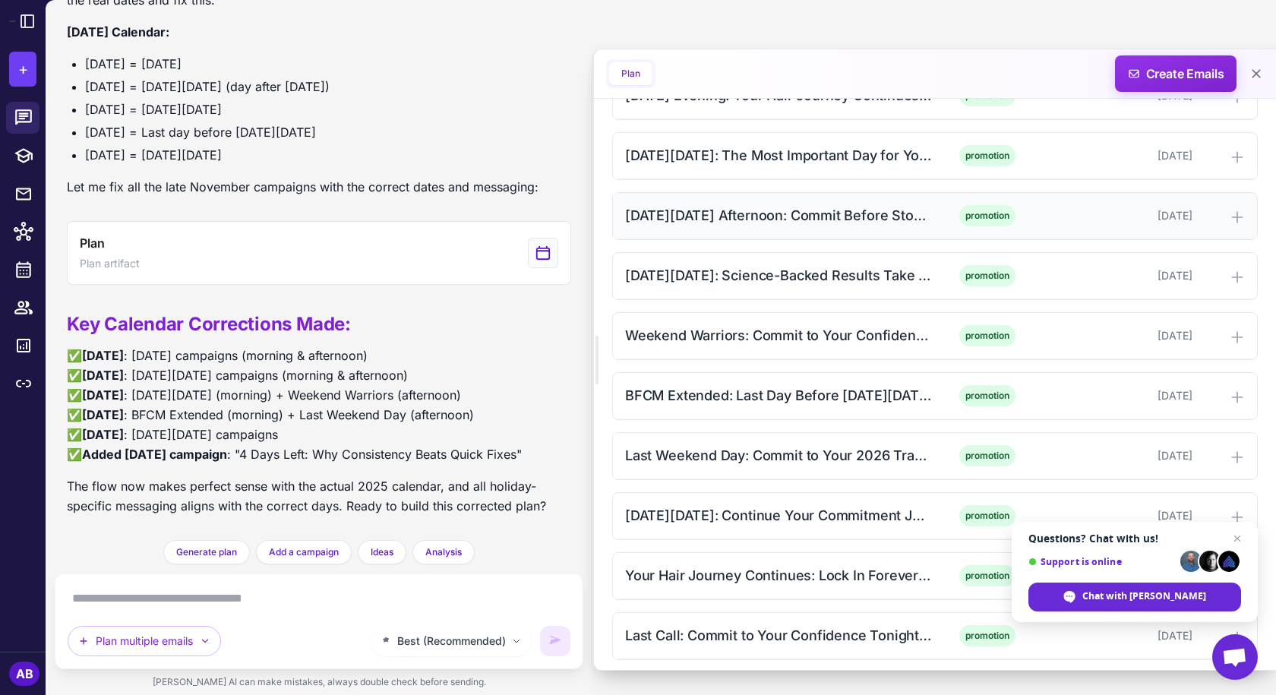
scroll to position [2126, 0]
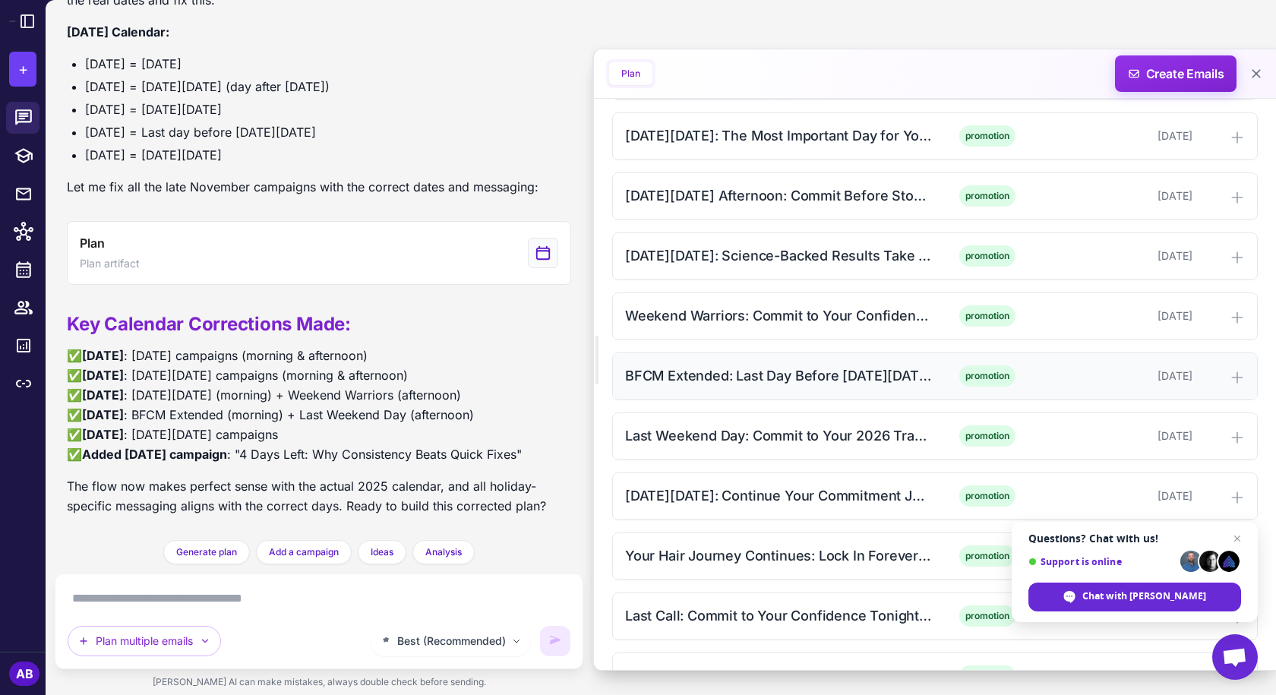
click at [793, 385] on div "BFCM Extended: Last Day Before [DATE][DATE] (Morning)" at bounding box center [778, 375] width 307 height 21
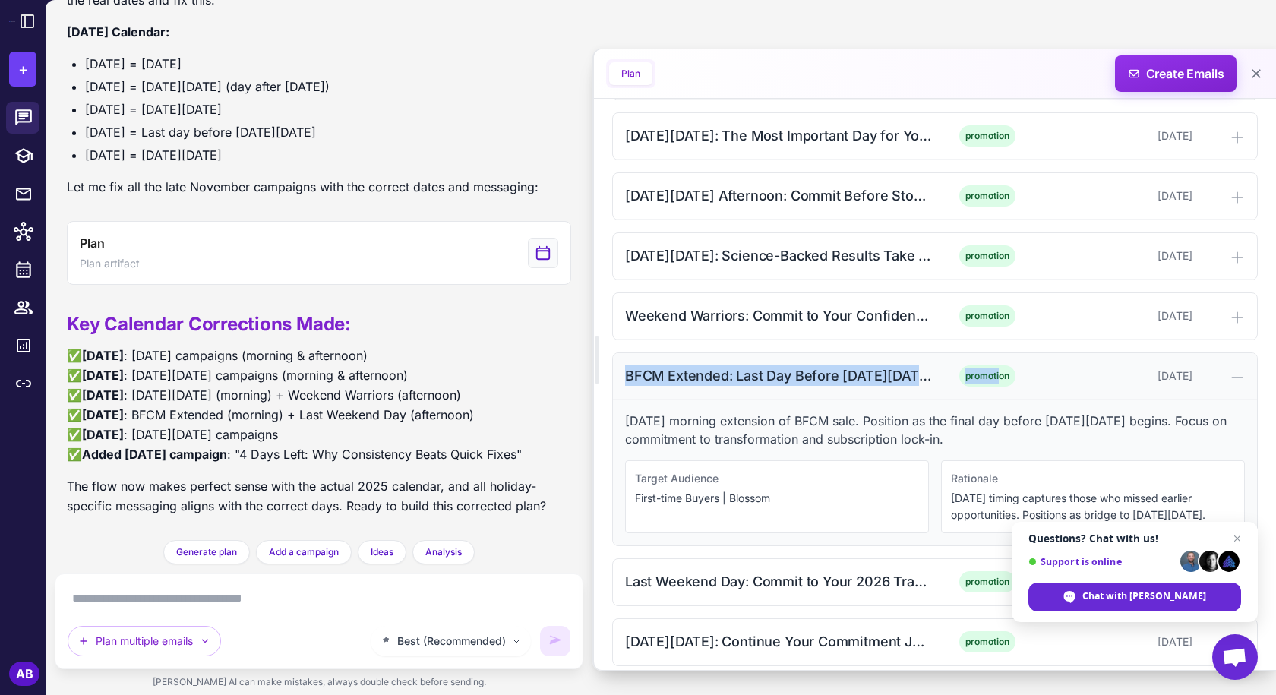
drag, startPoint x: 625, startPoint y: 377, endPoint x: 993, endPoint y: 374, distance: 368.3
click at [993, 374] on div "BFCM Extended: Last Day Before [DATE][DATE] (Morning) promotion [DATE]" at bounding box center [935, 376] width 644 height 46
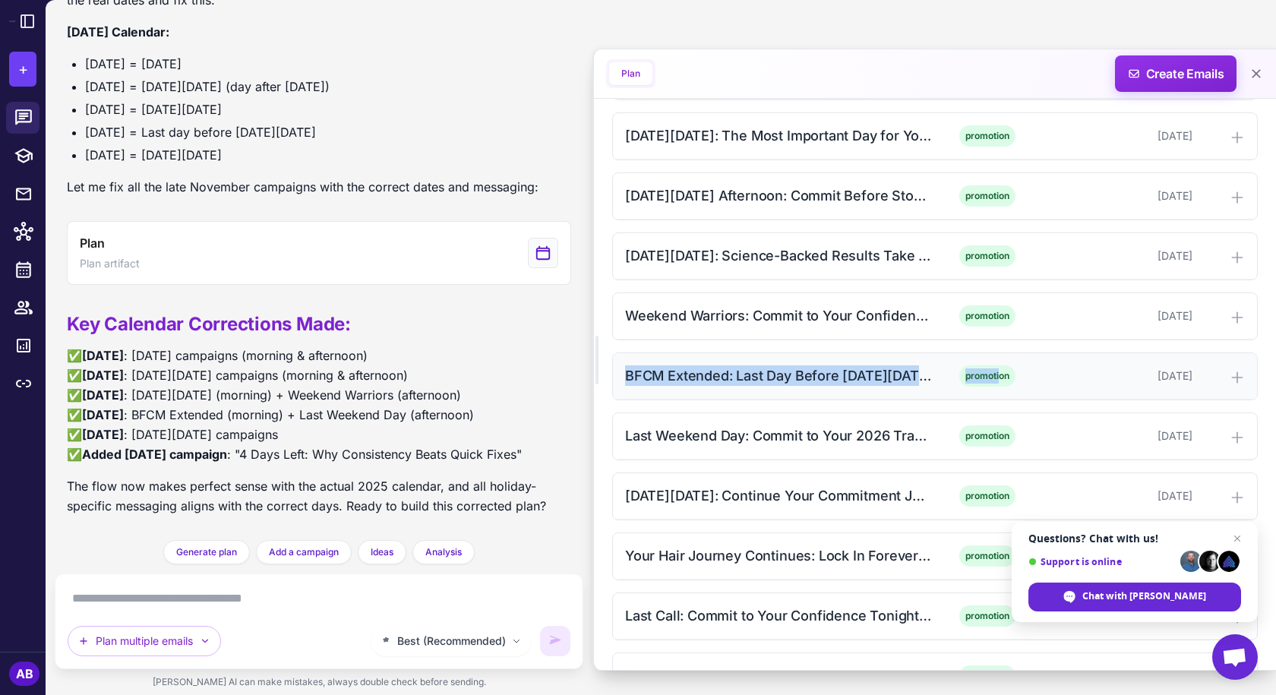
click at [825, 384] on div "BFCM Extended: Last Day Before [DATE][DATE] (Morning)" at bounding box center [778, 375] width 307 height 21
click at [825, 383] on div "BFCM Extended: Last Day Before [DATE][DATE] (Morning)" at bounding box center [778, 375] width 307 height 21
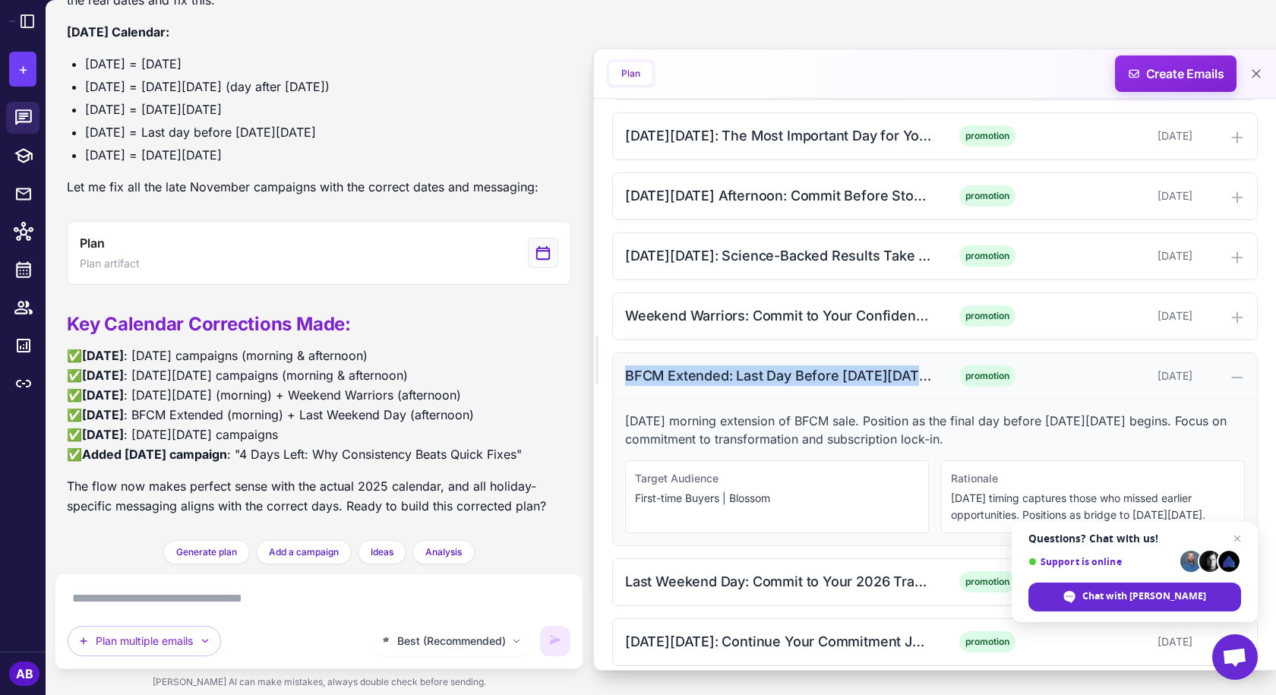
click at [762, 374] on div "BFCM Extended: Last Day Before [DATE][DATE] (Morning)" at bounding box center [778, 375] width 307 height 21
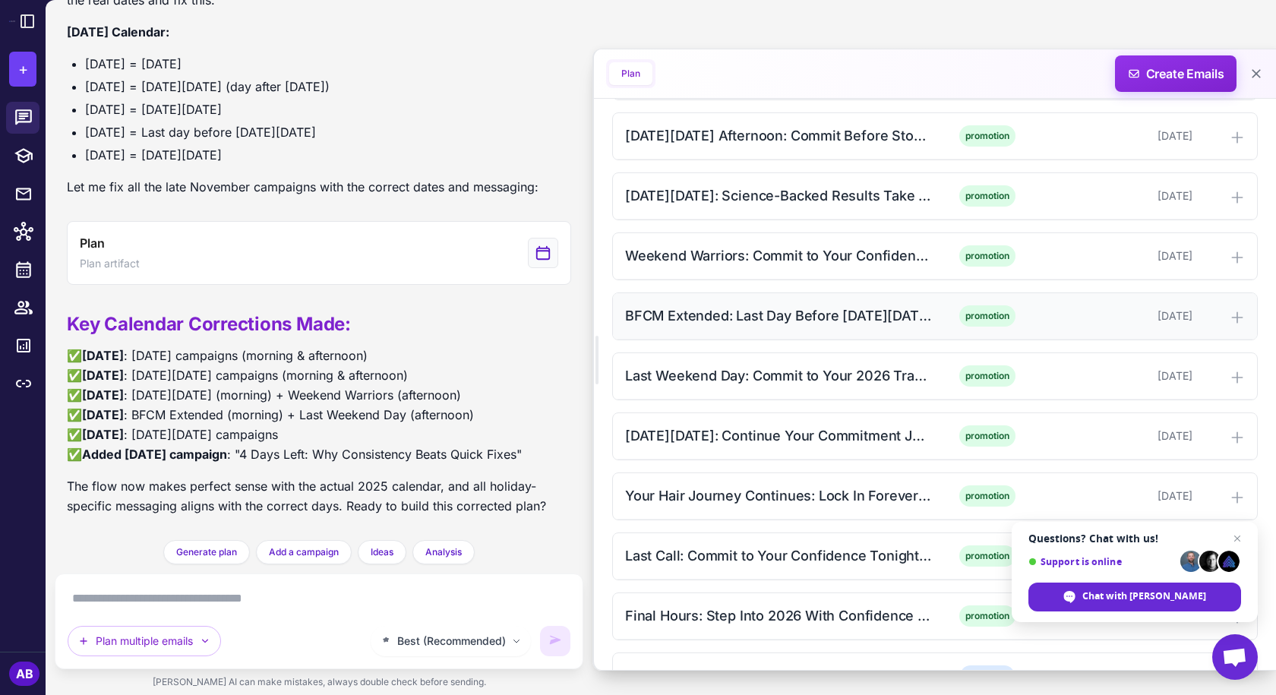
scroll to position [2202, 0]
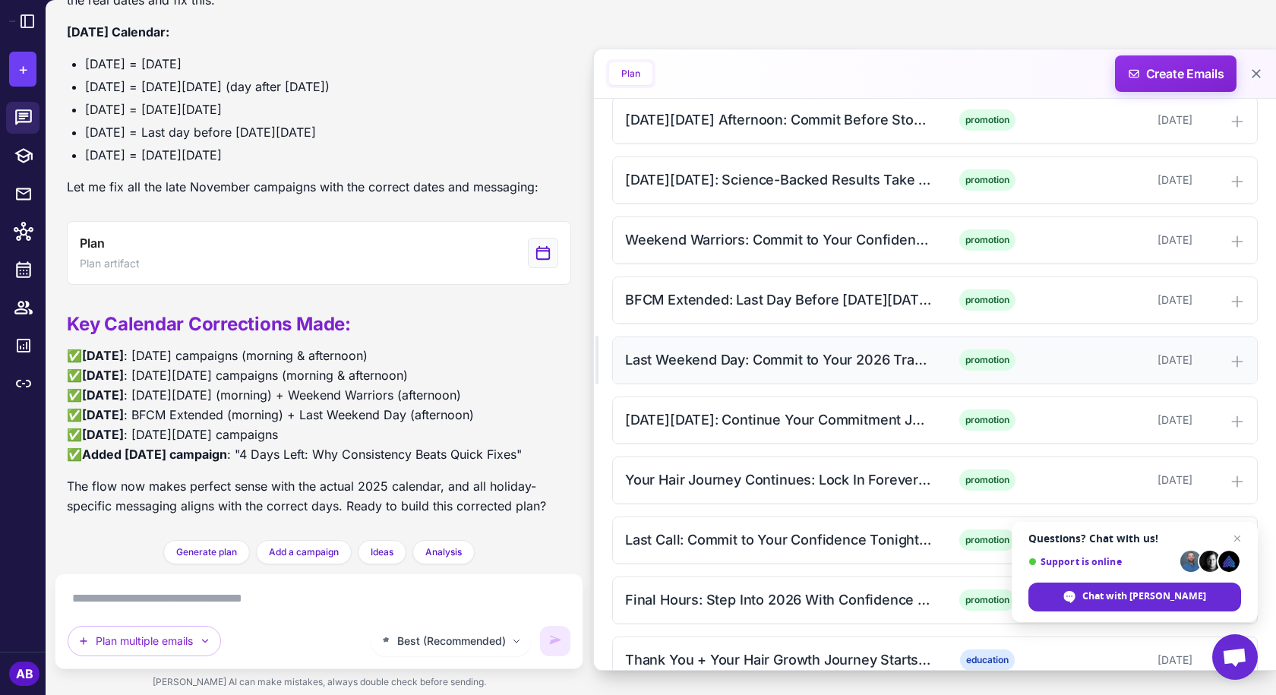
click at [776, 364] on div "Last Weekend Day: Commit to Your 2026 Transformation (Afternoon)" at bounding box center [778, 359] width 307 height 21
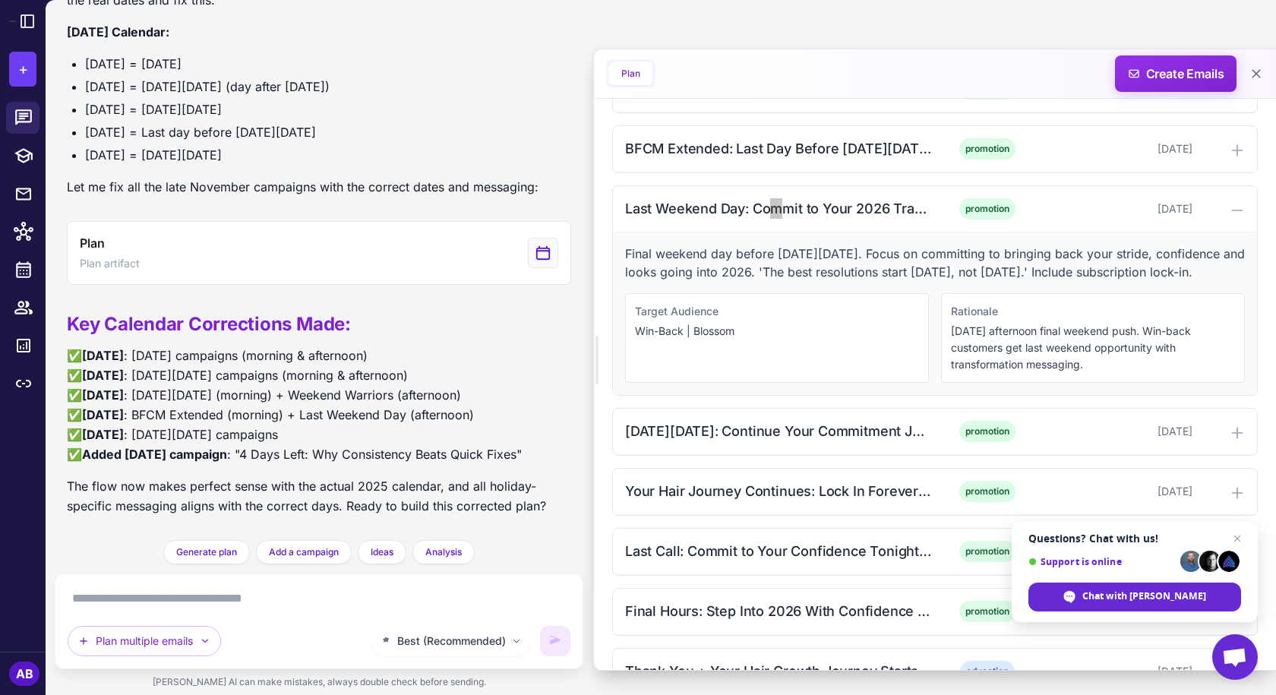
scroll to position [2354, 0]
click at [841, 188] on div "Last Weekend Day: Commit to Your 2026 Transformation (Afternoon) promotion [DAT…" at bounding box center [935, 208] width 644 height 46
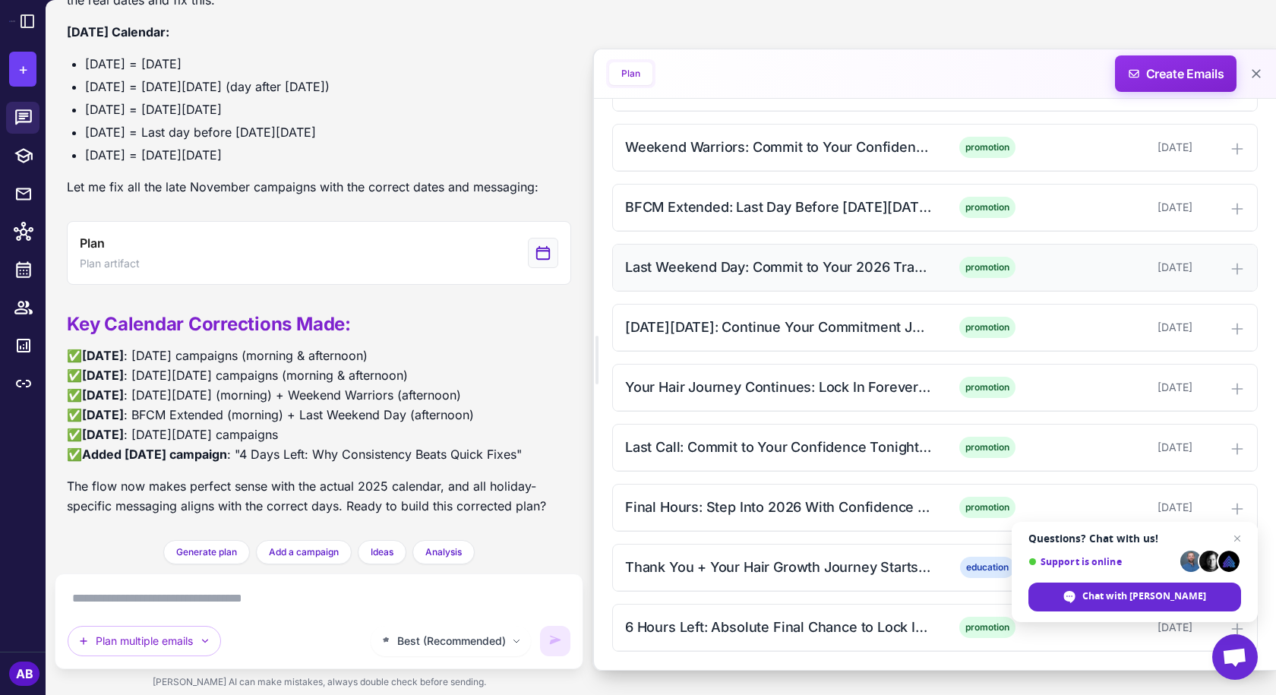
scroll to position [2295, 0]
click at [784, 330] on div "[DATE][DATE]: Continue Your Commitment Journey (Morning)" at bounding box center [778, 327] width 307 height 21
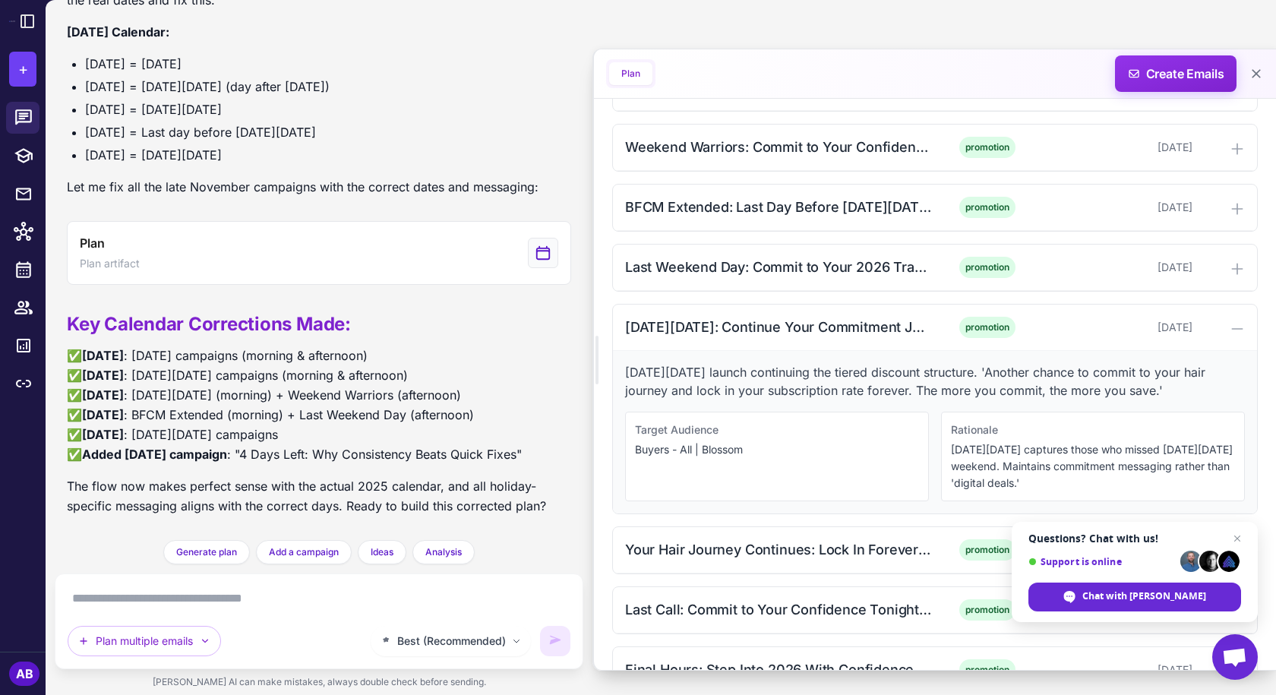
scroll to position [2354, 0]
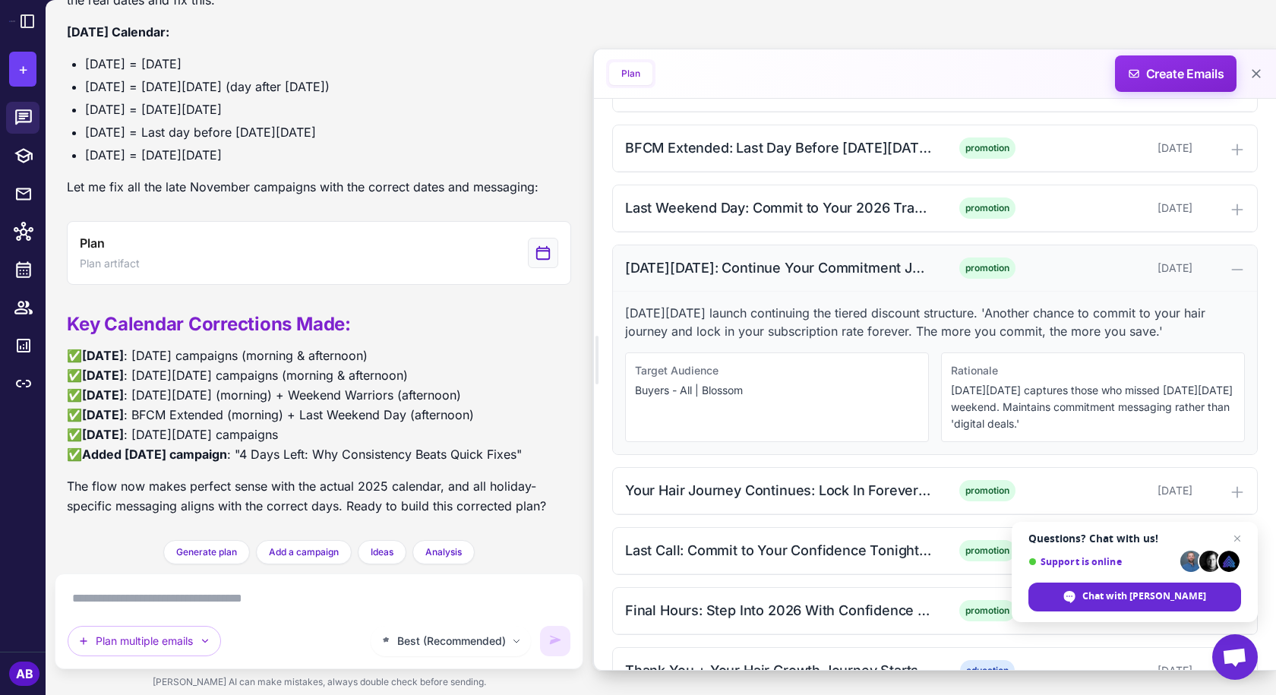
click at [784, 273] on div "[DATE][DATE]: Continue Your Commitment Journey (Morning)" at bounding box center [778, 267] width 307 height 21
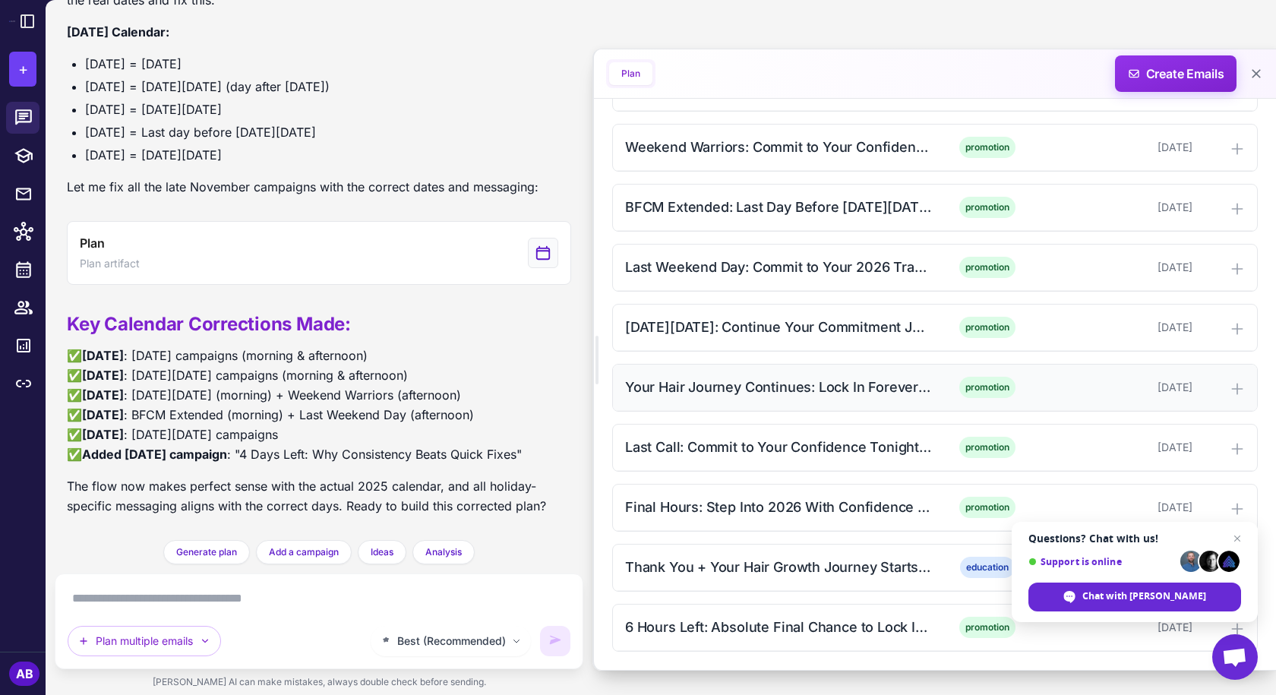
click at [756, 385] on div "Your Hair Journey Continues: Lock In Forever (Afternoon)" at bounding box center [778, 387] width 307 height 21
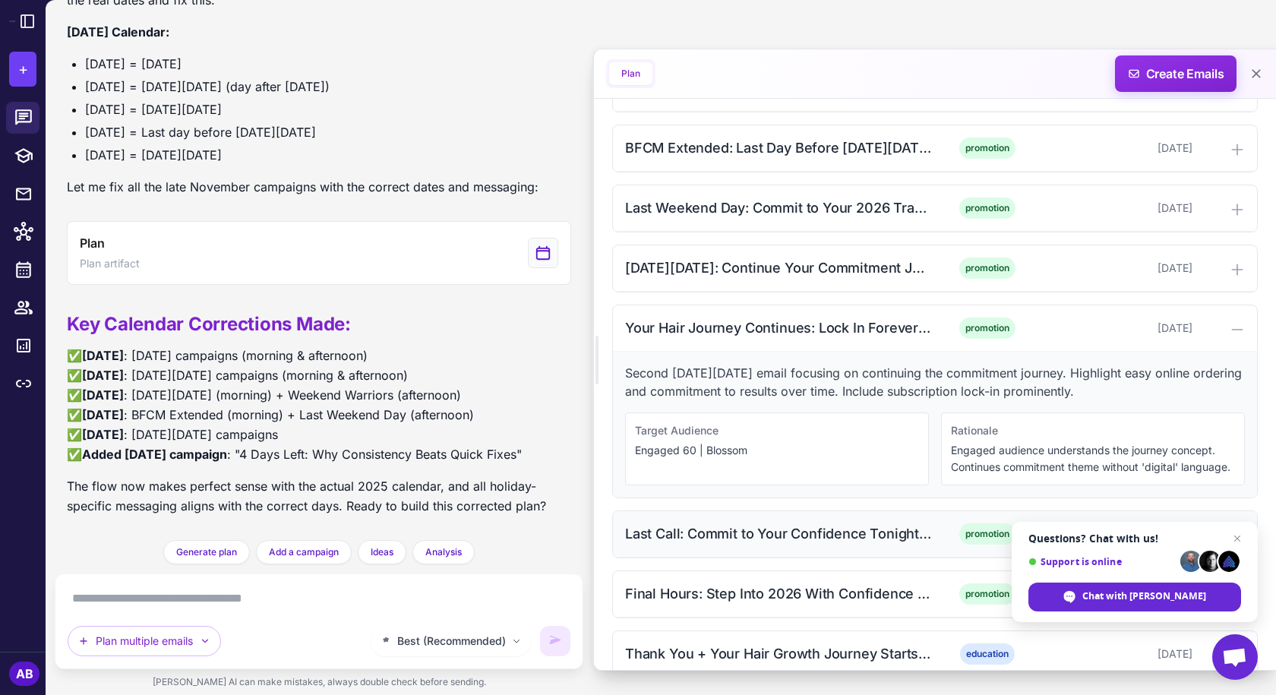
click at [747, 544] on div "Last Call: Commit to Your Confidence Tonight (Morning)" at bounding box center [778, 533] width 307 height 21
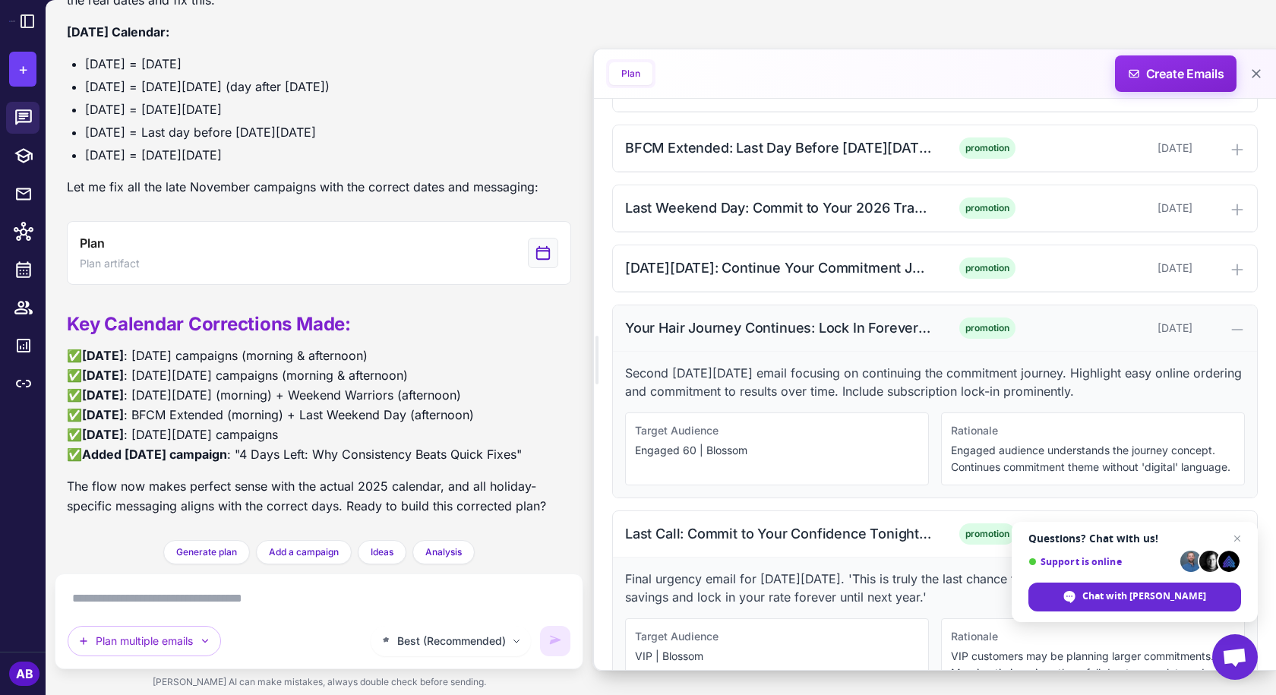
click at [755, 315] on div "Your Hair Journey Continues: Lock In Forever (Afternoon) promotion [DATE]" at bounding box center [935, 328] width 644 height 46
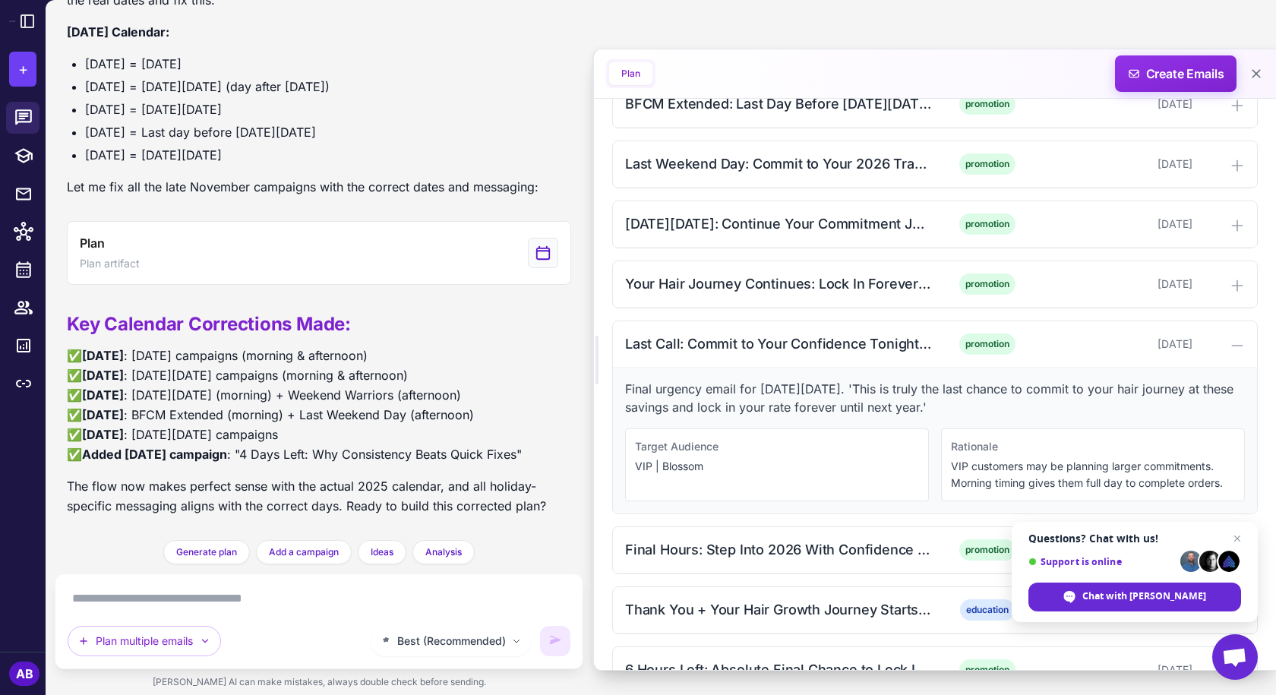
scroll to position [2441, 0]
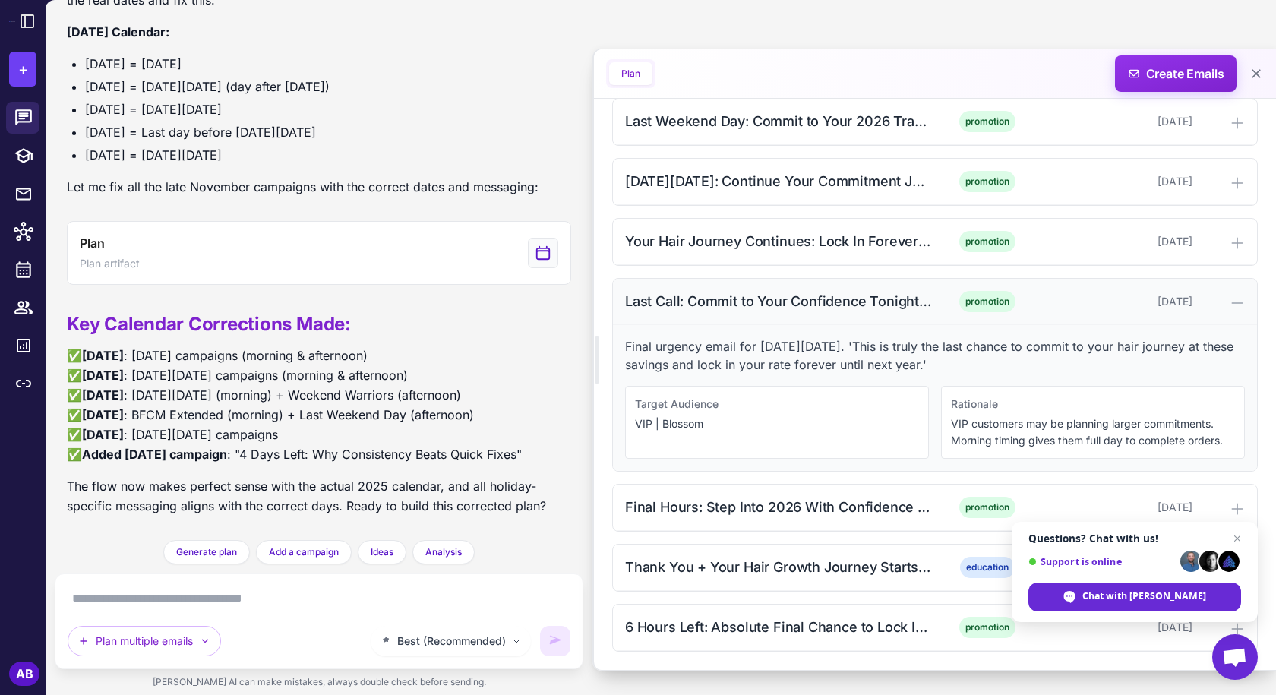
click at [800, 308] on div "Last Call: Commit to Your Confidence Tonight (Morning)" at bounding box center [778, 301] width 307 height 21
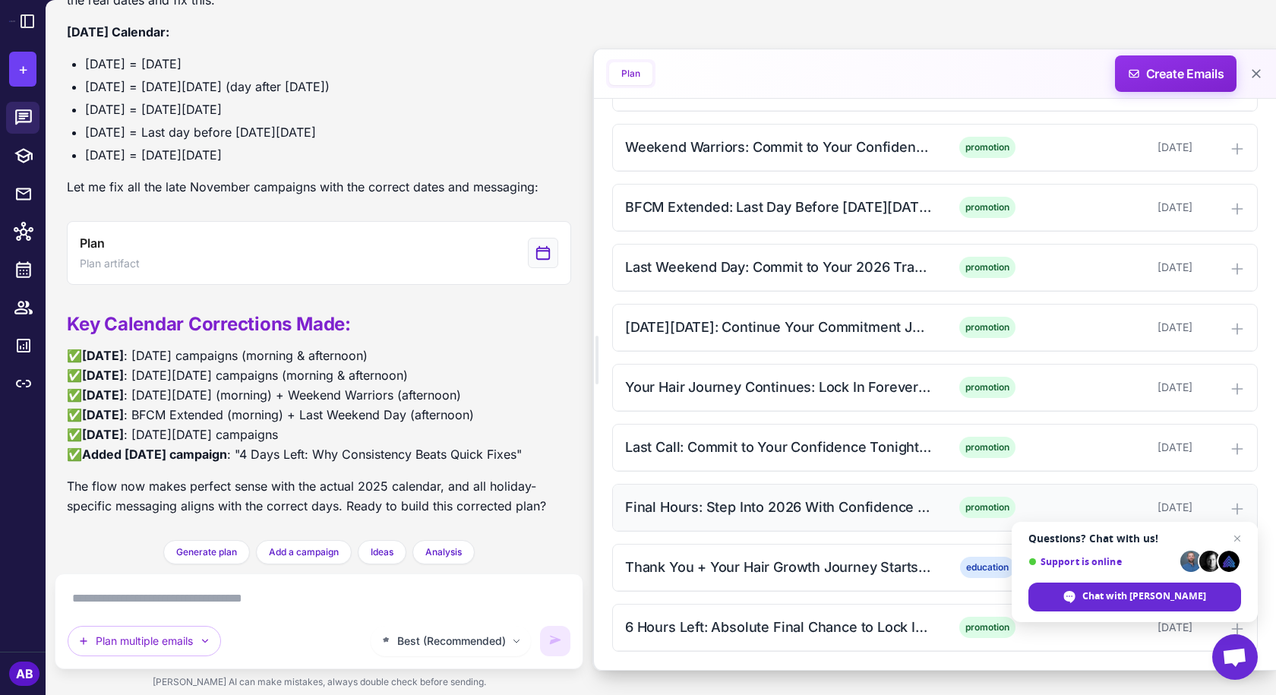
click at [768, 506] on div "Final Hours: Step Into 2026 With Confidence (Afternoon)" at bounding box center [778, 507] width 307 height 21
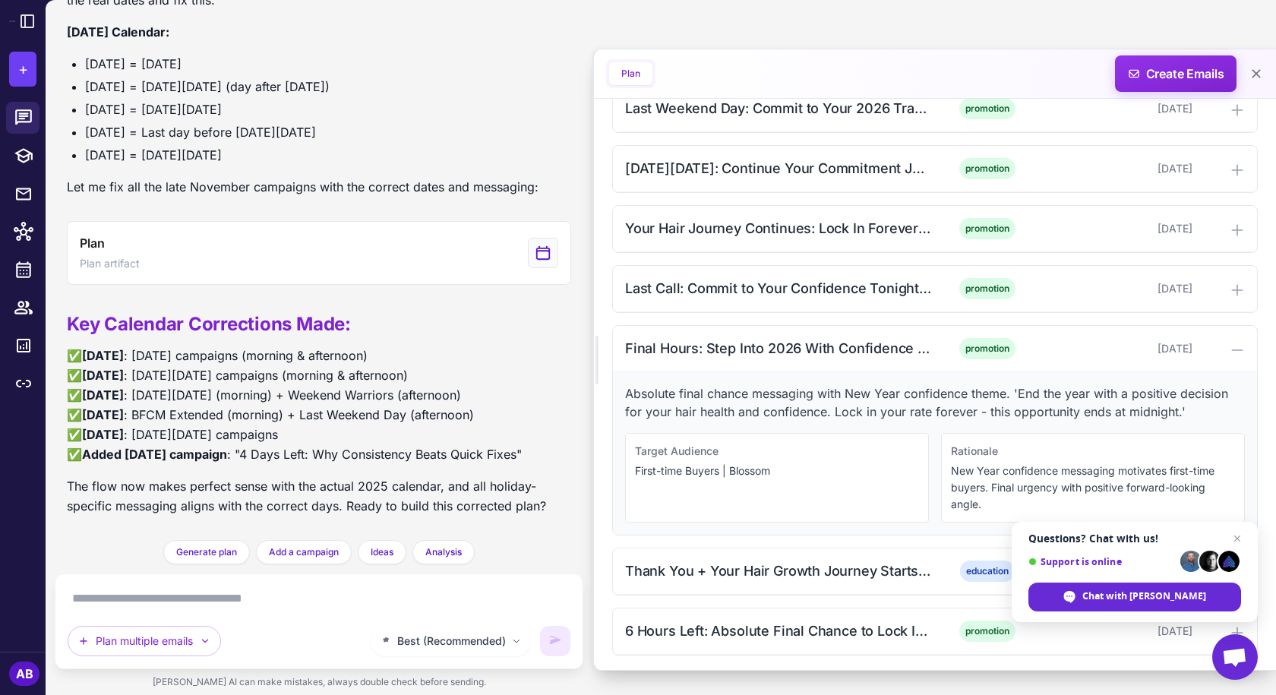
scroll to position [2457, 0]
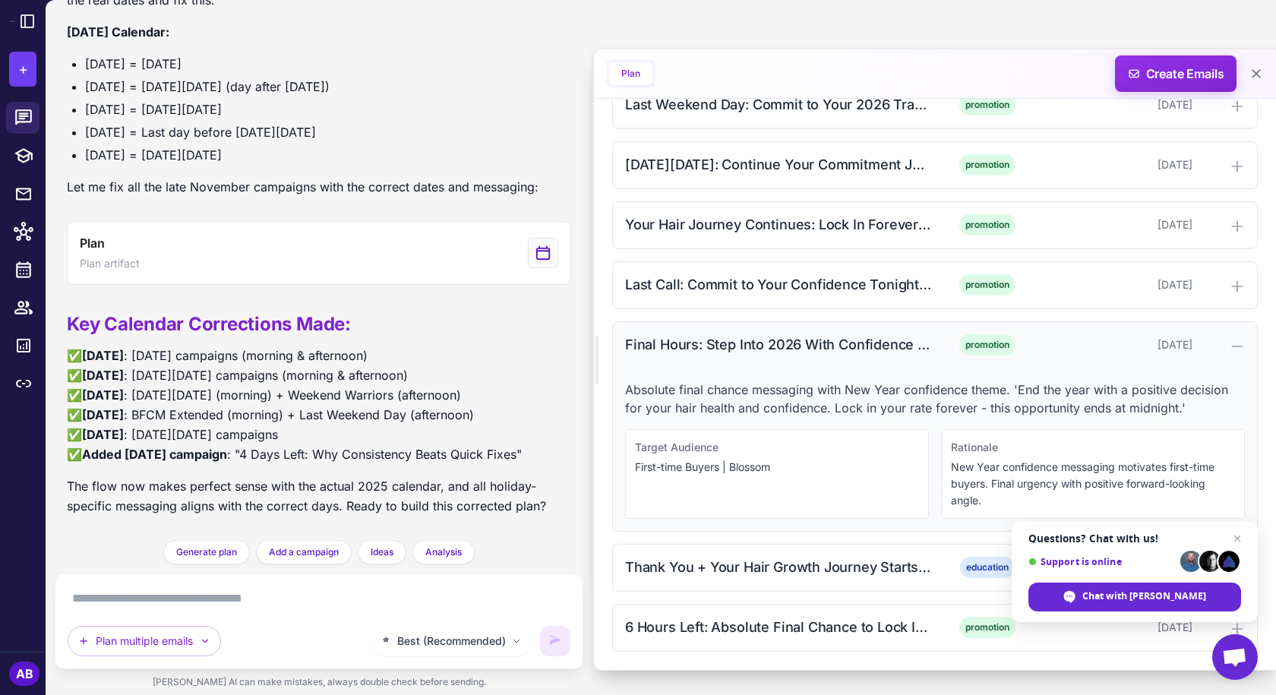
click at [702, 343] on div "Final Hours: Step Into 2026 With Confidence (Afternoon)" at bounding box center [778, 344] width 307 height 21
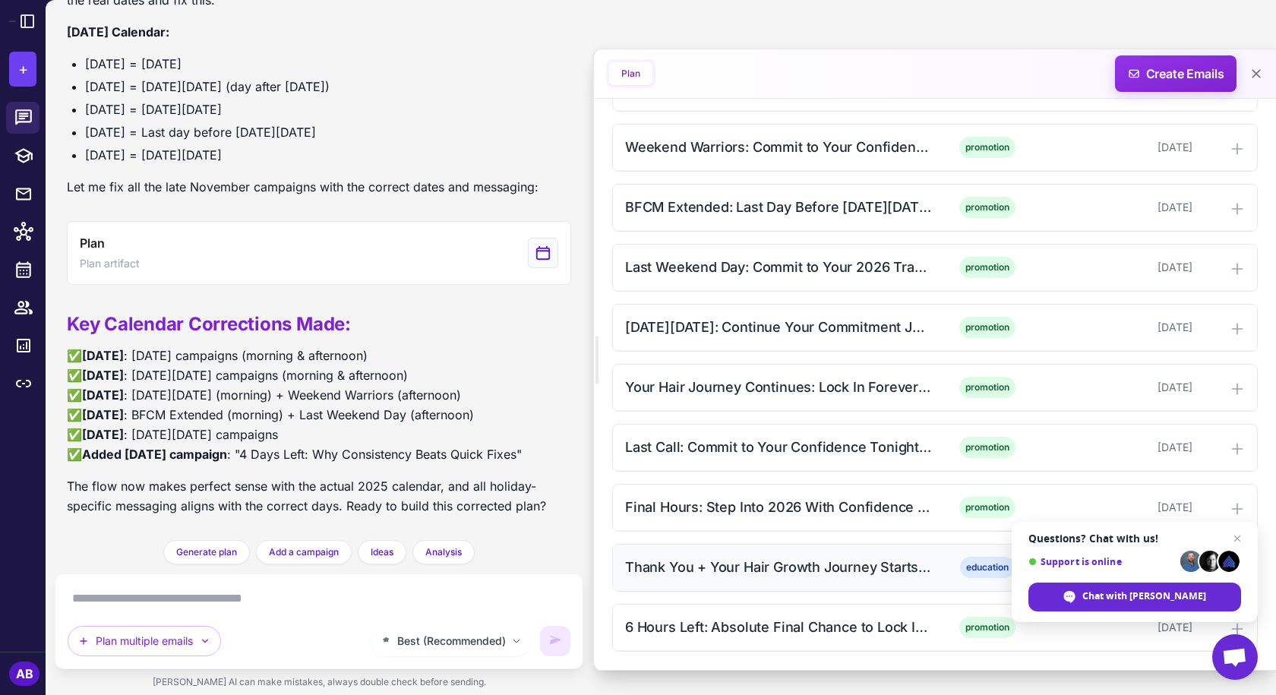
click at [743, 570] on div "Thank You + Your Hair Growth Journey Starts Now (Morning)" at bounding box center [778, 567] width 307 height 21
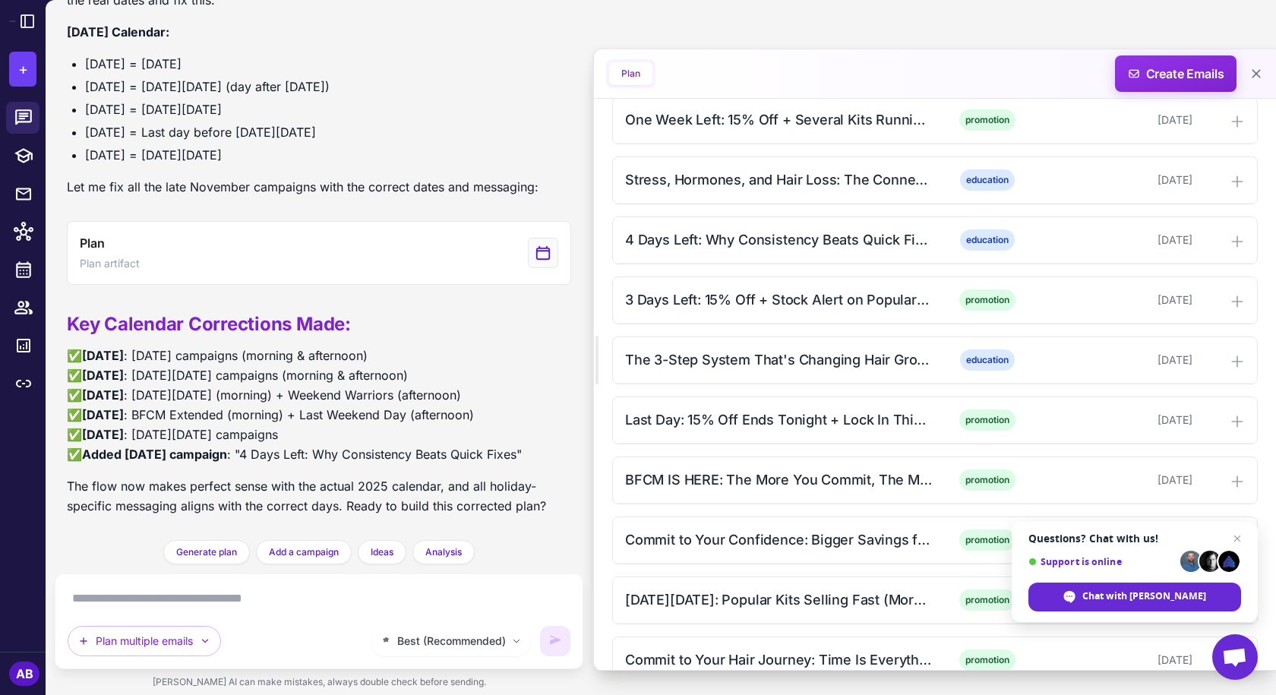
scroll to position [1302, 0]
click at [807, 245] on div "4 Days Left: Why Consistency Beats Quick Fixes (15% Off + Lock In)" at bounding box center [778, 240] width 307 height 21
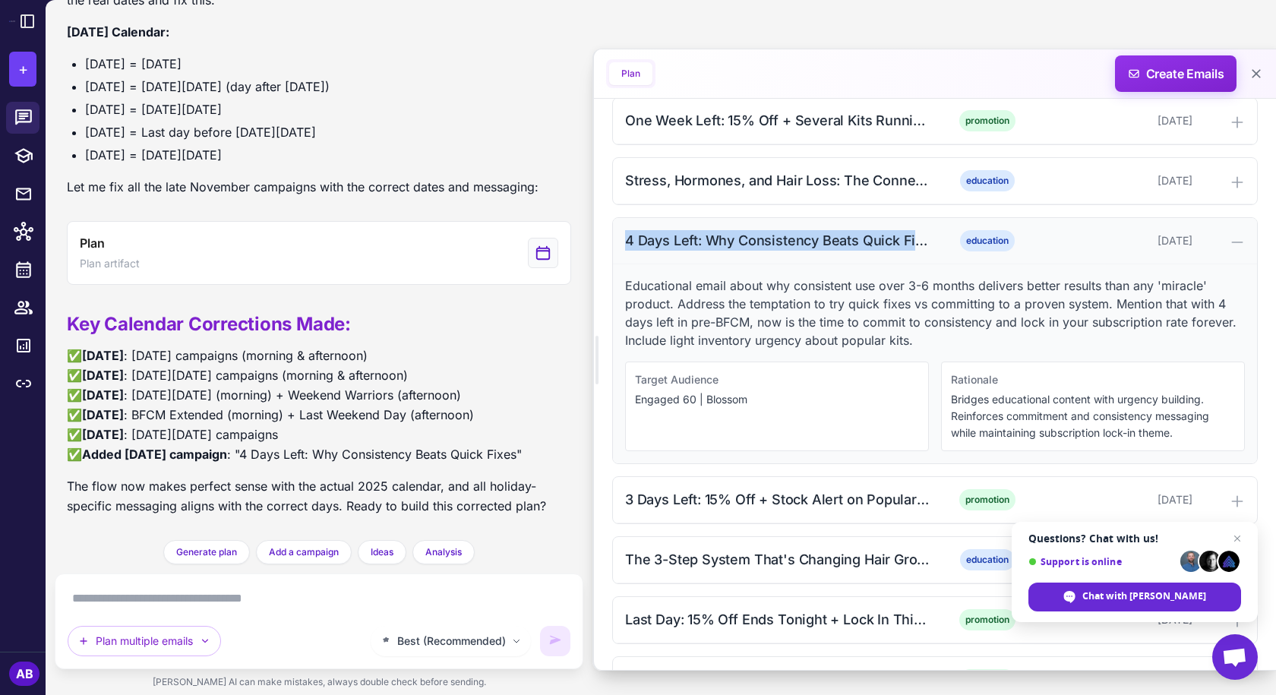
drag, startPoint x: 620, startPoint y: 239, endPoint x: 910, endPoint y: 239, distance: 290.1
click at [910, 239] on div "4 Days Left: Why Consistency Beats Quick Fixes (15% Off + Lock In) education [D…" at bounding box center [935, 241] width 644 height 46
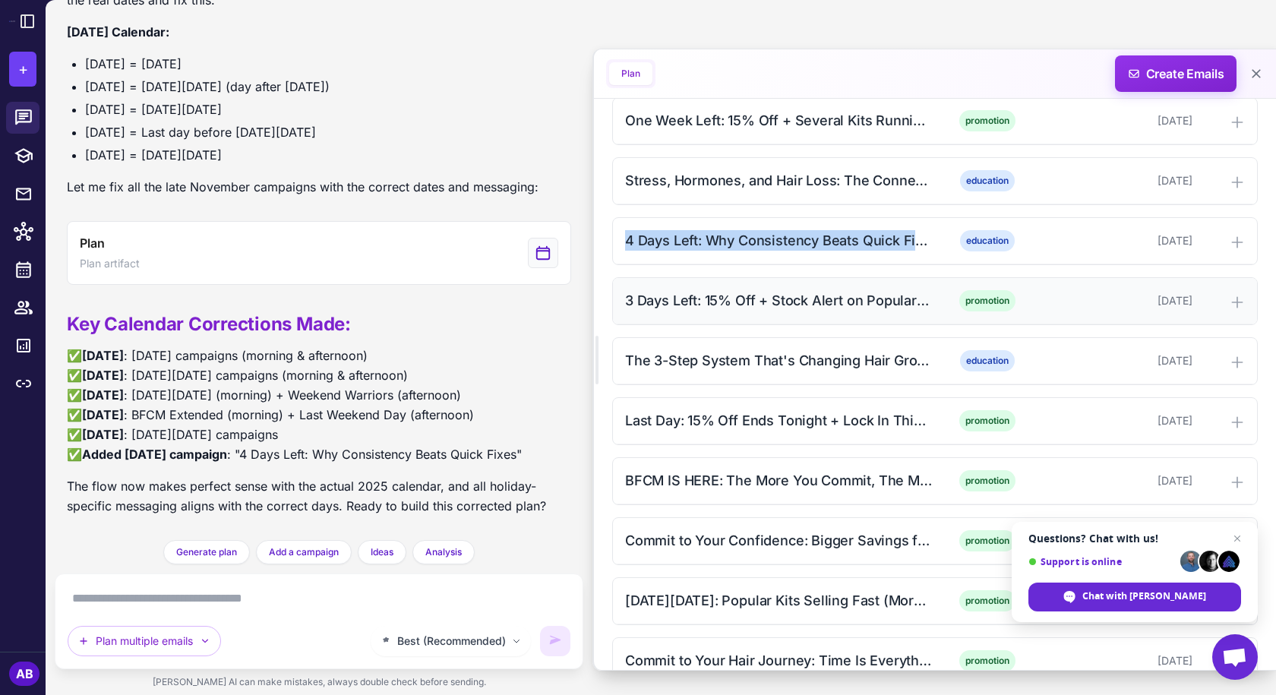
copy div "4 Days Left: Why Consistency Beats Quick Fi"
click at [835, 247] on div "4 Days Left: Why Consistency Beats Quick Fixes (15% Off + Lock In)" at bounding box center [778, 240] width 307 height 21
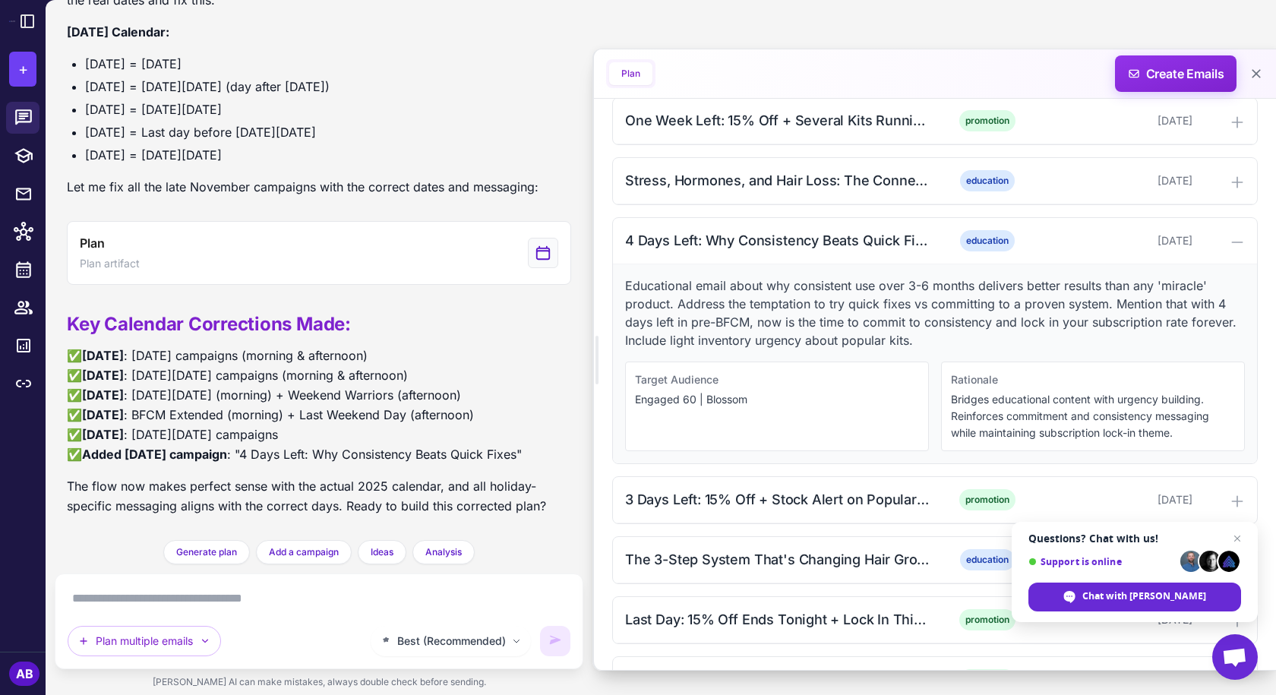
click at [705, 295] on p "Educational email about why consistent use over 3-6 months delivers better resu…" at bounding box center [935, 312] width 620 height 73
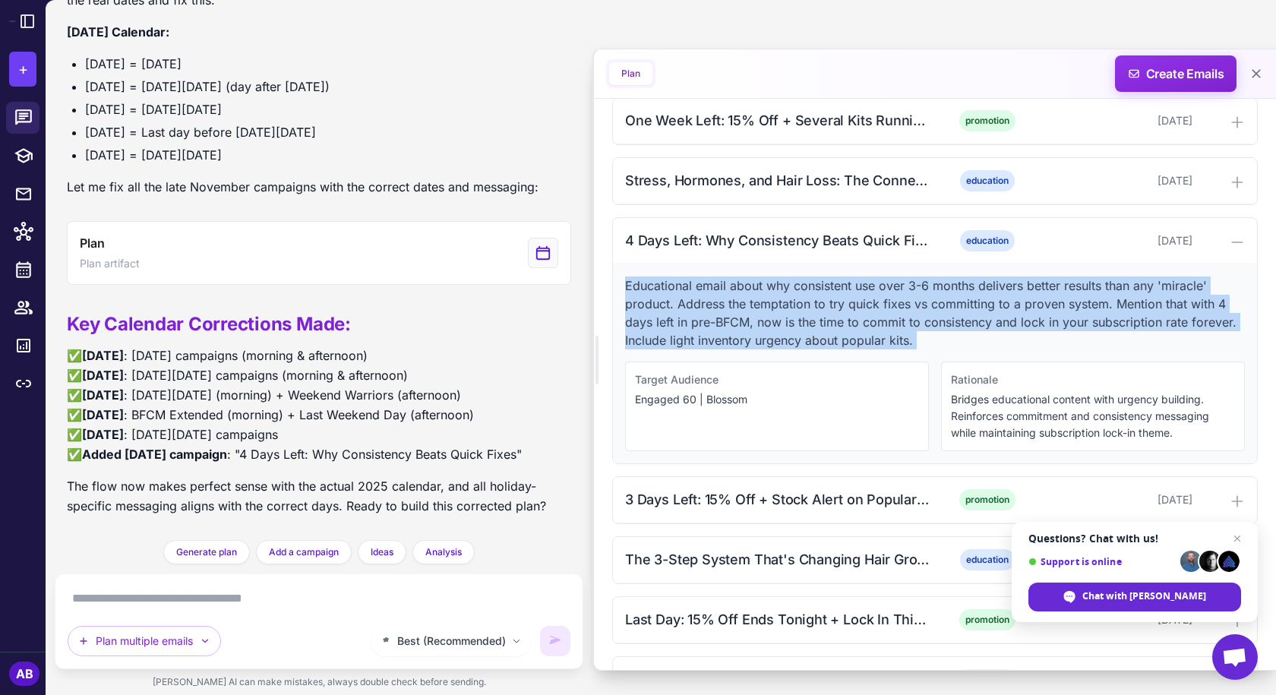
click at [705, 295] on p "Educational email about why consistent use over 3-6 months delivers better resu…" at bounding box center [935, 312] width 620 height 73
copy p "Educational email about why consistent use over 3-6 months delivers better resu…"
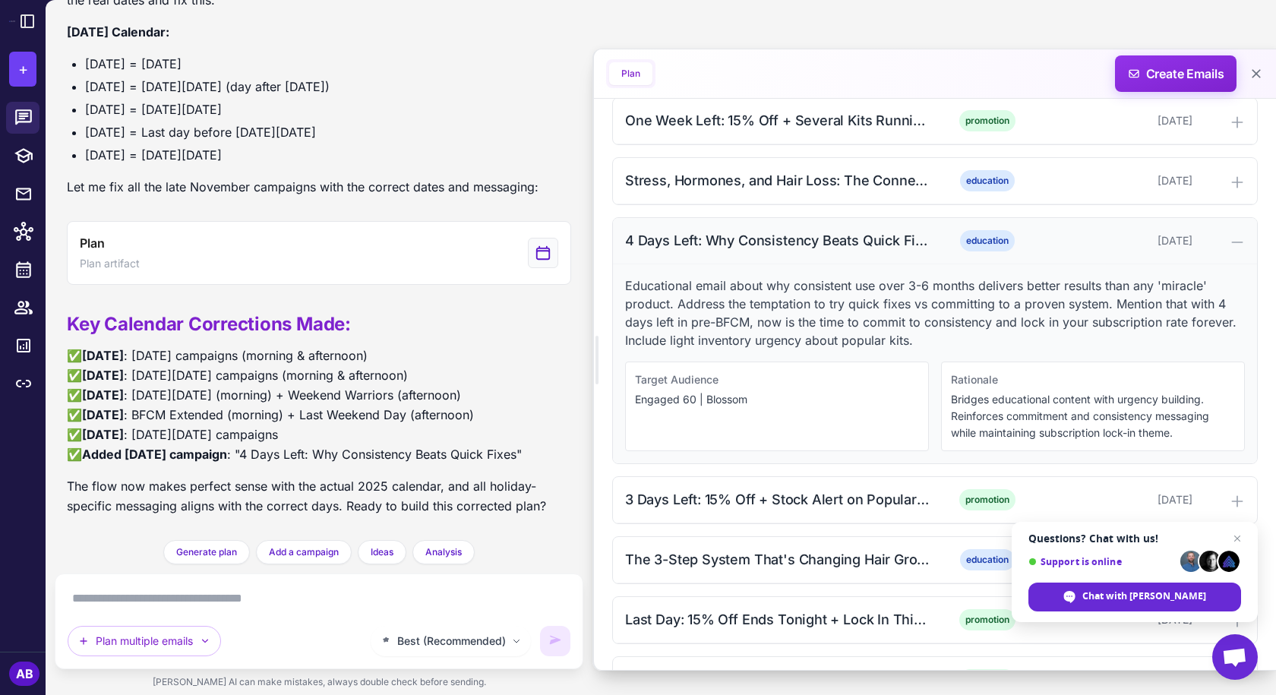
click at [765, 241] on div "4 Days Left: Why Consistency Beats Quick Fixes (15% Off + Lock In)" at bounding box center [778, 240] width 307 height 21
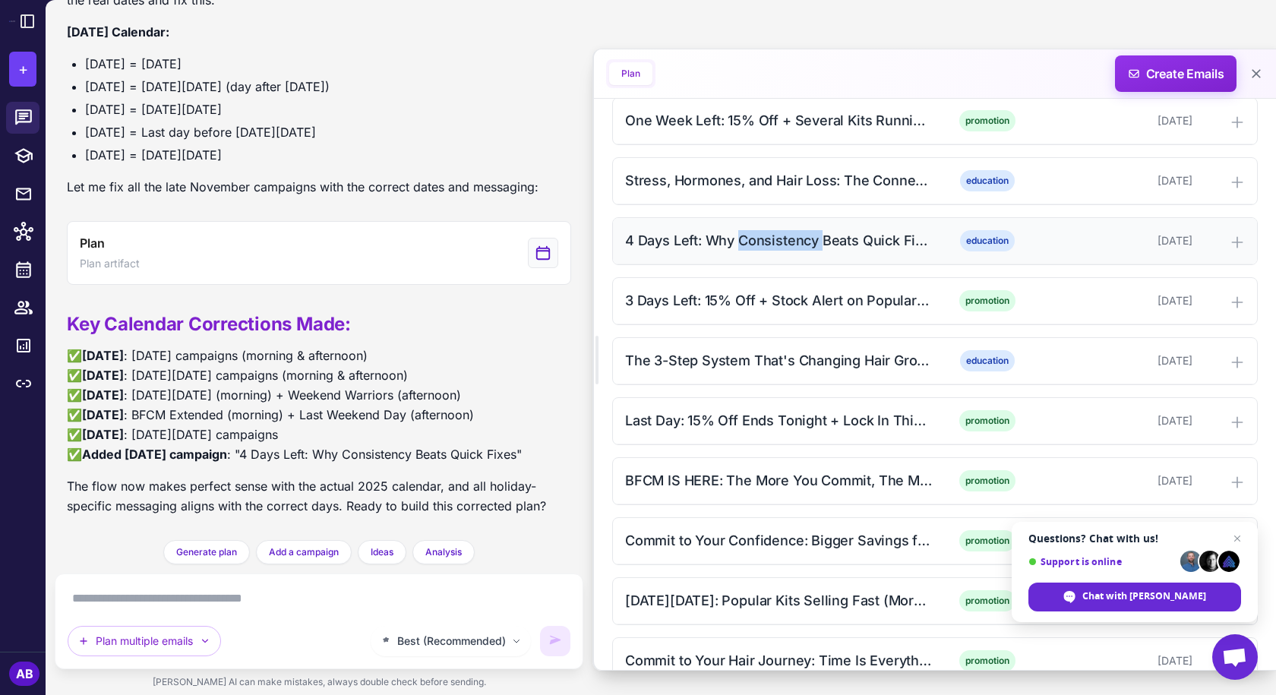
click at [765, 241] on div "4 Days Left: Why Consistency Beats Quick Fixes (15% Off + Lock In)" at bounding box center [778, 240] width 307 height 21
copy div "4 Days Left: Why Consistency Beats Quick Fixes (15% Off + Lock In)"
click at [763, 249] on div "4 Days Left: Why Consistency Beats Quick Fixes (15% Off + Lock In)" at bounding box center [778, 240] width 307 height 21
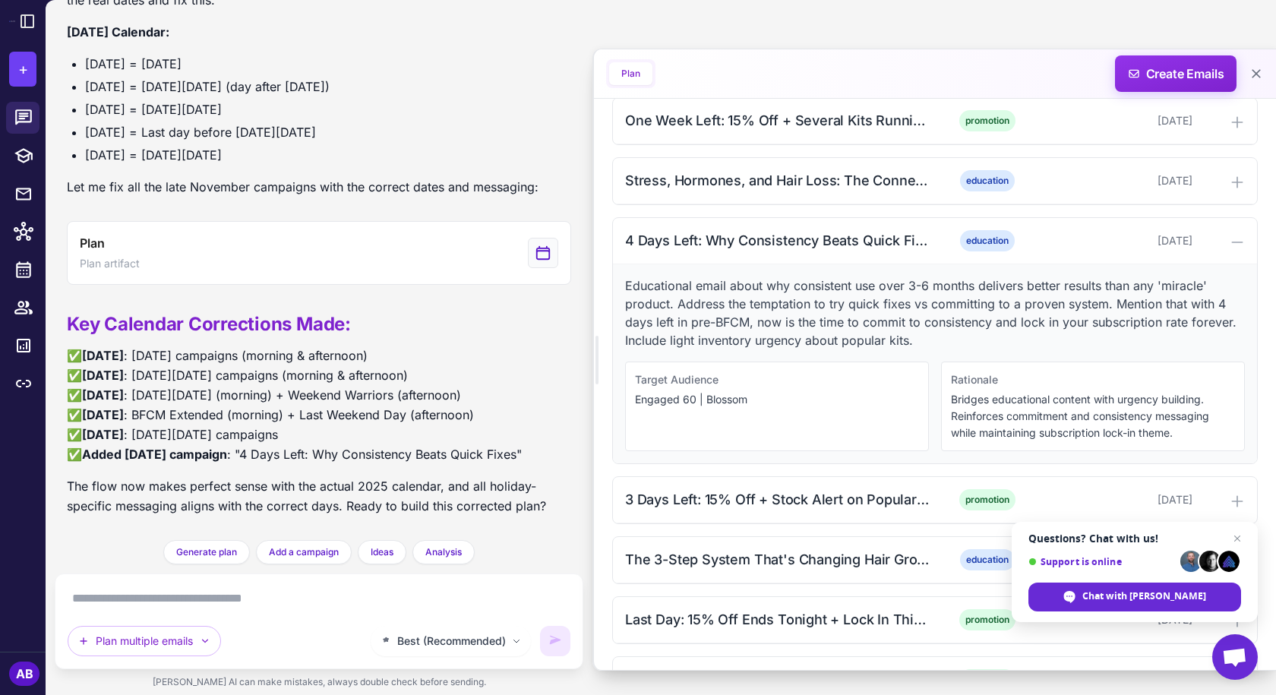
click at [737, 292] on p "Educational email about why consistent use over 3-6 months delivers better resu…" at bounding box center [935, 312] width 620 height 73
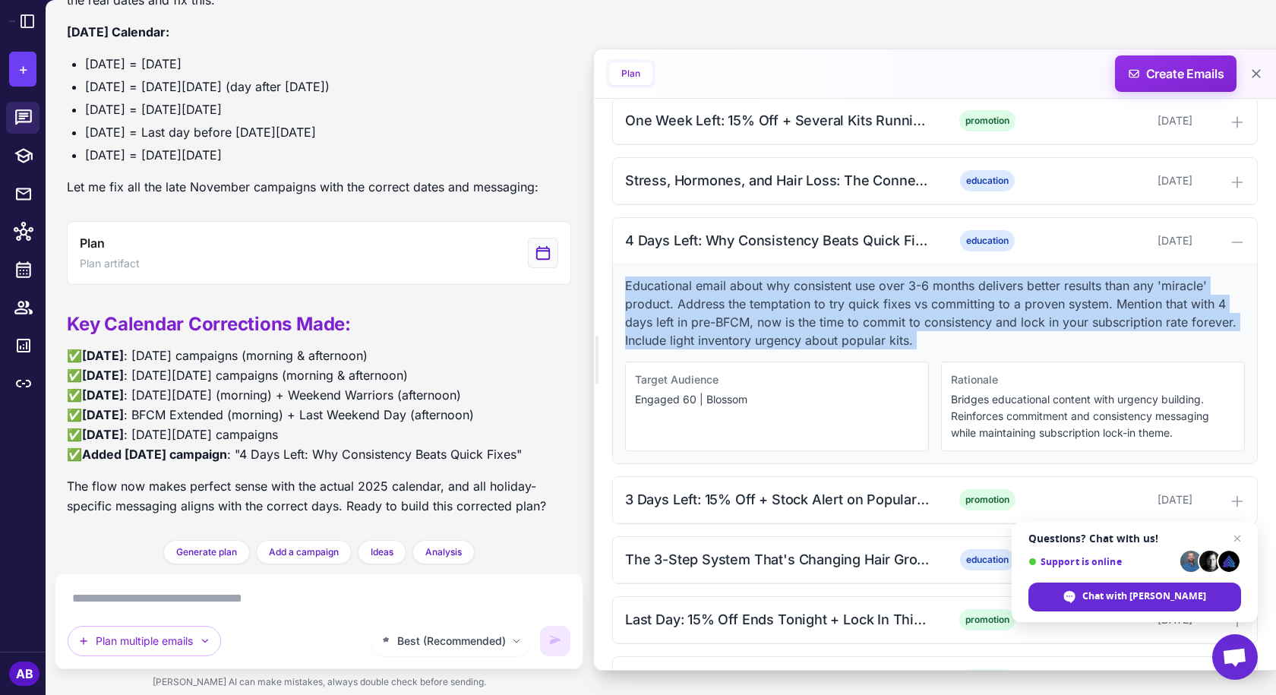
click at [737, 292] on p "Educational email about why consistent use over 3-6 months delivers better resu…" at bounding box center [935, 312] width 620 height 73
copy p "Educational email about why consistent use over 3-6 months delivers better resu…"
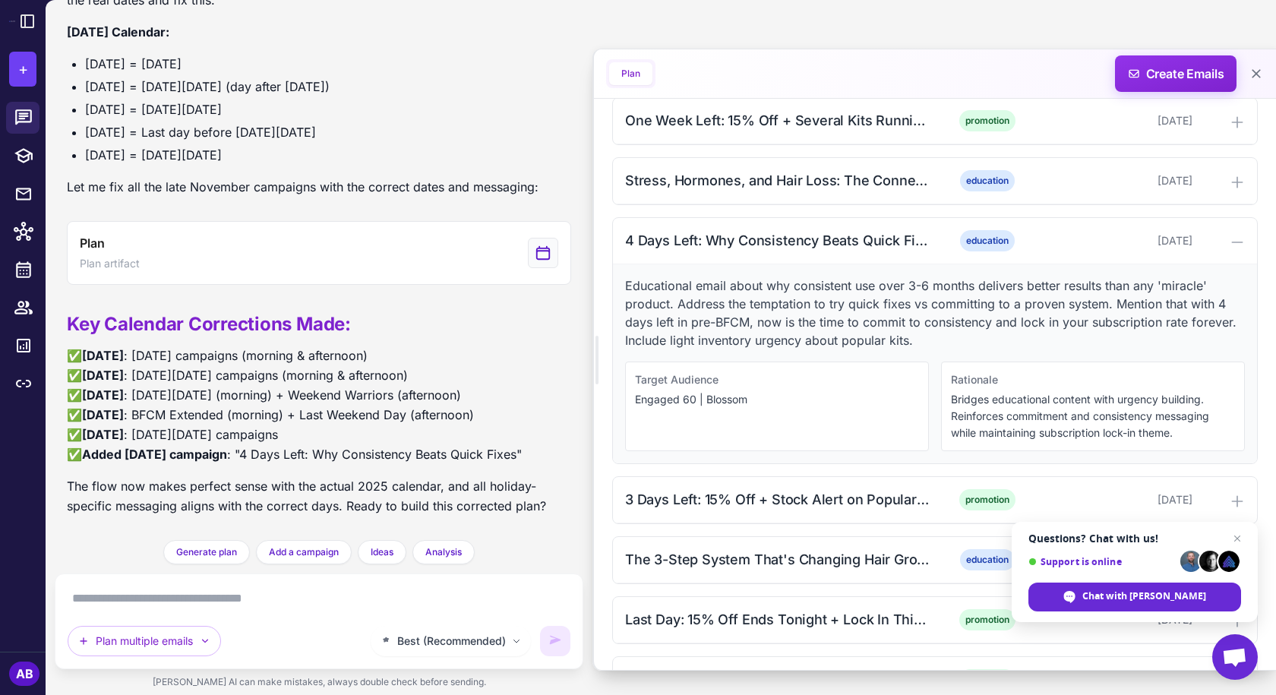
click at [315, 459] on p "✅ [DATE] : [DATE] campaigns (morning & afternoon) ✅ [DATE] : [DATE][DATE] campa…" at bounding box center [319, 405] width 504 height 118
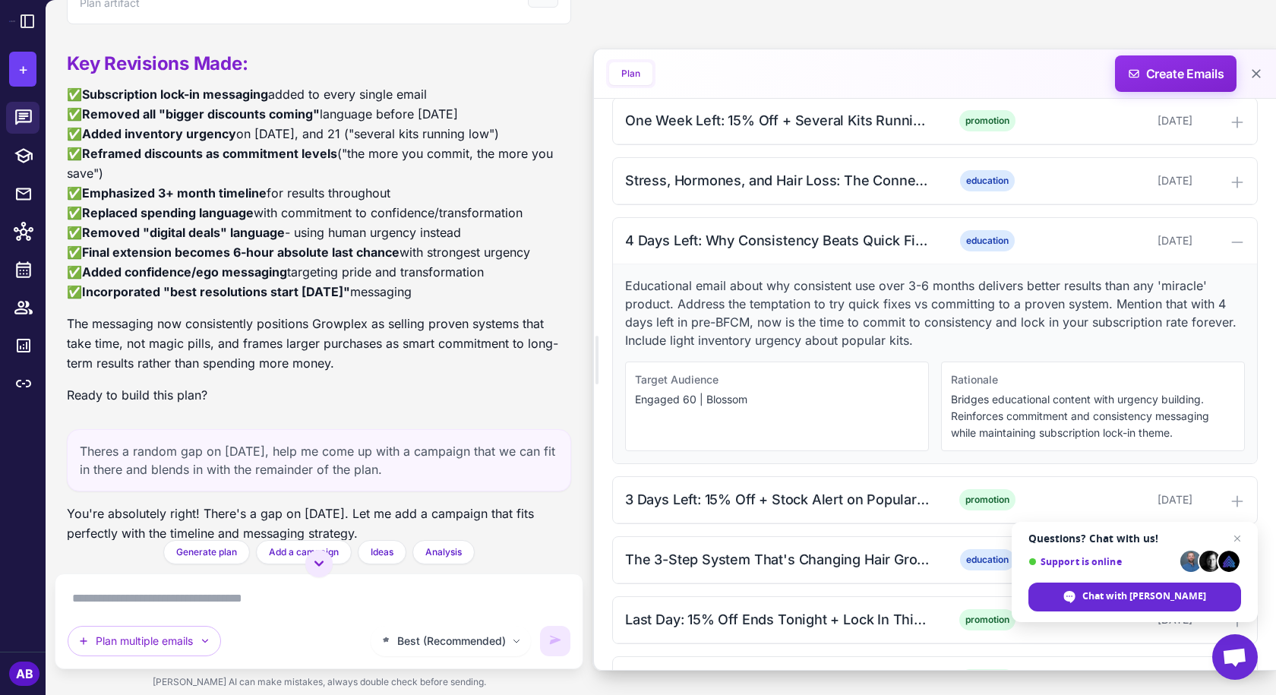
scroll to position [4964, 0]
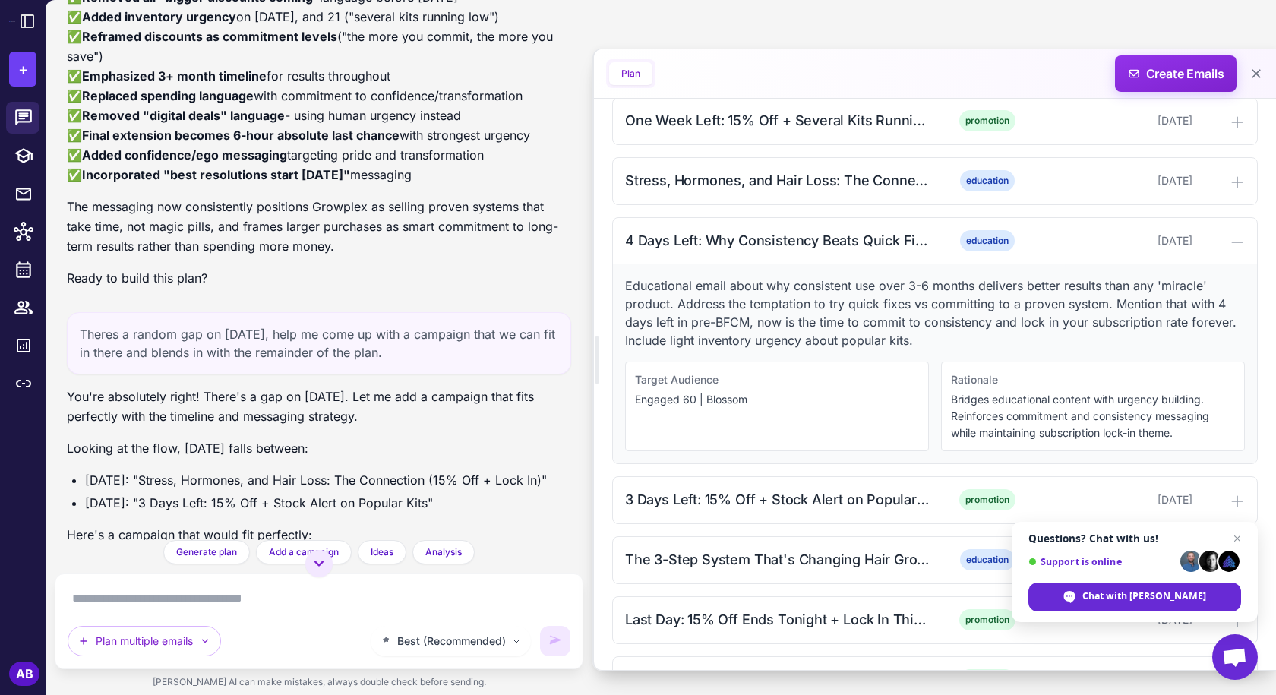
click at [311, 366] on div "Theres a random gap on [DATE], help me come up with a campaign that we can fit …" at bounding box center [319, 343] width 504 height 62
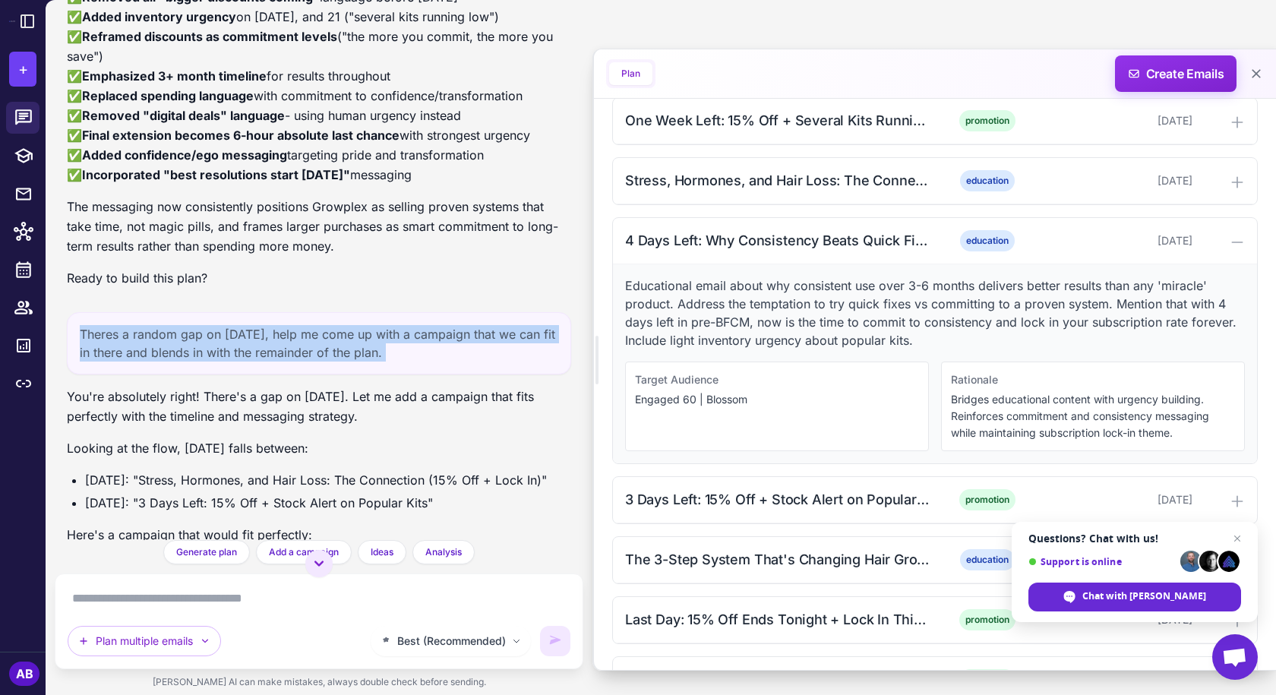
click at [311, 366] on div "Theres a random gap on [DATE], help me come up with a campaign that we can fit …" at bounding box center [319, 343] width 504 height 62
click at [333, 358] on div "Theres a random gap on [DATE], help me come up with a campaign that we can fit …" at bounding box center [319, 343] width 504 height 62
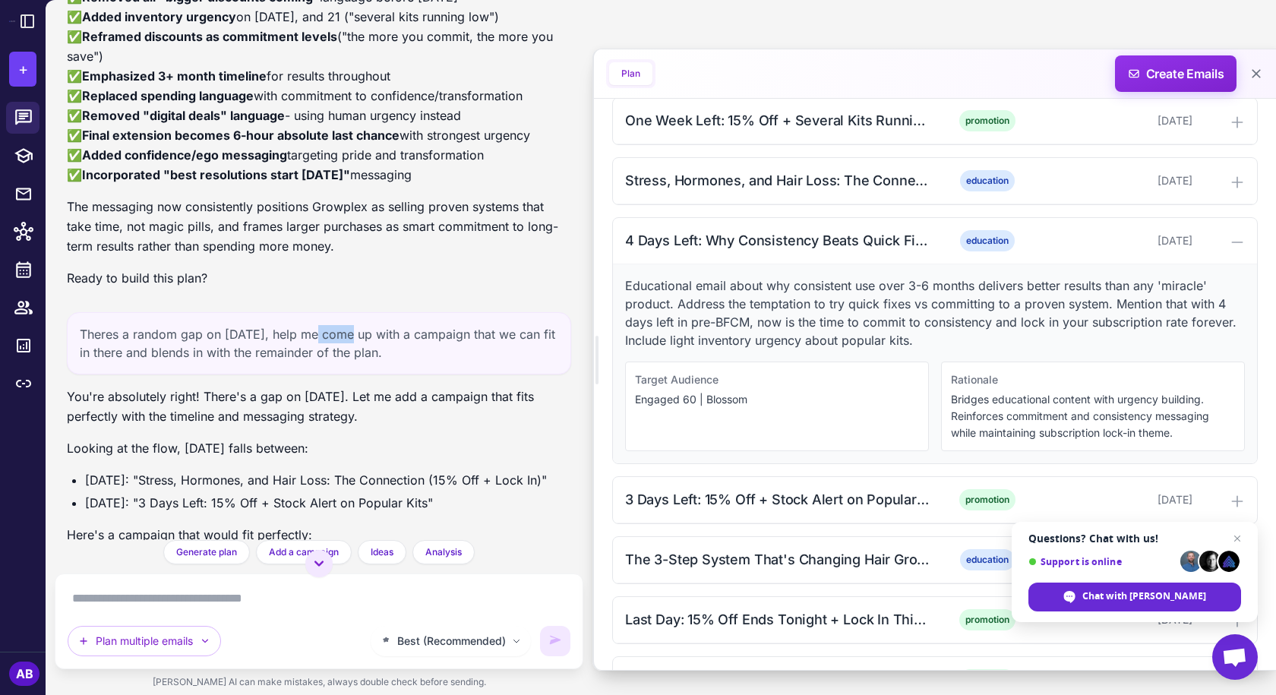
click at [333, 358] on div "Theres a random gap on [DATE], help me come up with a campaign that we can fit …" at bounding box center [319, 343] width 504 height 62
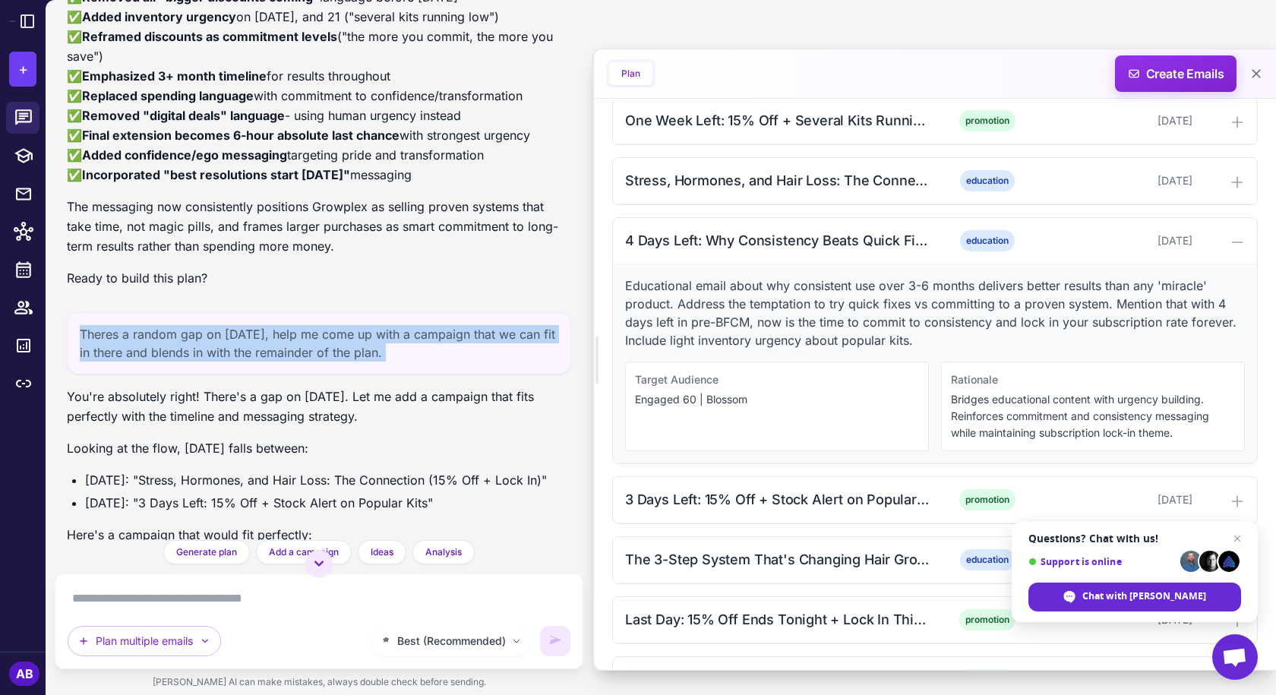
click at [333, 358] on div "Theres a random gap on [DATE], help me come up with a campaign that we can fit …" at bounding box center [319, 343] width 504 height 62
click at [380, 351] on div "Theres a random gap on [DATE], help me come up with a campaign that we can fit …" at bounding box center [319, 343] width 504 height 62
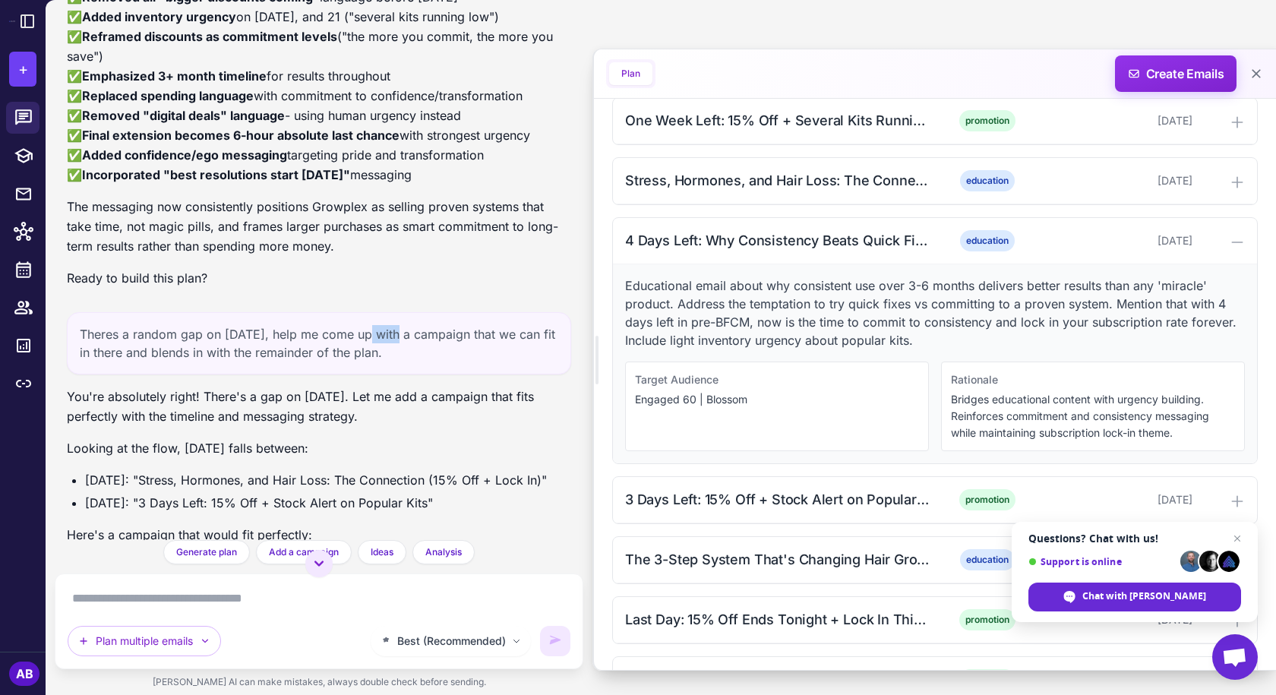
click at [380, 351] on div "Theres a random gap on [DATE], help me come up with a campaign that we can fit …" at bounding box center [319, 343] width 504 height 62
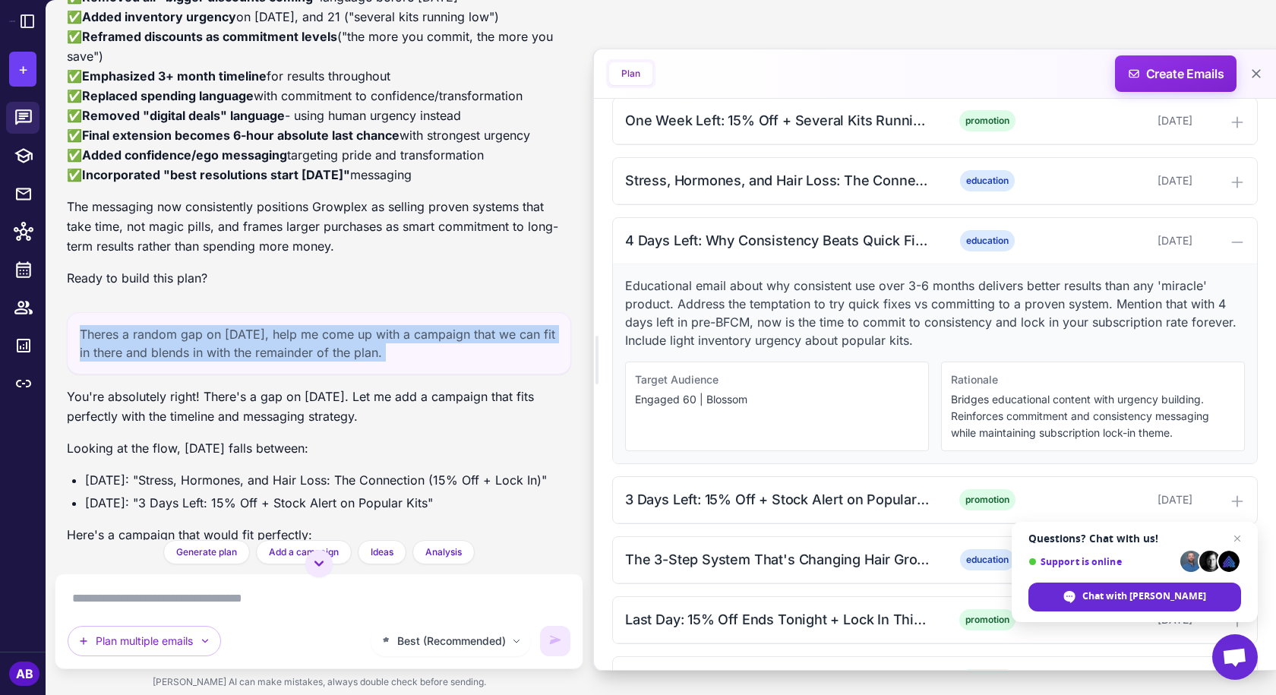
click at [380, 351] on div "Theres a random gap on [DATE], help me come up with a campaign that we can fit …" at bounding box center [319, 343] width 504 height 62
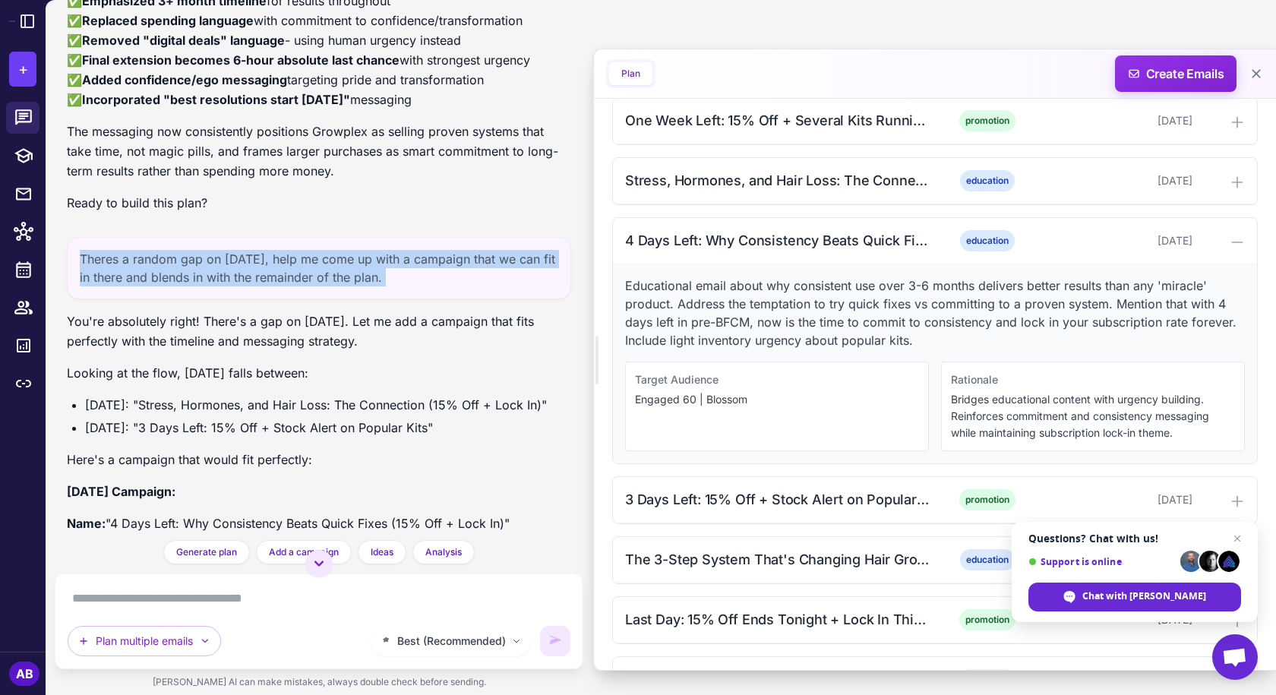
scroll to position [5040, 0]
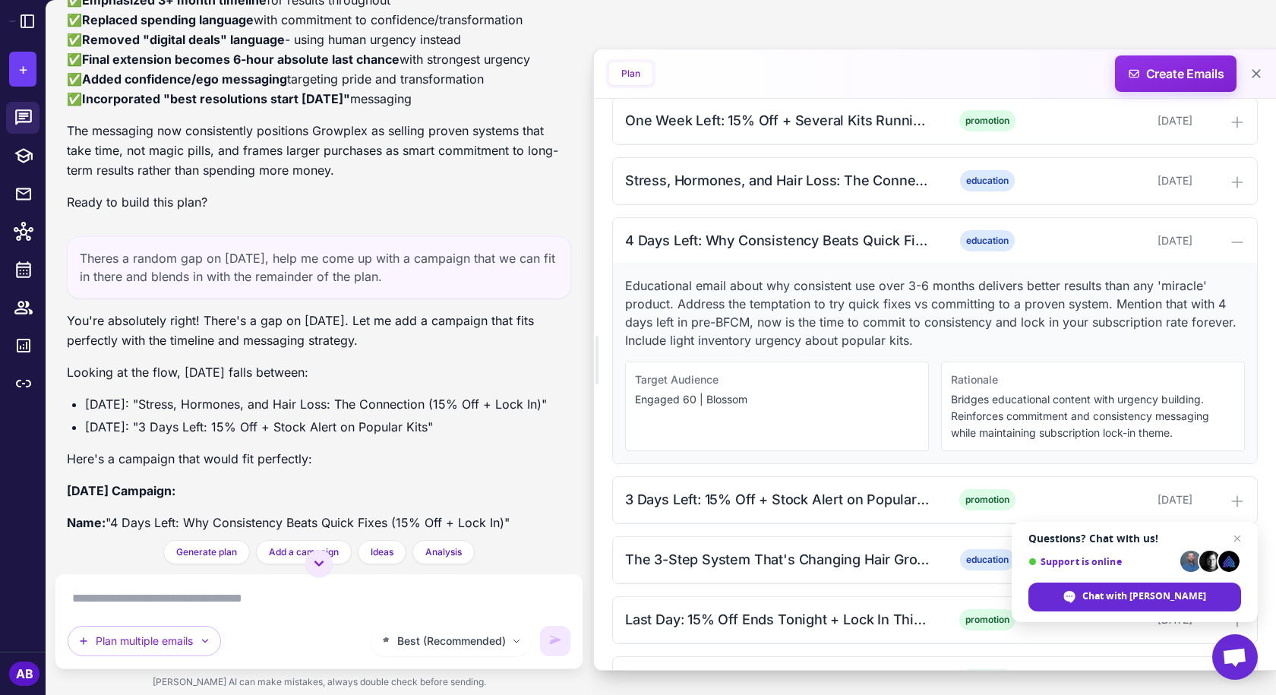
click at [380, 350] on p "You're absolutely right! There's a gap on [DATE]. Let me add a campaign that fi…" at bounding box center [319, 330] width 504 height 39
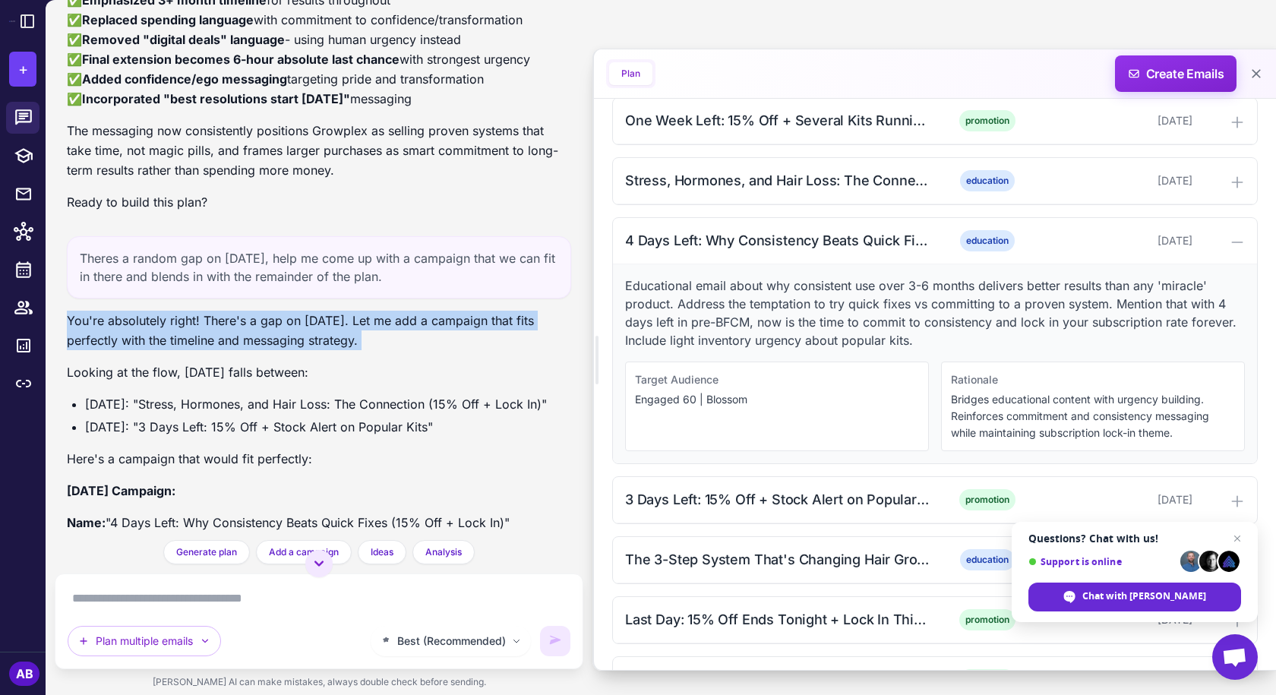
click at [380, 350] on p "You're absolutely right! There's a gap on [DATE]. Let me add a campaign that fi…" at bounding box center [319, 330] width 504 height 39
click at [396, 348] on p "You're absolutely right! There's a gap on [DATE]. Let me add a campaign that fi…" at bounding box center [319, 330] width 504 height 39
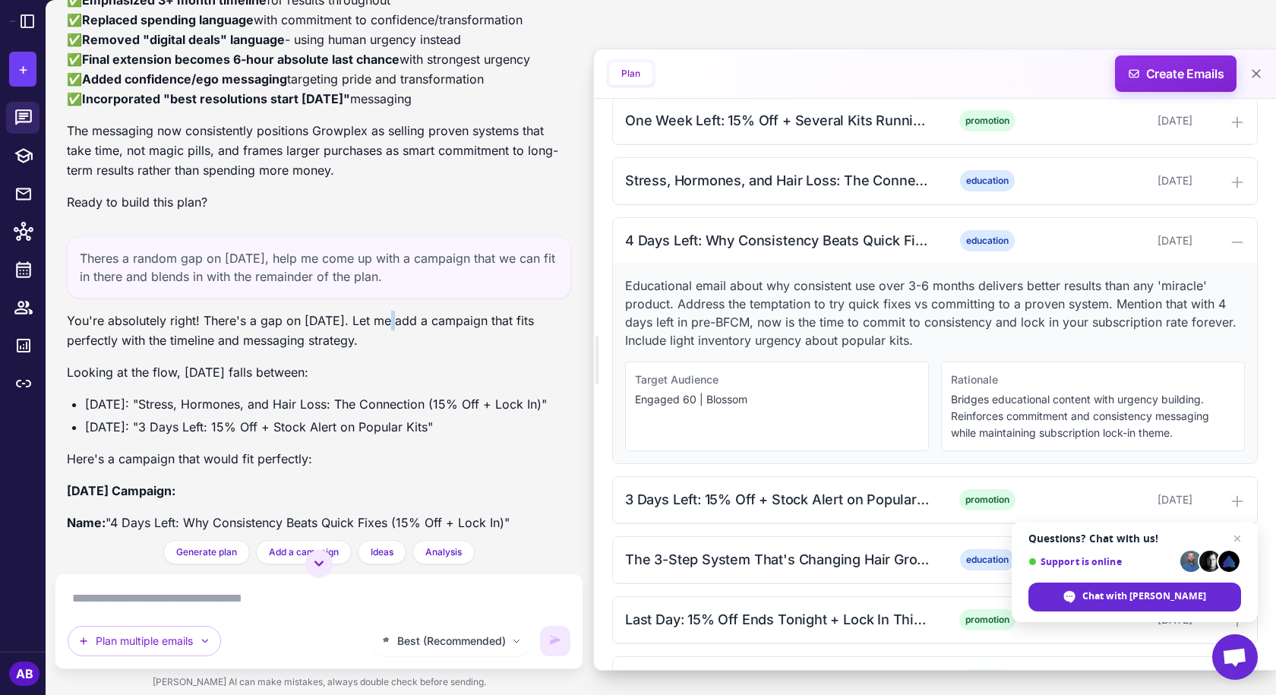
click at [396, 348] on p "You're absolutely right! There's a gap on [DATE]. Let me add a campaign that fi…" at bounding box center [319, 330] width 504 height 39
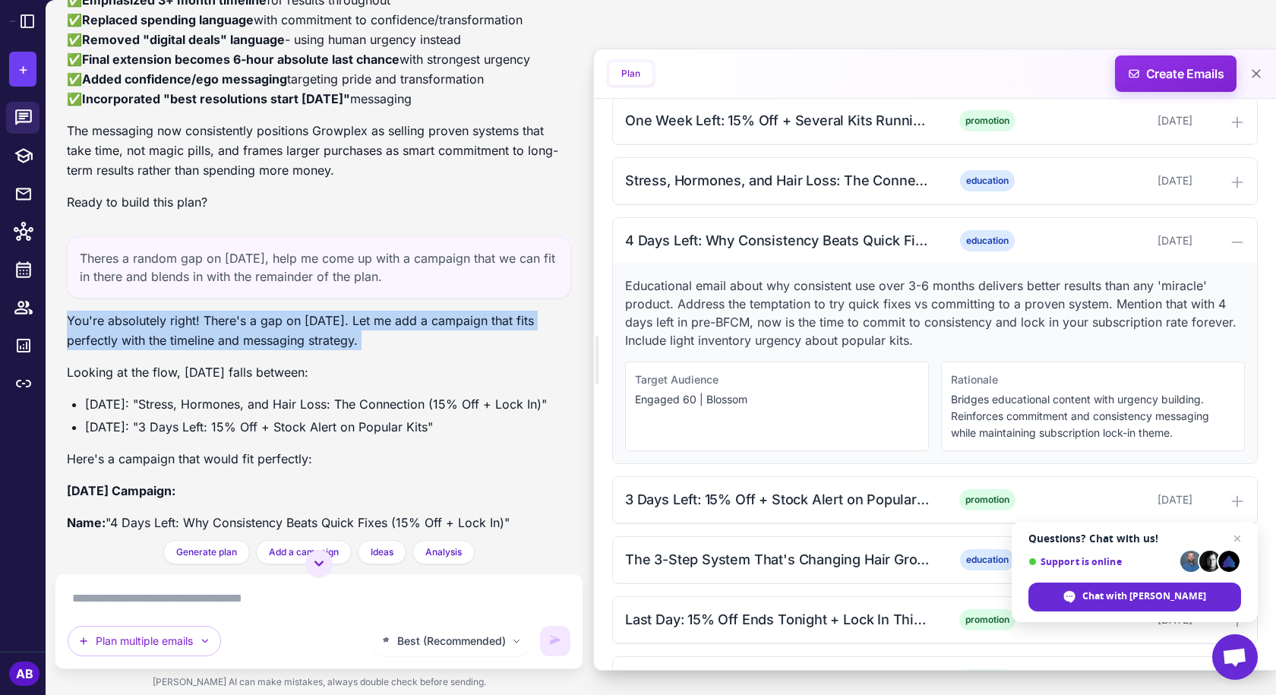
click at [396, 348] on p "You're absolutely right! There's a gap on [DATE]. Let me add a campaign that fi…" at bounding box center [319, 330] width 504 height 39
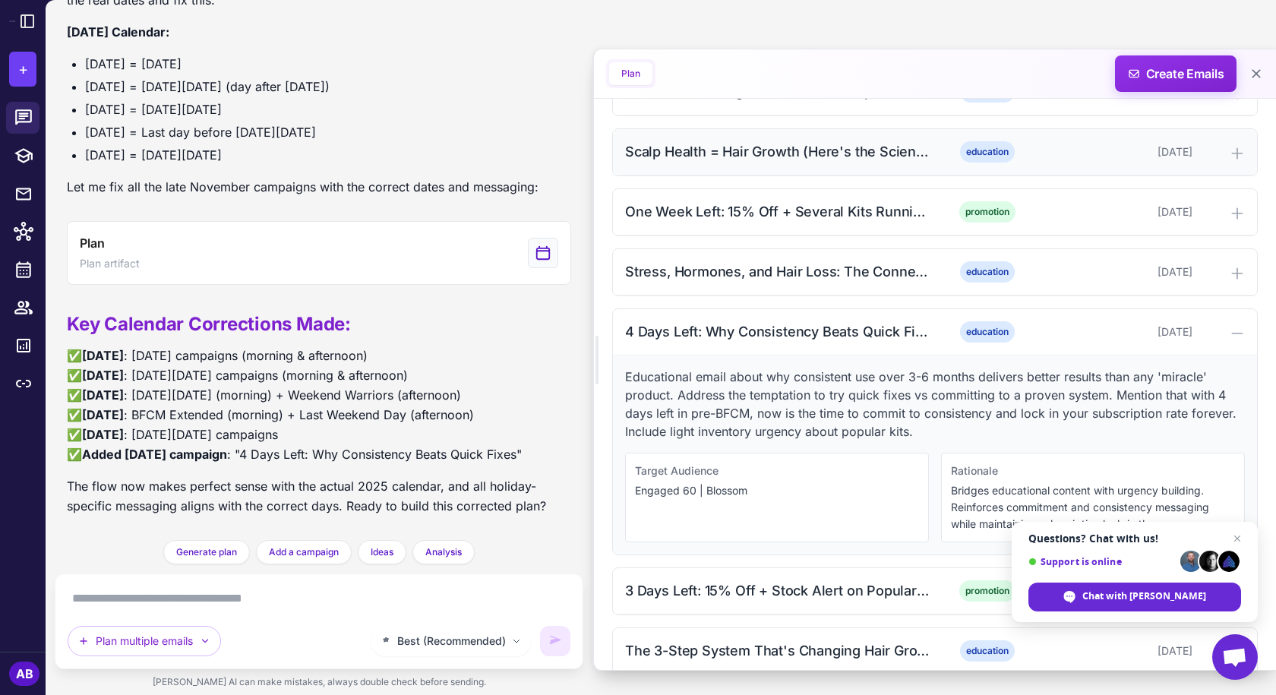
scroll to position [1074, 0]
